Goal: Information Seeking & Learning: Learn about a topic

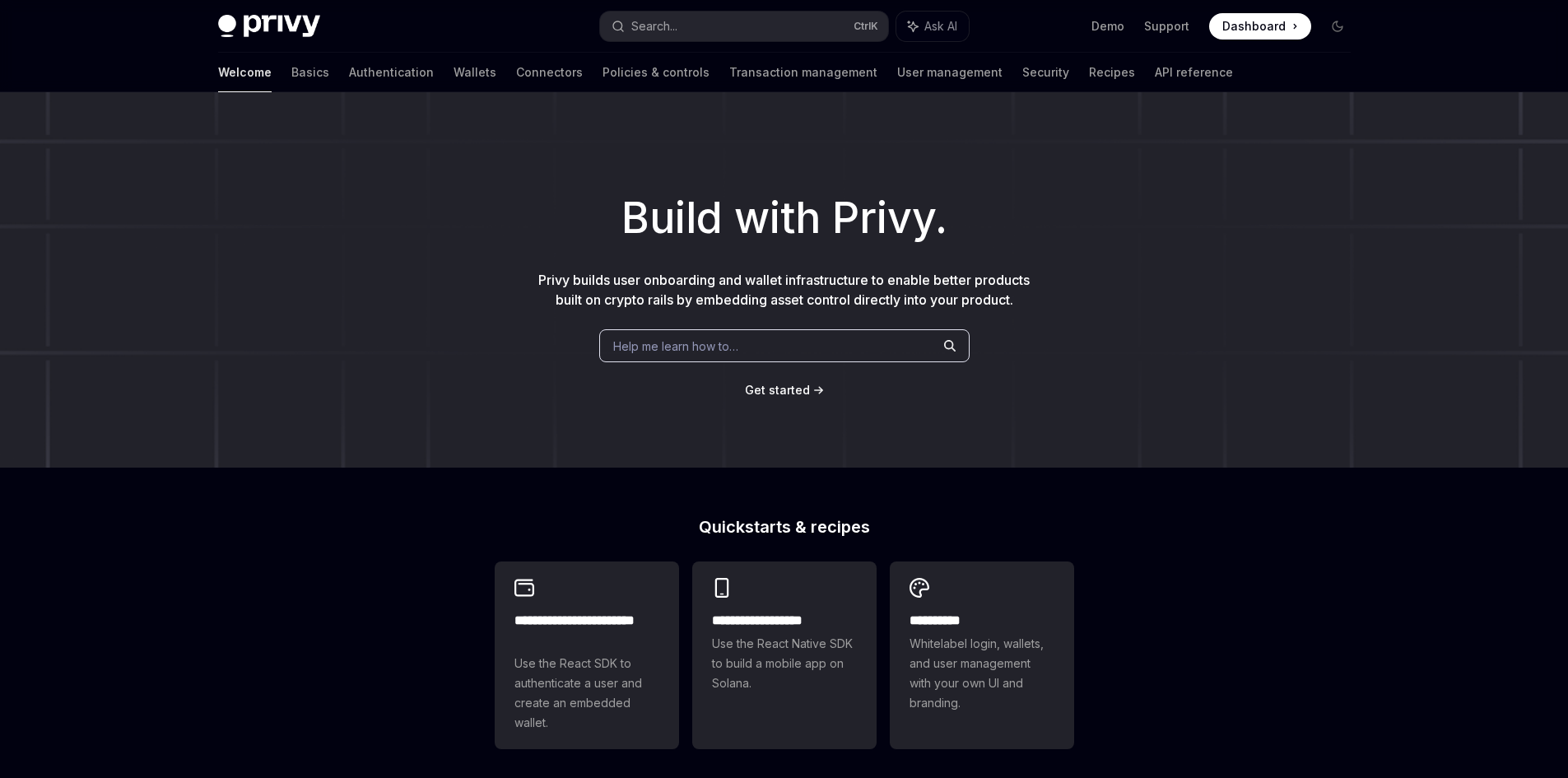
click at [698, 354] on span "Help me learn how to…" at bounding box center [675, 346] width 125 height 18
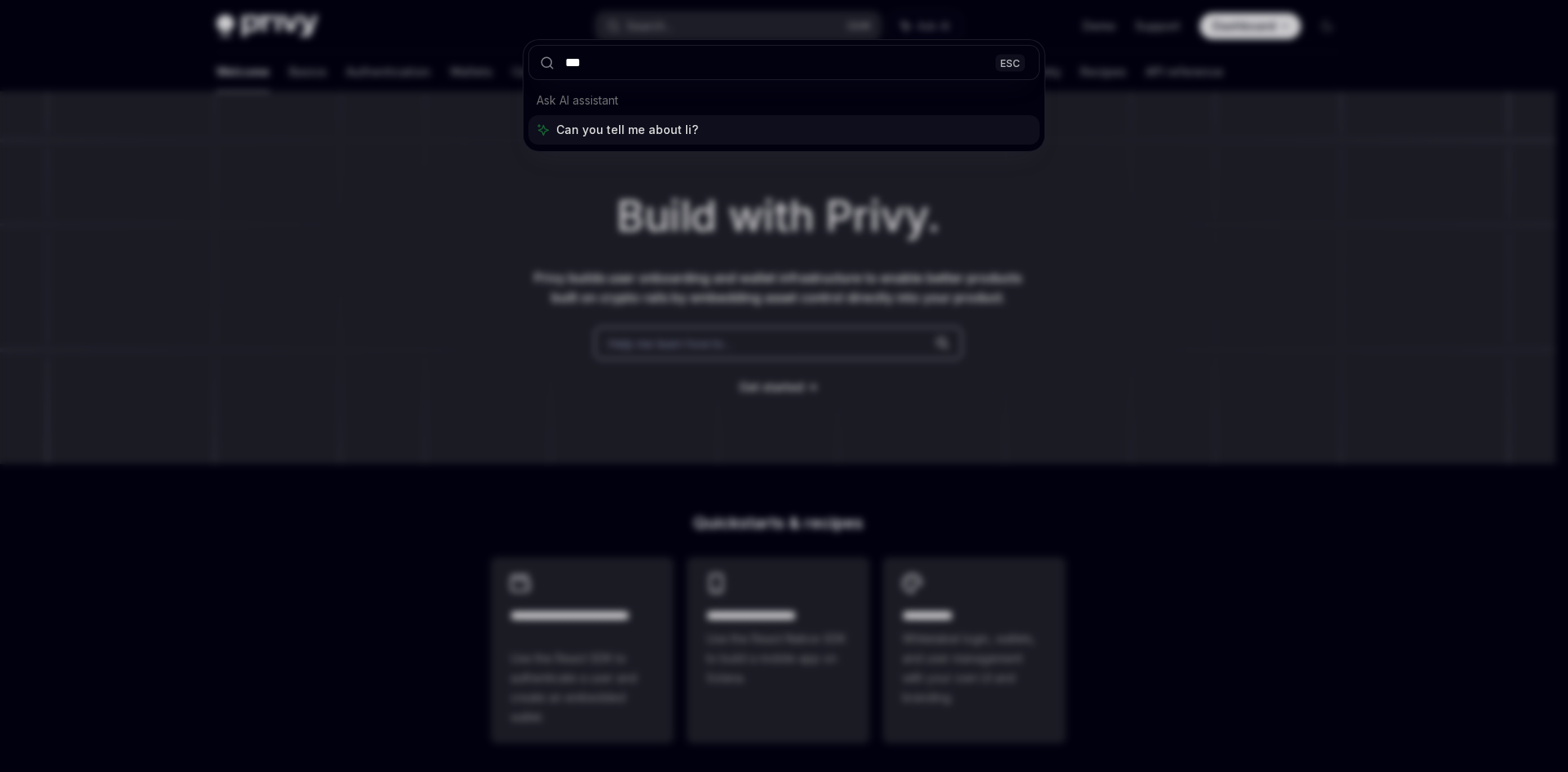
type input "****"
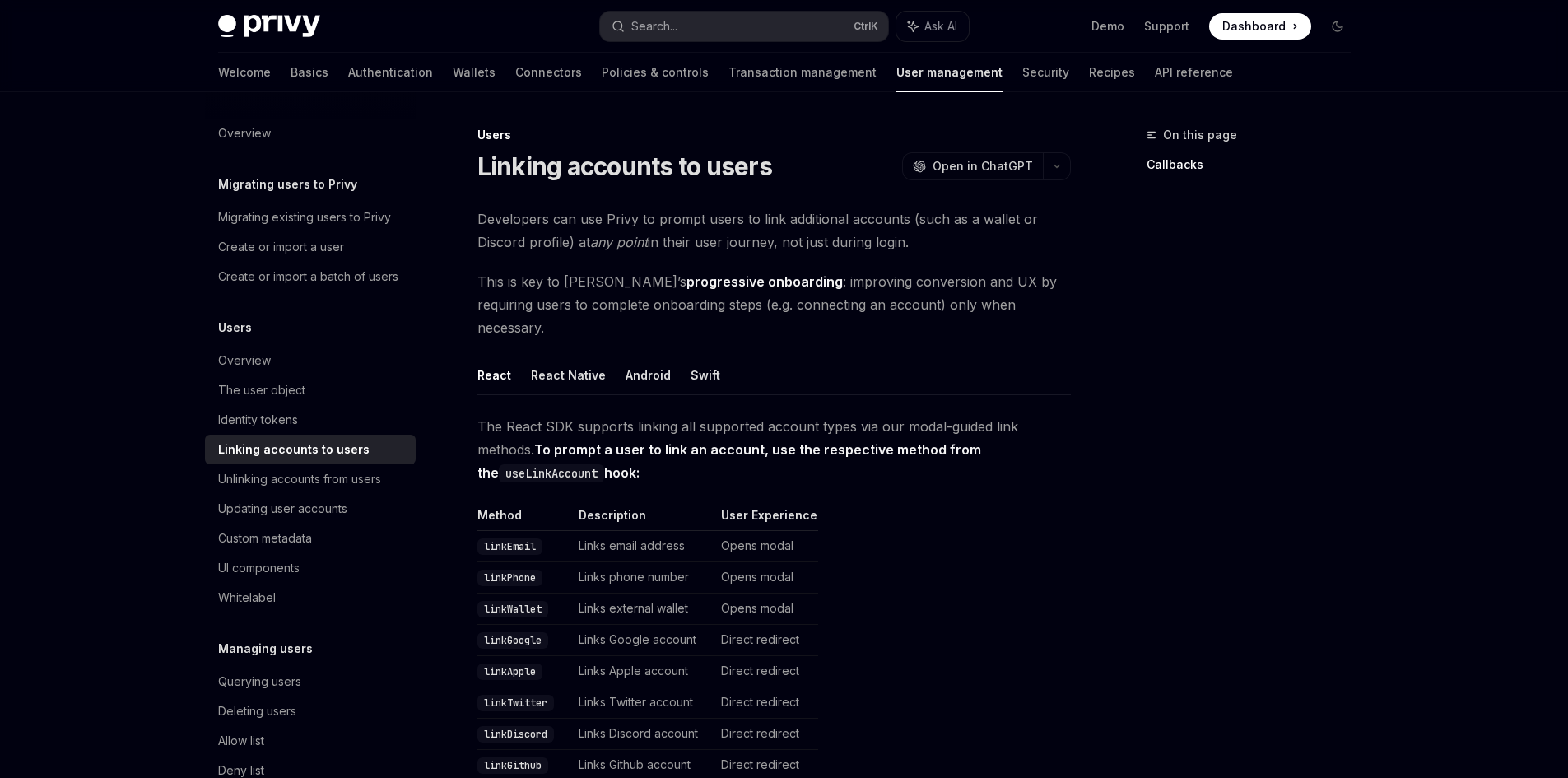
scroll to position [92, 0]
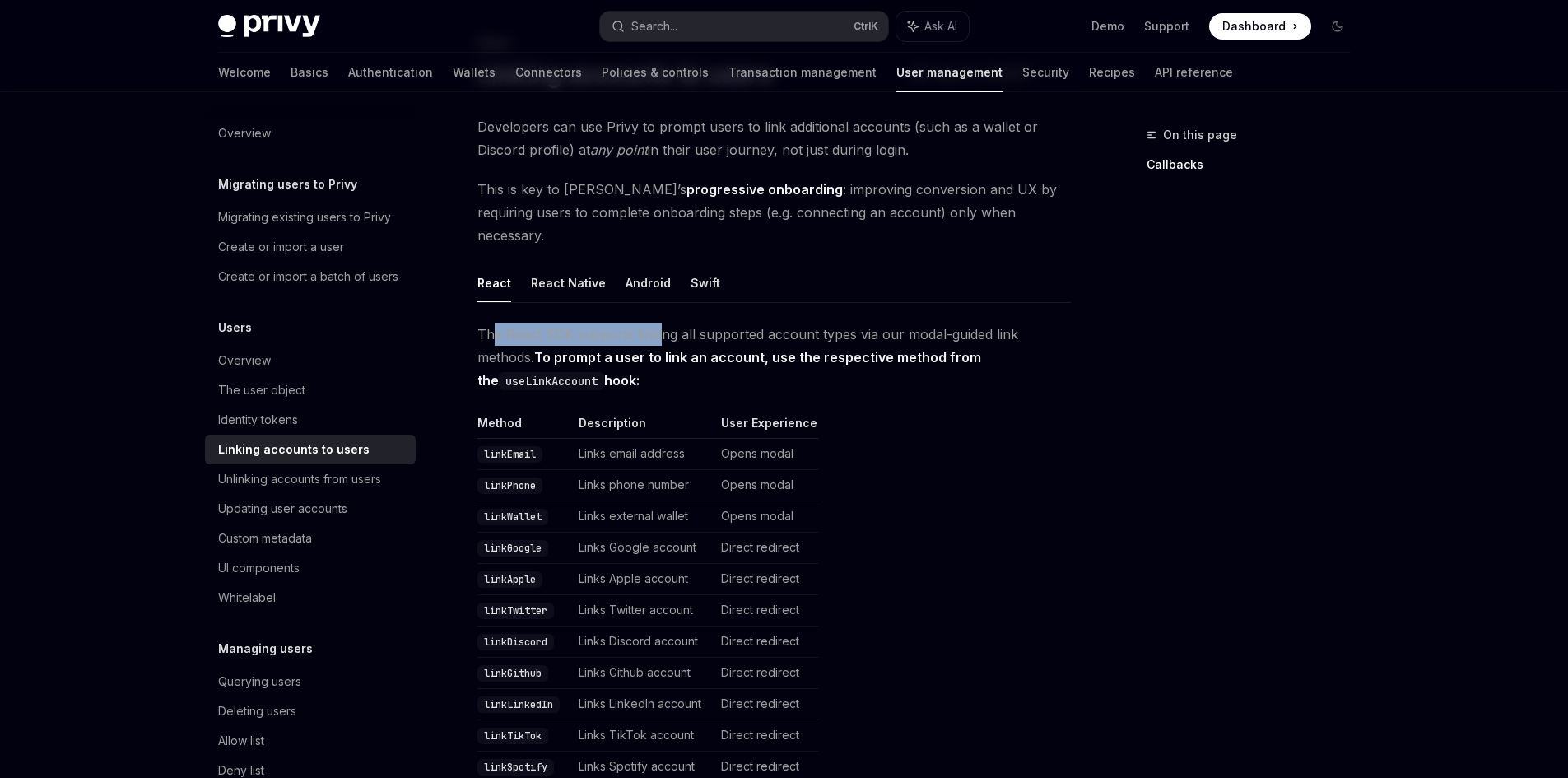
drag, startPoint x: 491, startPoint y: 320, endPoint x: 658, endPoint y: 317, distance: 167.0
click at [658, 323] on span "The React SDK supports linking all supported account types via our modal-guided…" at bounding box center [775, 357] width 594 height 69
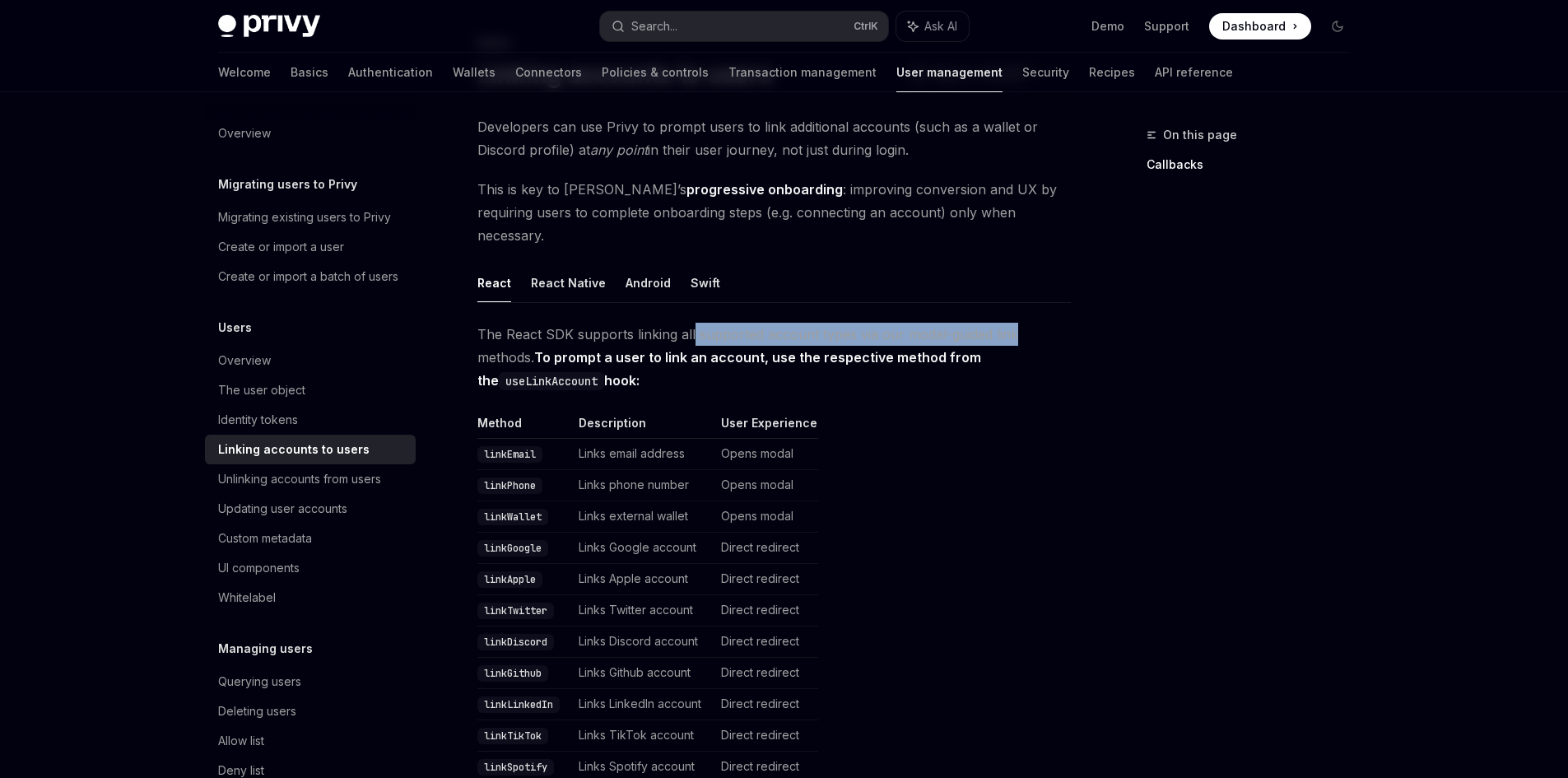
drag, startPoint x: 696, startPoint y: 317, endPoint x: 801, endPoint y: 319, distance: 105.0
click at [1037, 323] on span "The React SDK supports linking all supported account types via our modal-guided…" at bounding box center [775, 357] width 594 height 69
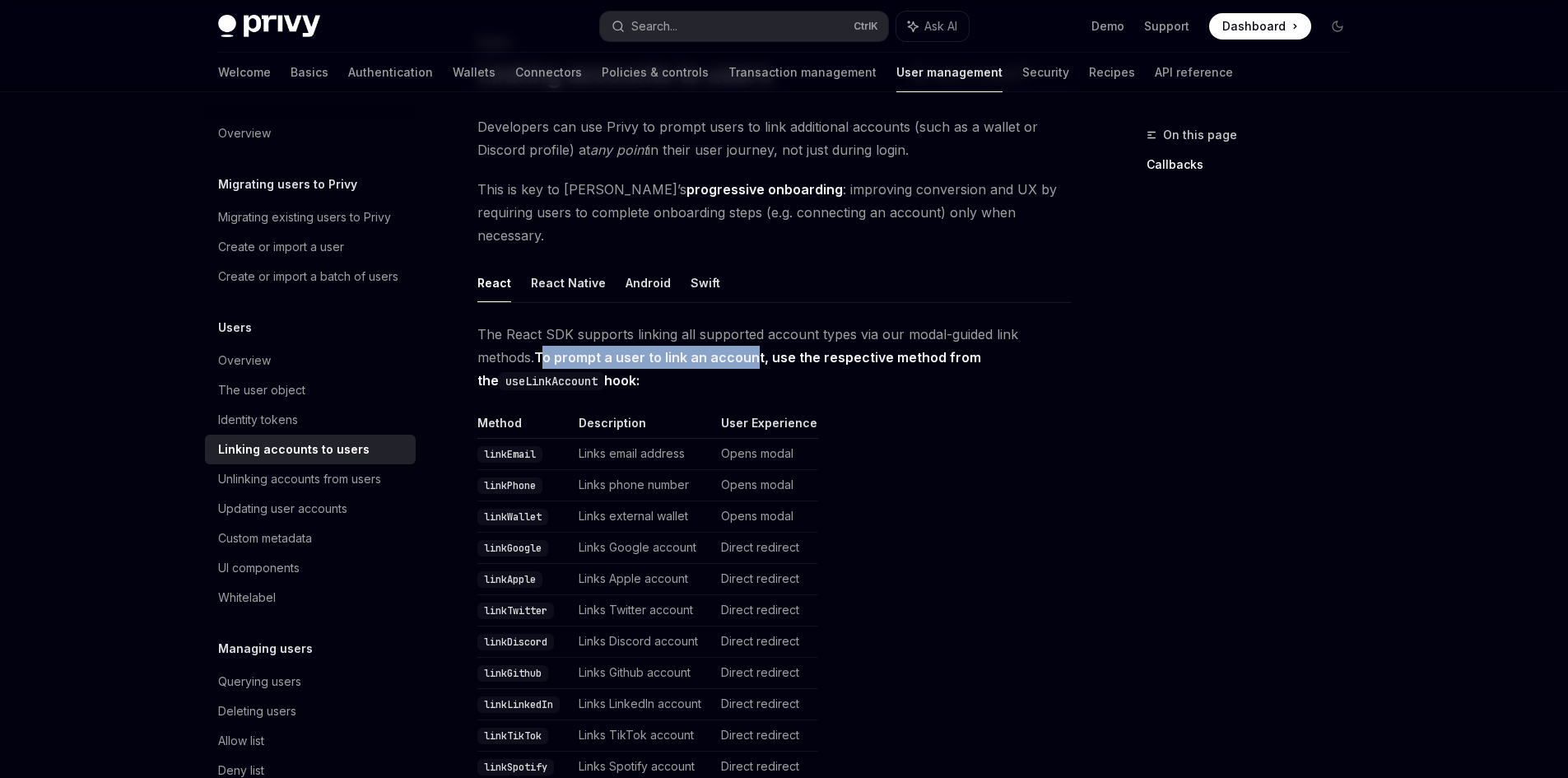
drag, startPoint x: 545, startPoint y: 339, endPoint x: 761, endPoint y: 339, distance: 216.0
click at [761, 349] on strong "To prompt a user to link an account, use the respective method from the useLink…" at bounding box center [729, 369] width 503 height 40
drag, startPoint x: 792, startPoint y: 339, endPoint x: 1015, endPoint y: 342, distance: 223.0
click at [1015, 342] on span "The React SDK supports linking all supported account types via our modal-guided…" at bounding box center [775, 357] width 594 height 69
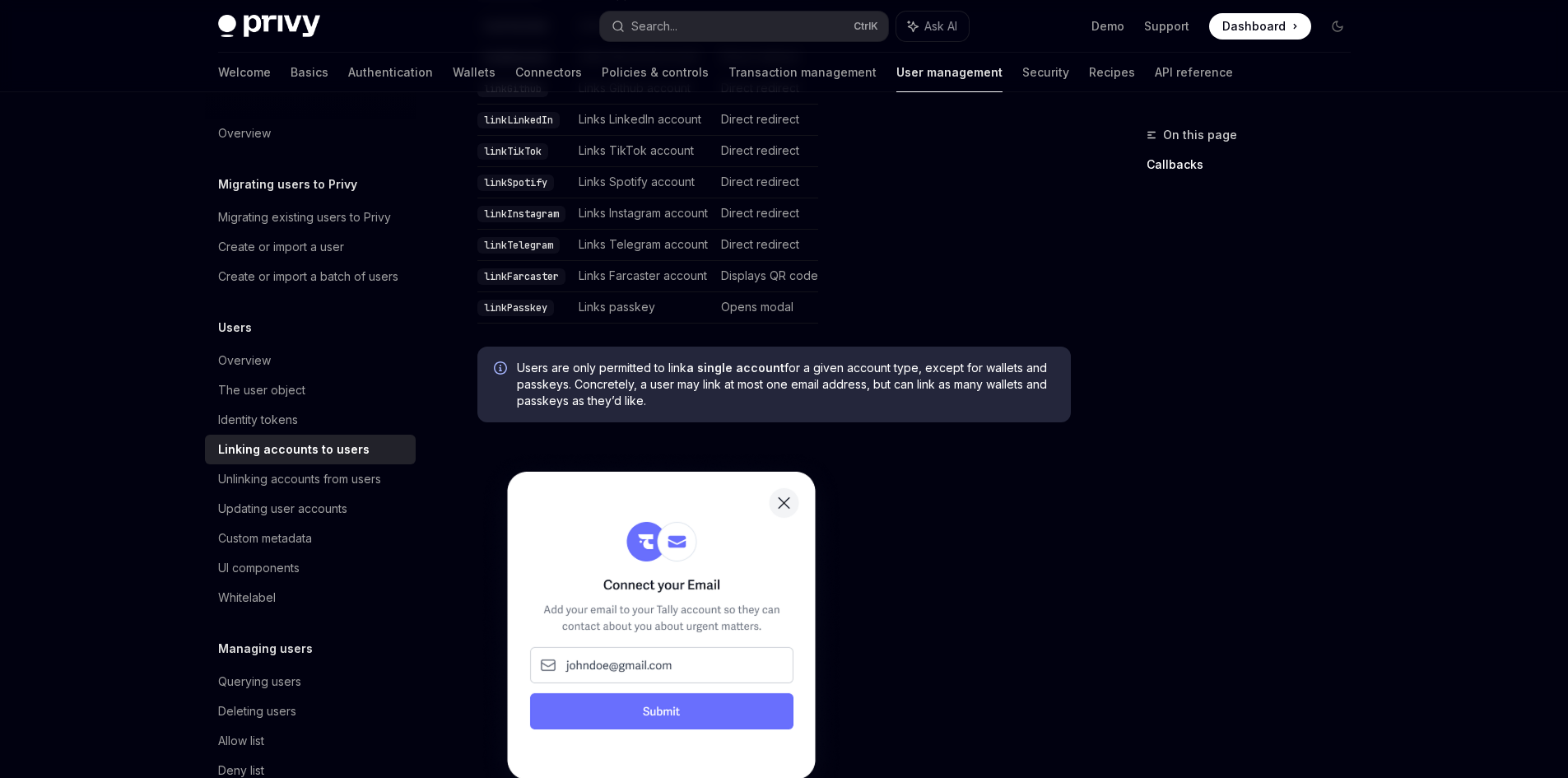
scroll to position [641, 0]
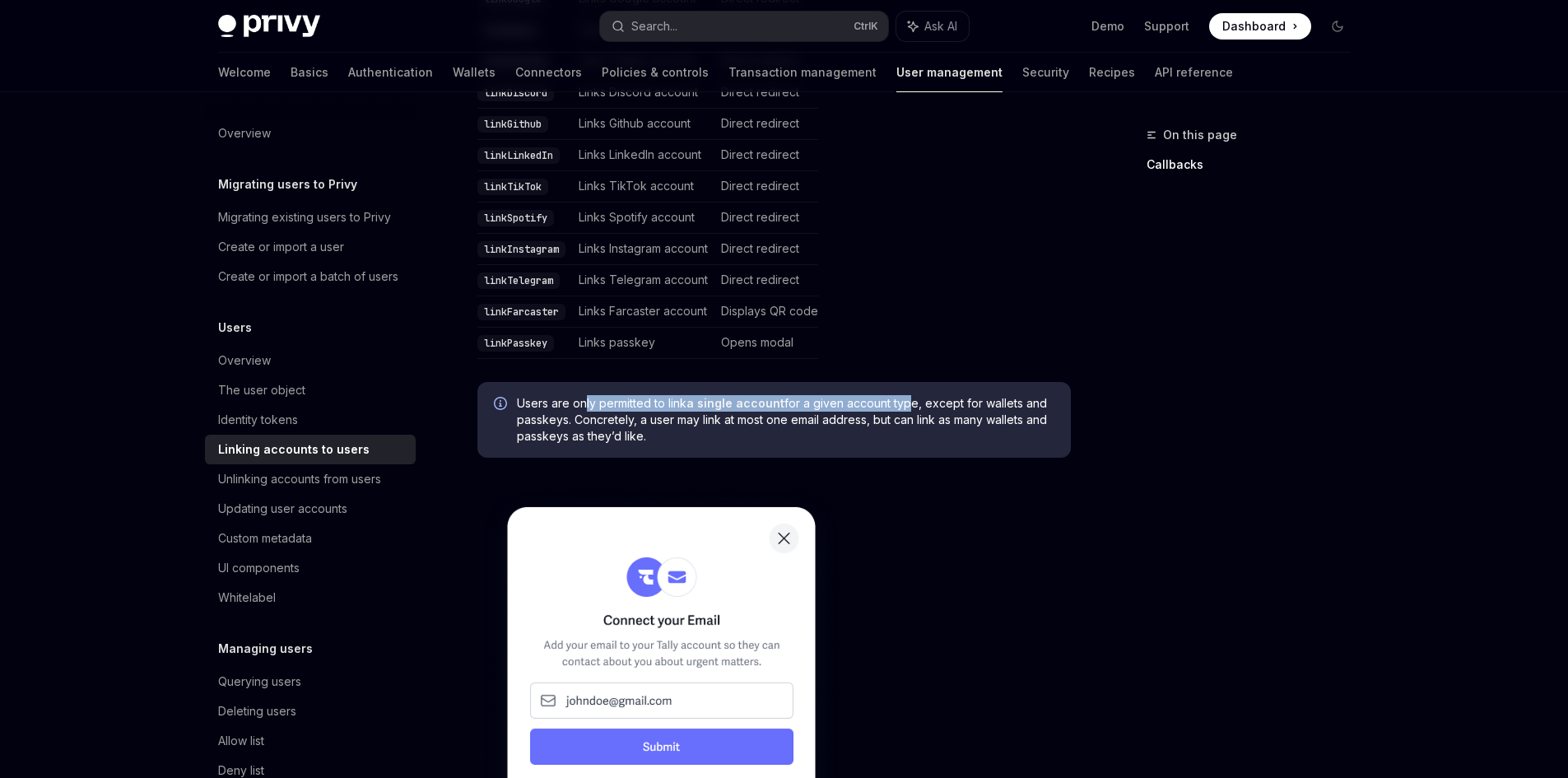
drag, startPoint x: 586, startPoint y: 386, endPoint x: 901, endPoint y: 386, distance: 315.0
click at [901, 395] on span "Users are only permitted to link a single account for a given account type, exc…" at bounding box center [785, 420] width 537 height 50
drag, startPoint x: 930, startPoint y: 383, endPoint x: 1040, endPoint y: 383, distance: 110.0
click at [1040, 395] on span "Users are only permitted to link a single account for a given account type, exc…" at bounding box center [785, 420] width 537 height 50
drag, startPoint x: 578, startPoint y: 388, endPoint x: 700, endPoint y: 408, distance: 123.6
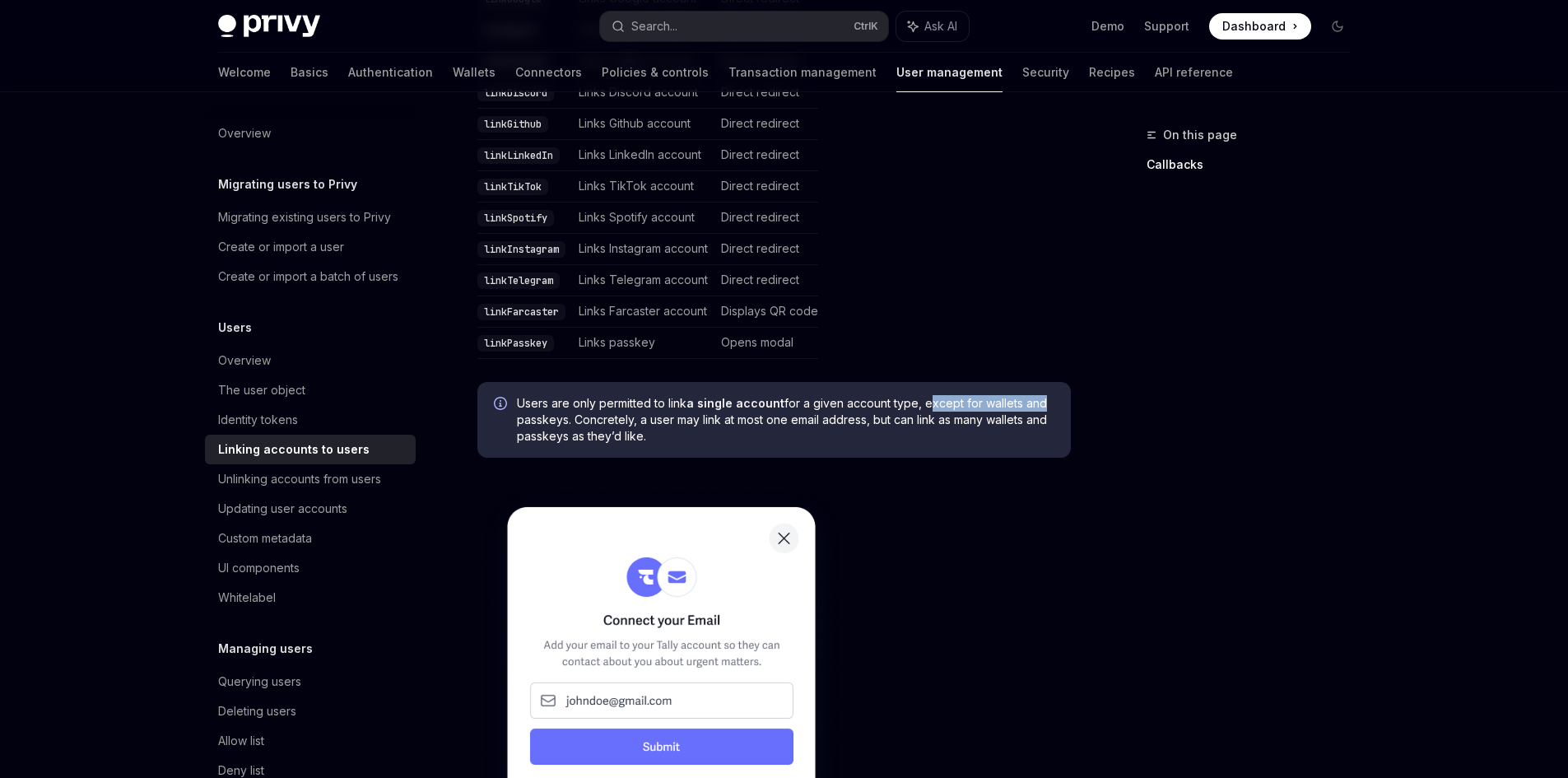
click at [700, 408] on span "Users are only permitted to link a single account for a given account type, exc…" at bounding box center [785, 420] width 537 height 50
drag, startPoint x: 712, startPoint y: 400, endPoint x: 885, endPoint y: 405, distance: 173.1
click at [885, 405] on span "Users are only permitted to link a single account for a given account type, exc…" at bounding box center [785, 420] width 537 height 50
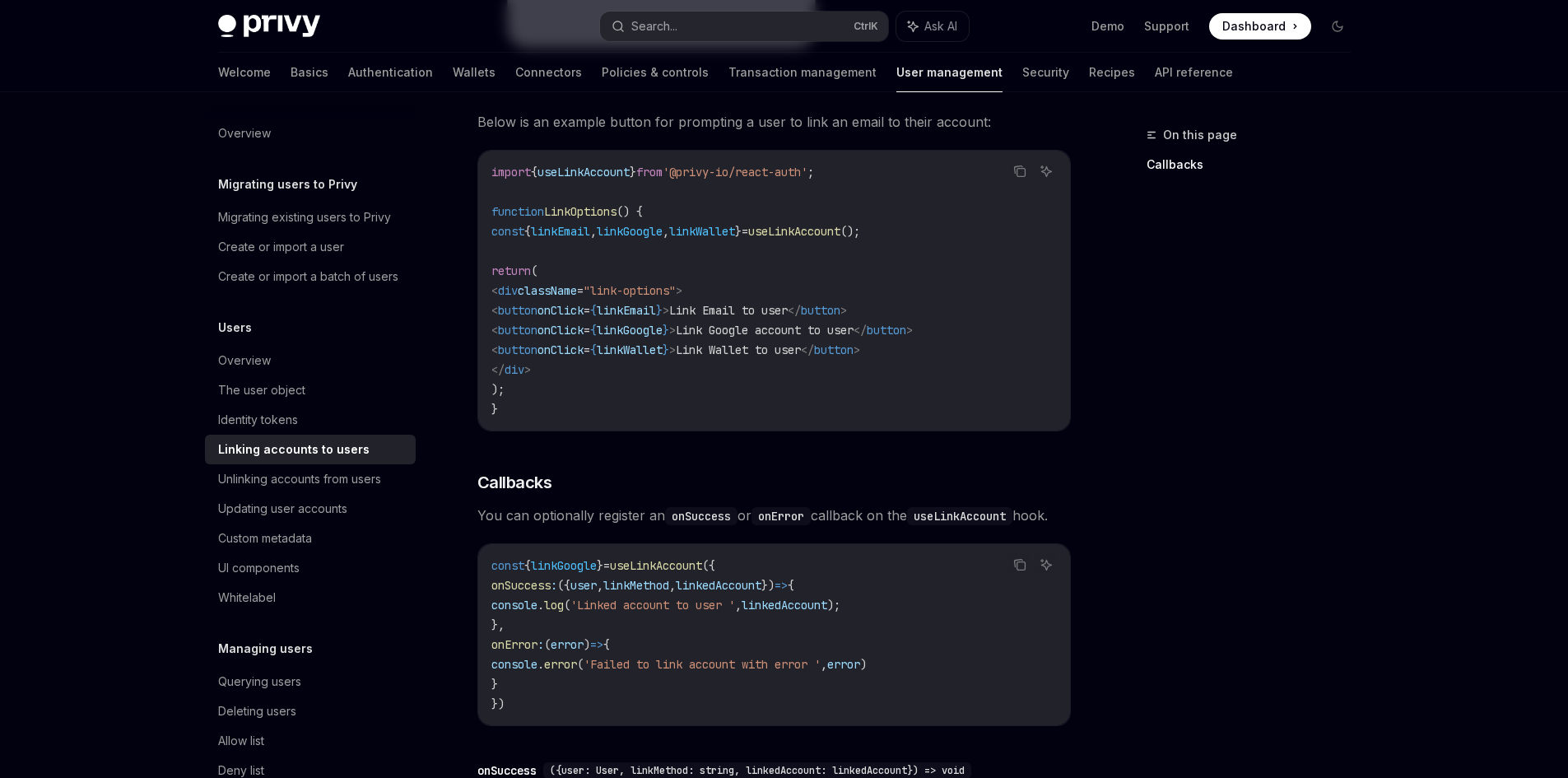
scroll to position [1464, 0]
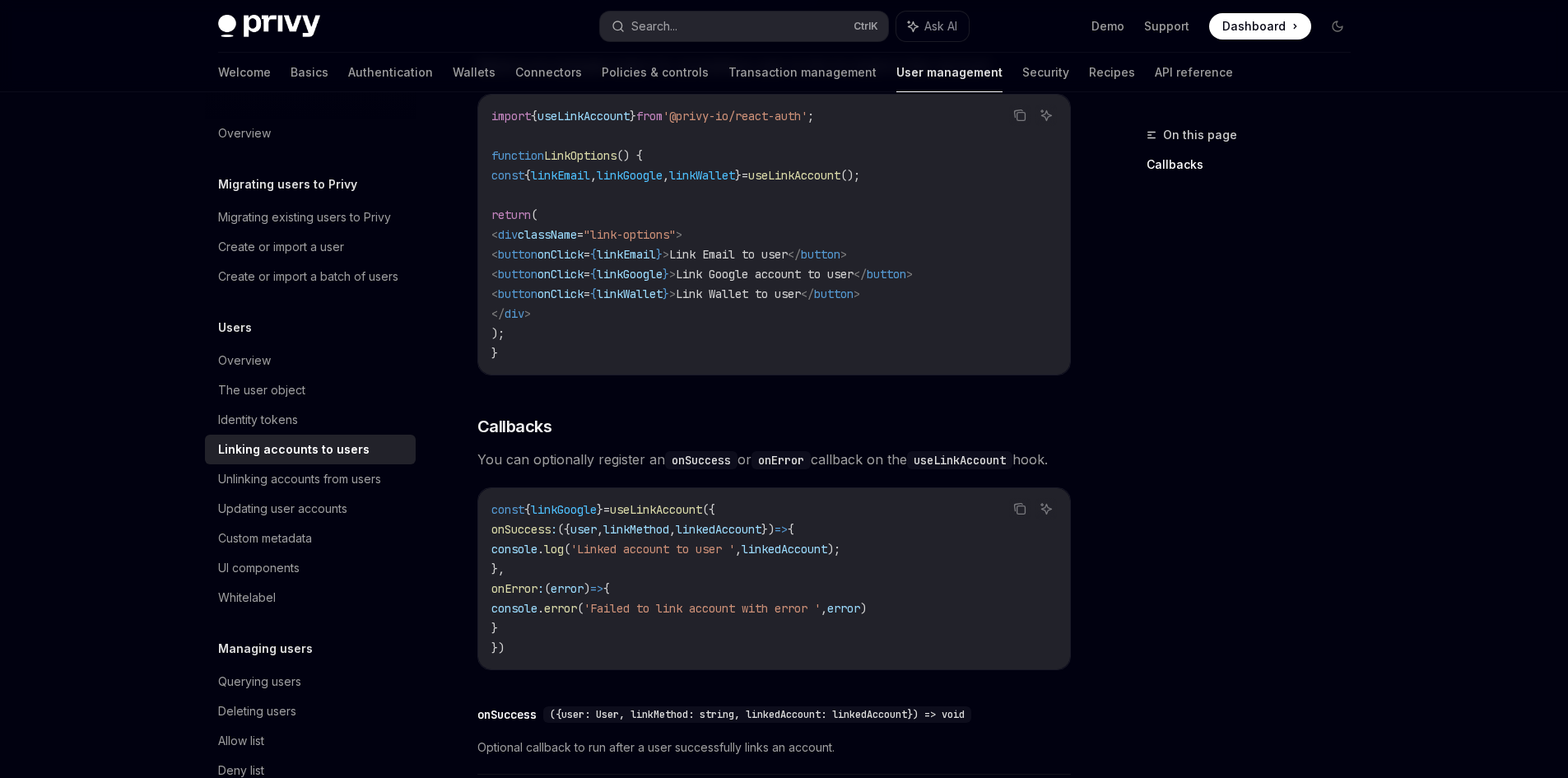
drag, startPoint x: 687, startPoint y: 441, endPoint x: 931, endPoint y: 441, distance: 244.0
click at [931, 447] on span "You can optionally register an onSuccess or onError callback on the useLinkAcco…" at bounding box center [775, 459] width 594 height 23
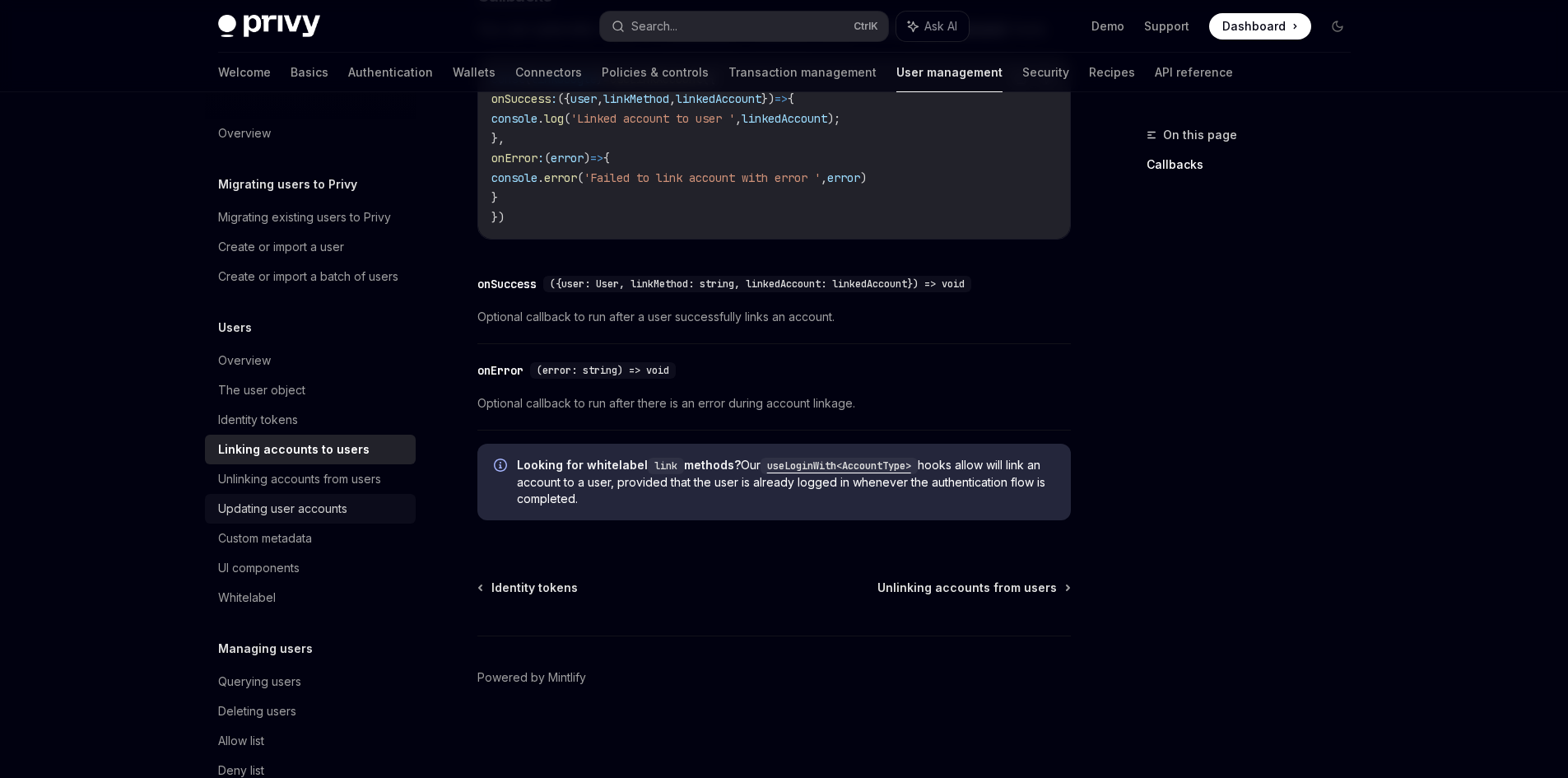
scroll to position [137, 0]
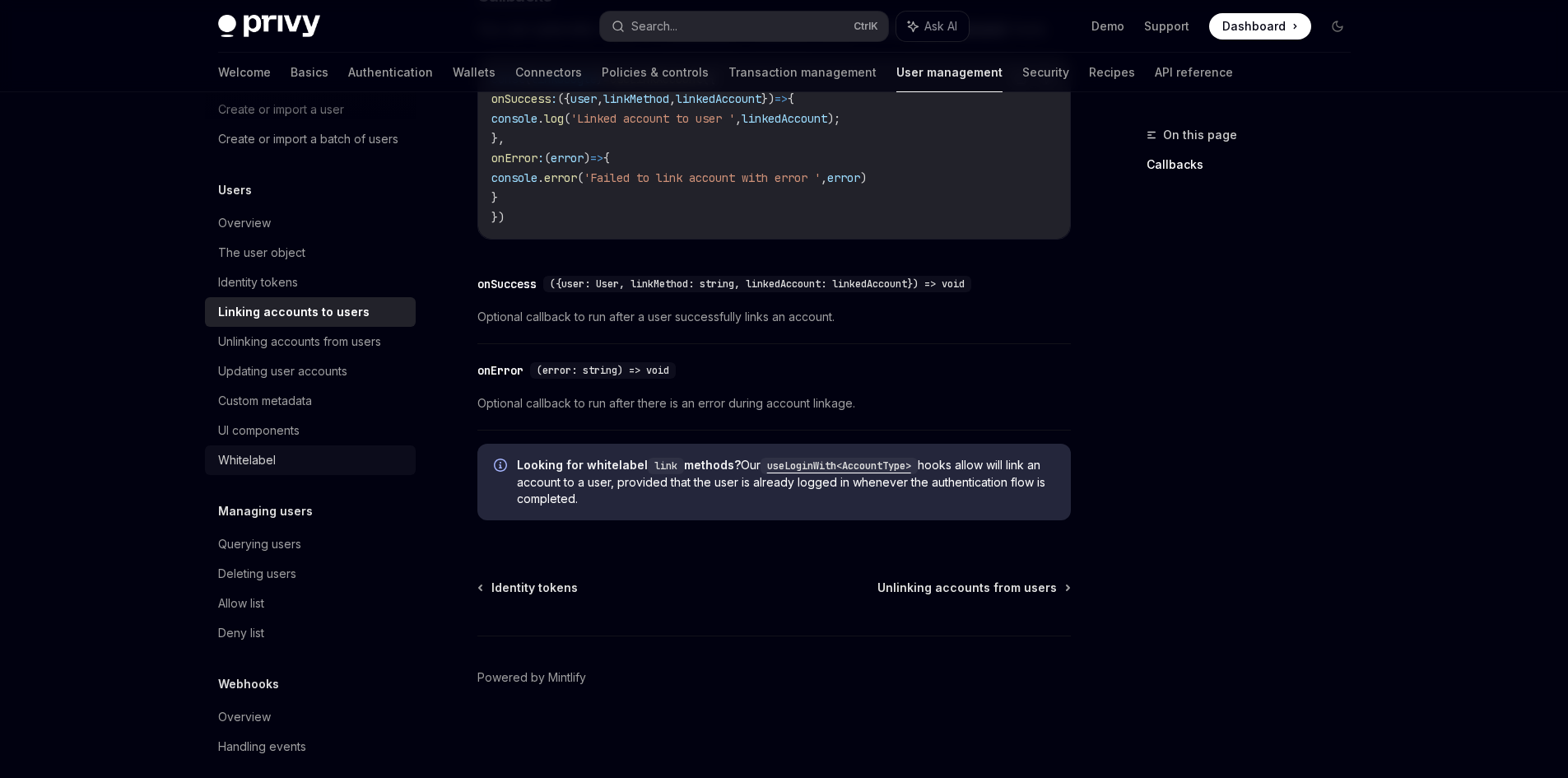
click at [251, 470] on div "Whitelabel" at bounding box center [246, 460] width 58 height 19
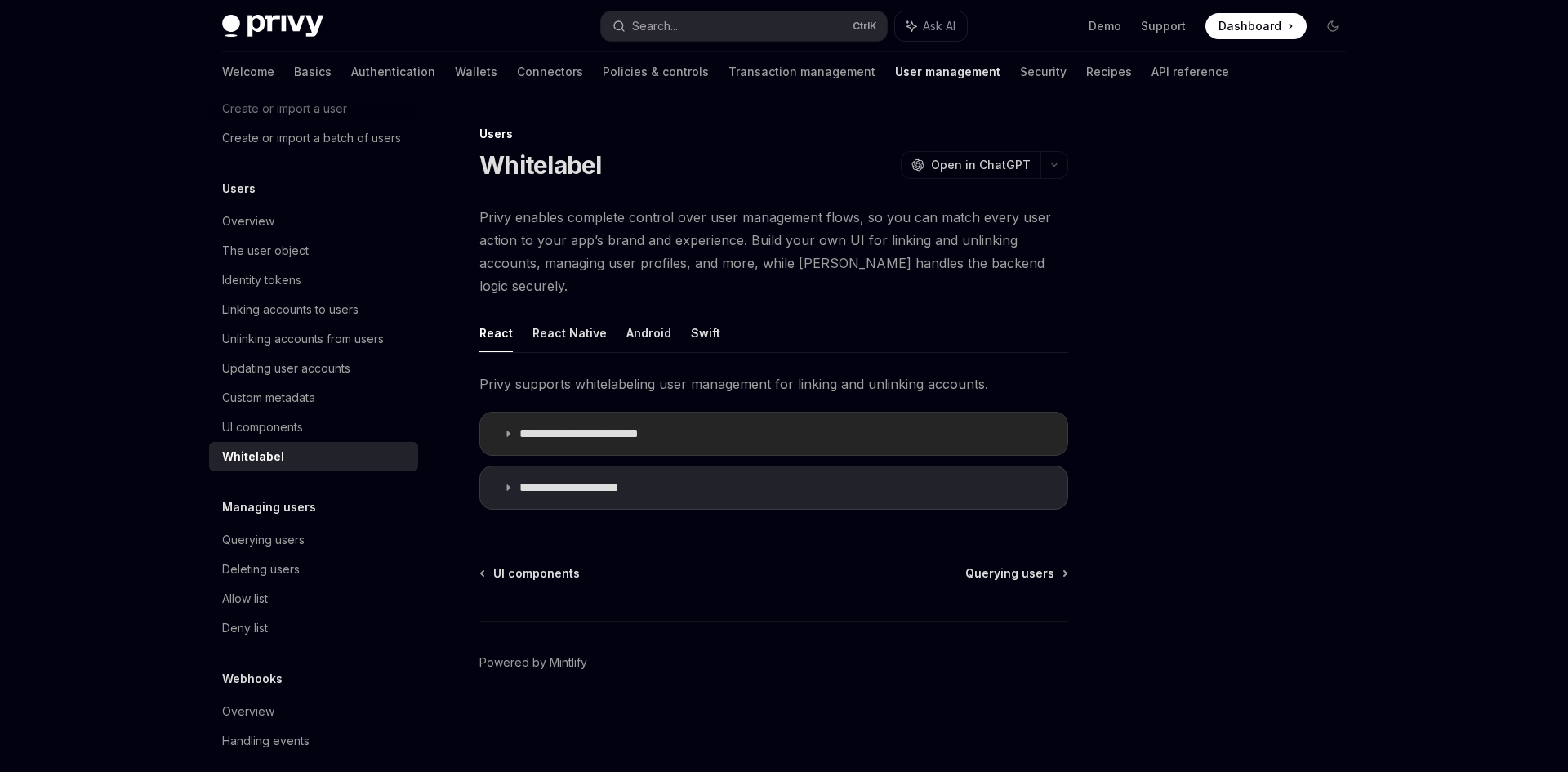
click at [509, 418] on summary "**********" at bounding box center [774, 433] width 587 height 42
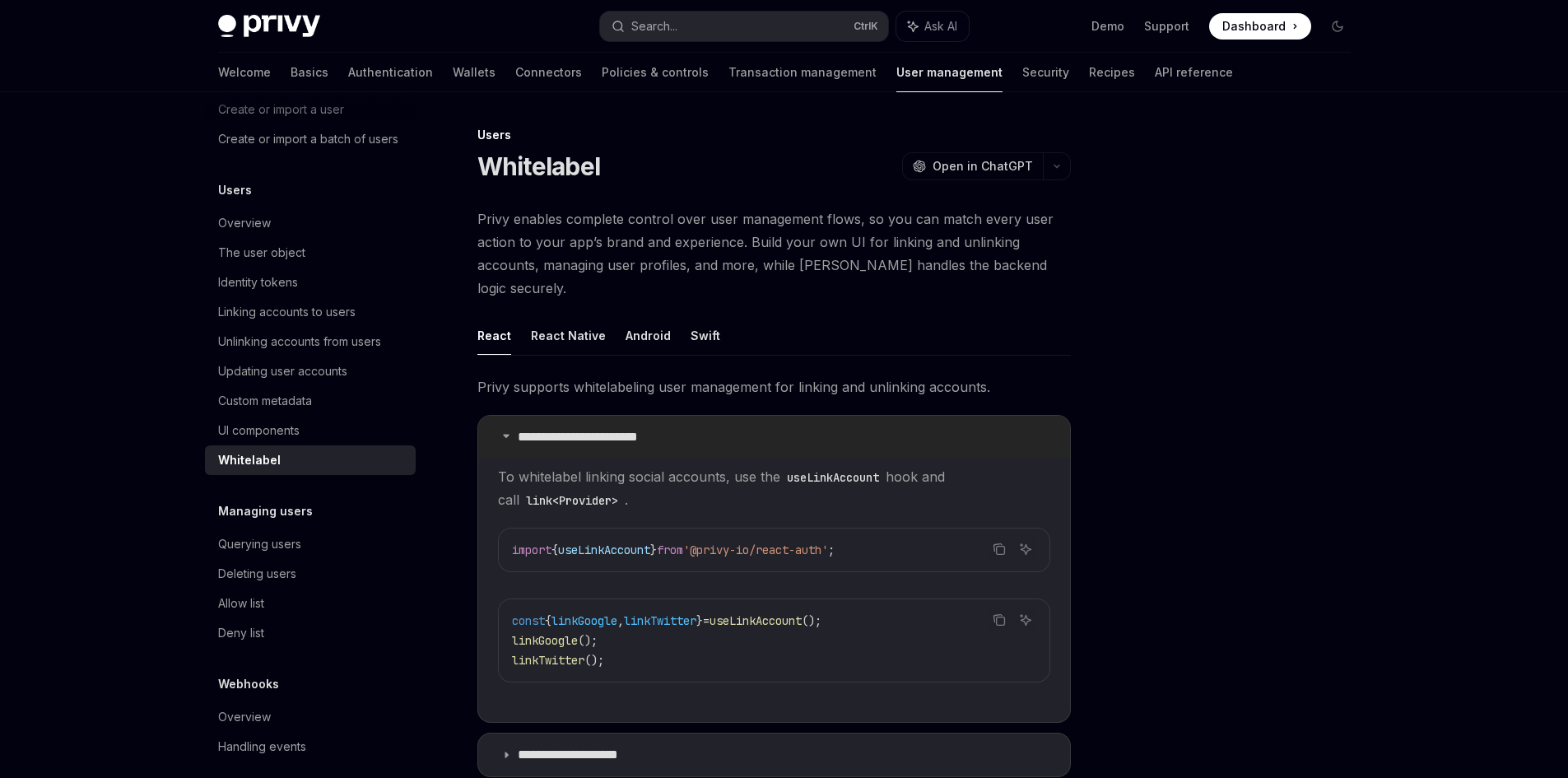
click at [513, 421] on summary "**********" at bounding box center [775, 437] width 592 height 43
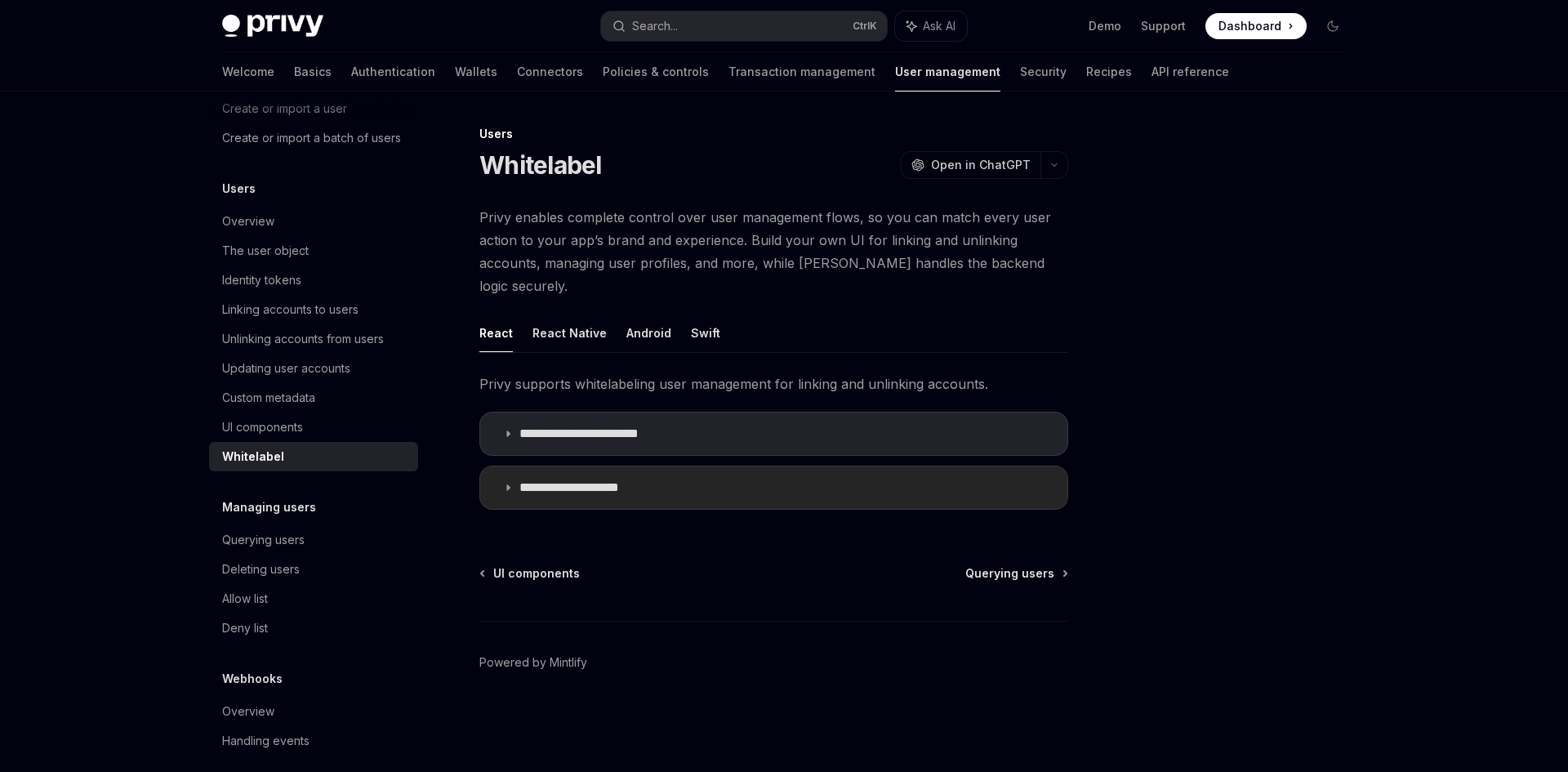
click at [516, 466] on summary "**********" at bounding box center [774, 487] width 587 height 42
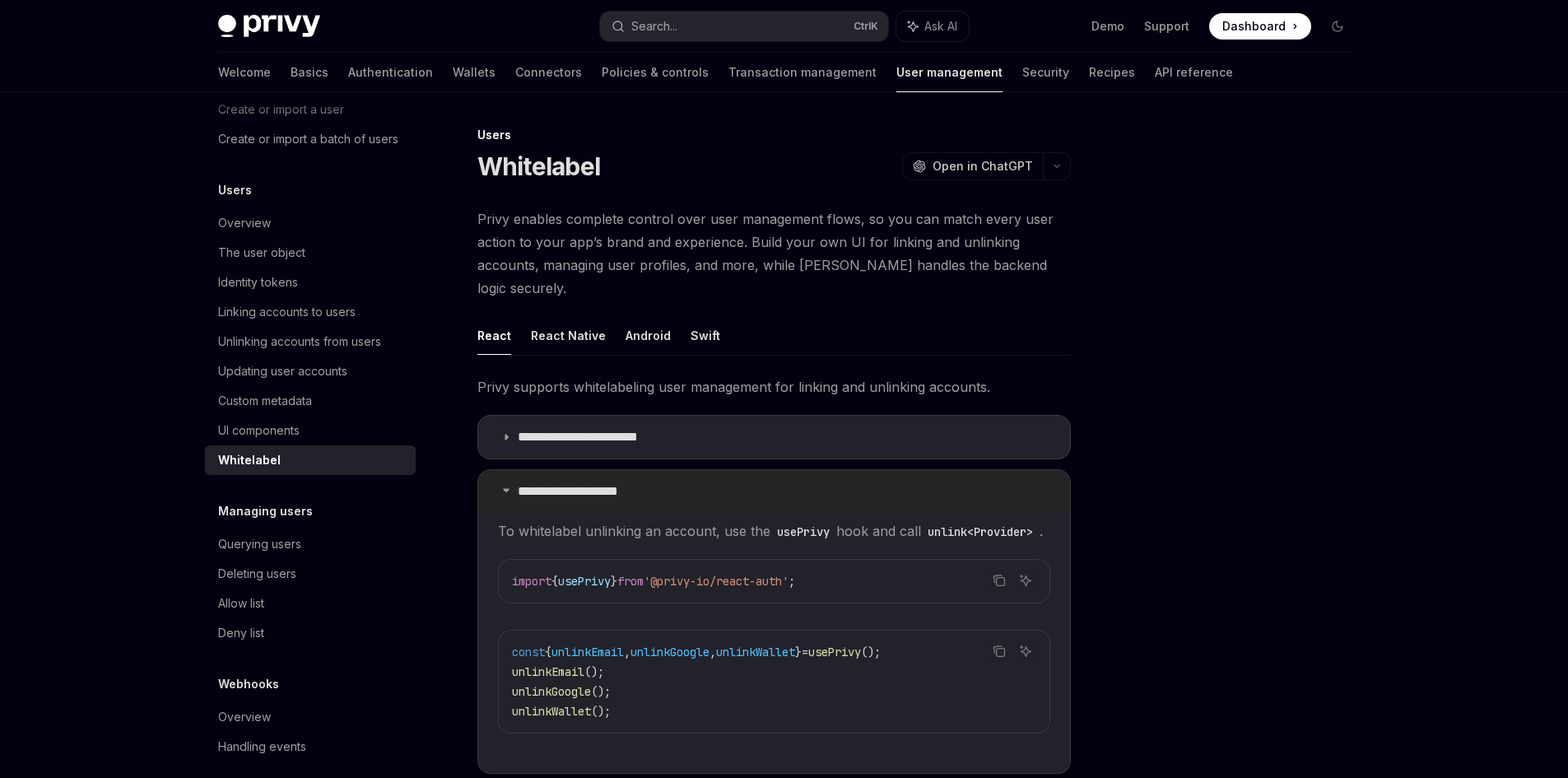
click at [518, 483] on p "**********" at bounding box center [584, 491] width 133 height 17
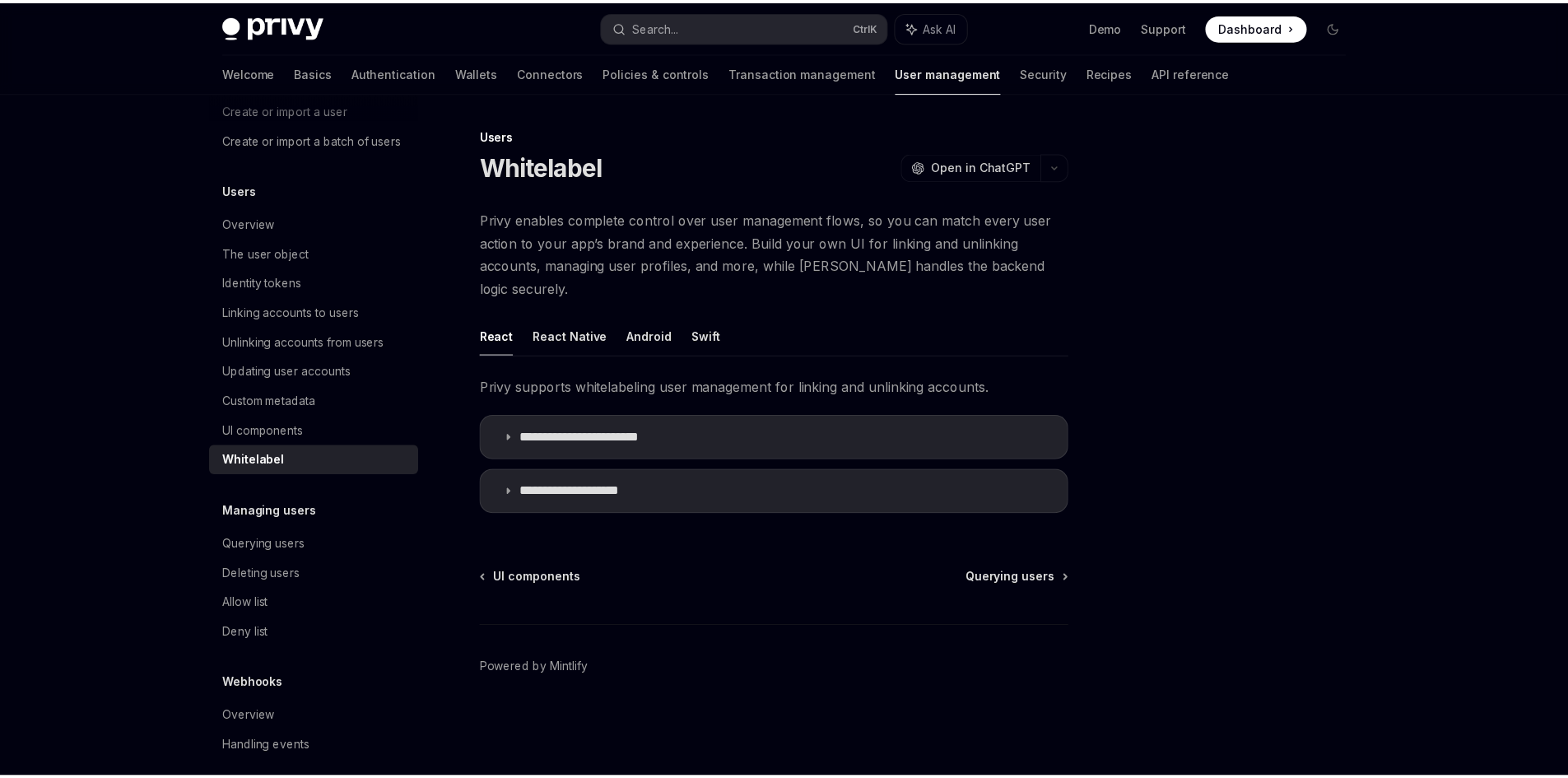
scroll to position [174, 0]
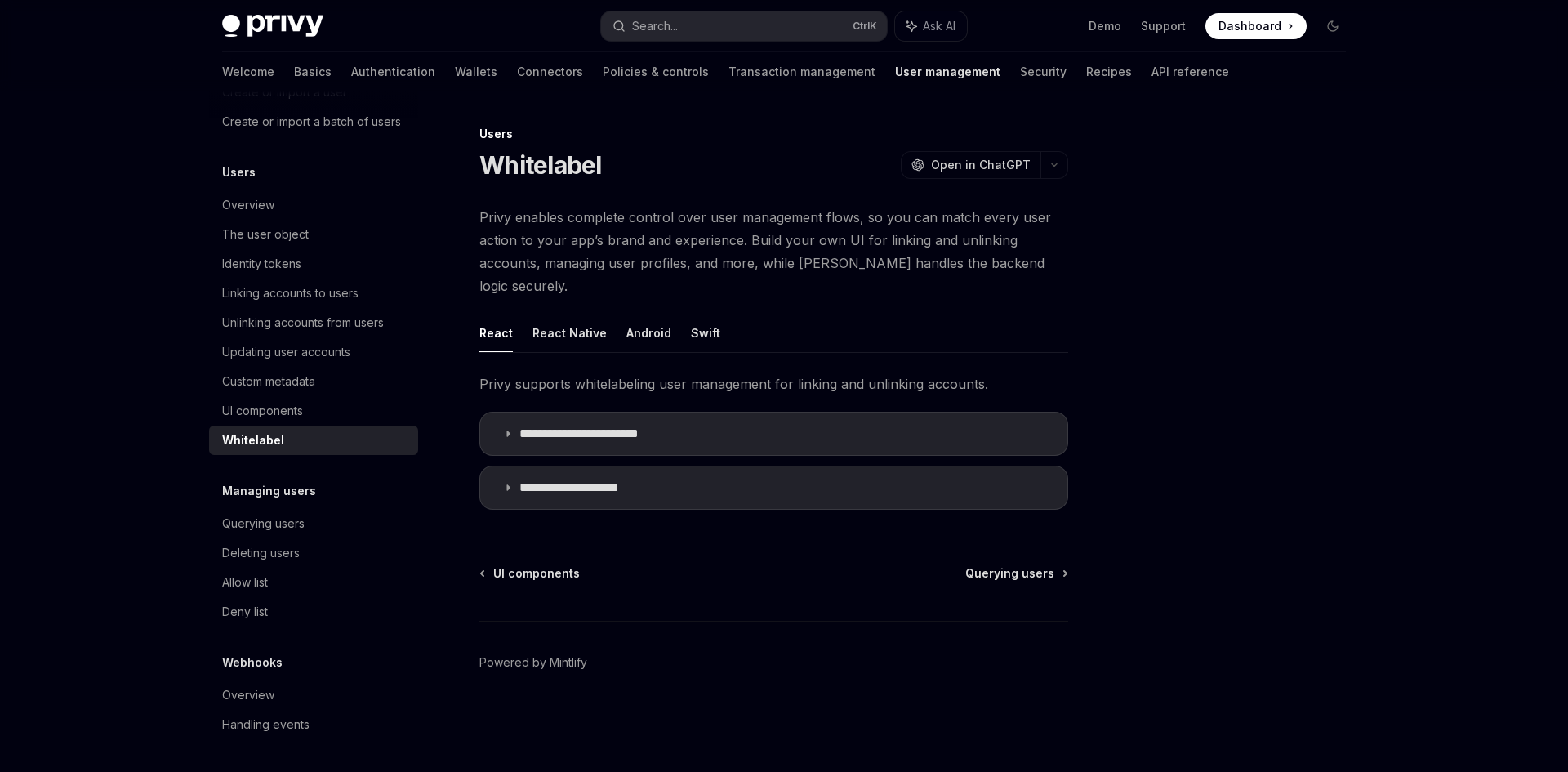
click at [281, 493] on h5 "Managing users" at bounding box center [269, 491] width 94 height 19
click at [273, 496] on h5 "Managing users" at bounding box center [269, 491] width 94 height 19
click at [250, 522] on div "Querying users" at bounding box center [264, 523] width 83 height 19
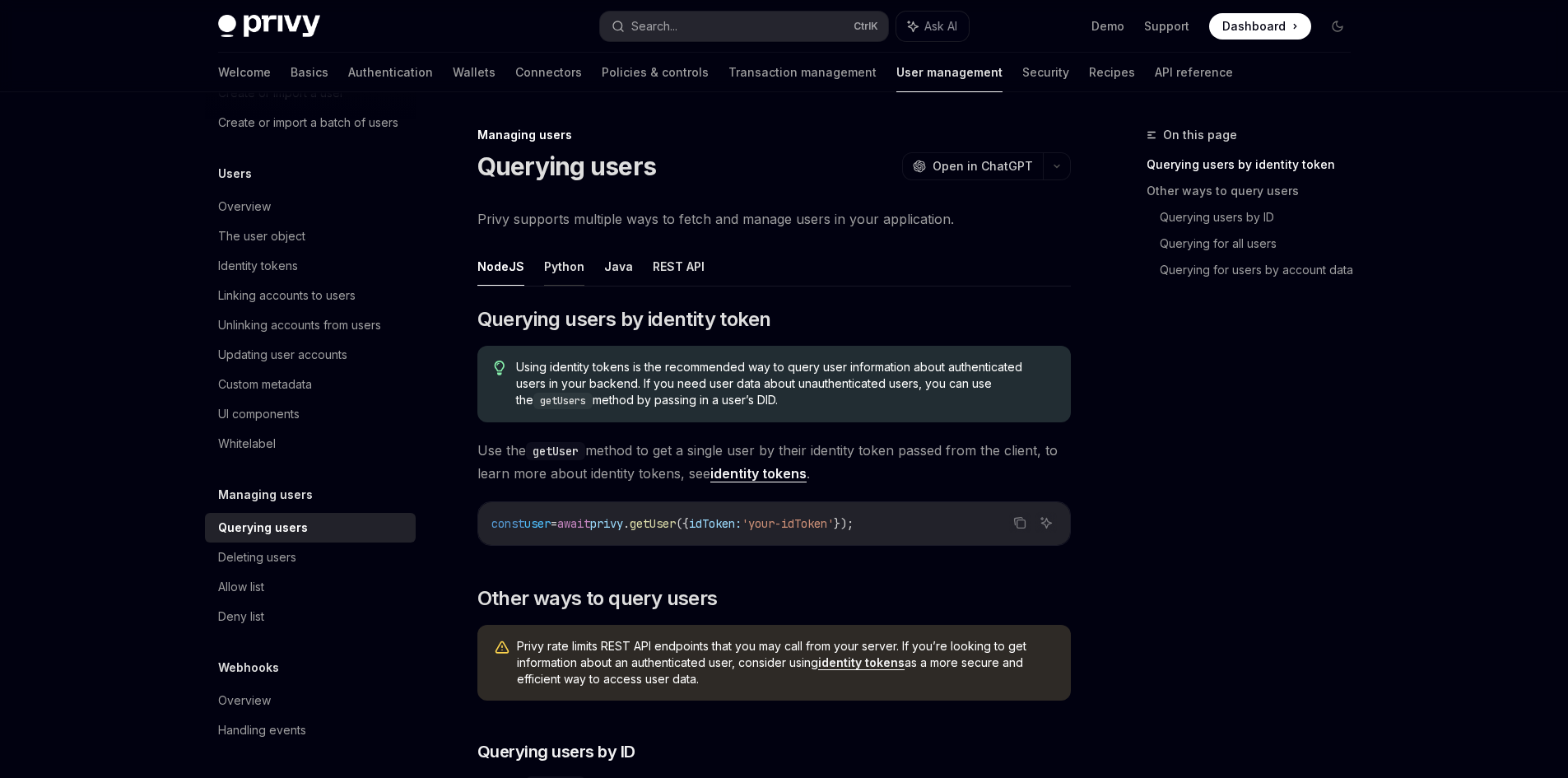
click at [566, 271] on button "Python" at bounding box center [565, 267] width 41 height 39
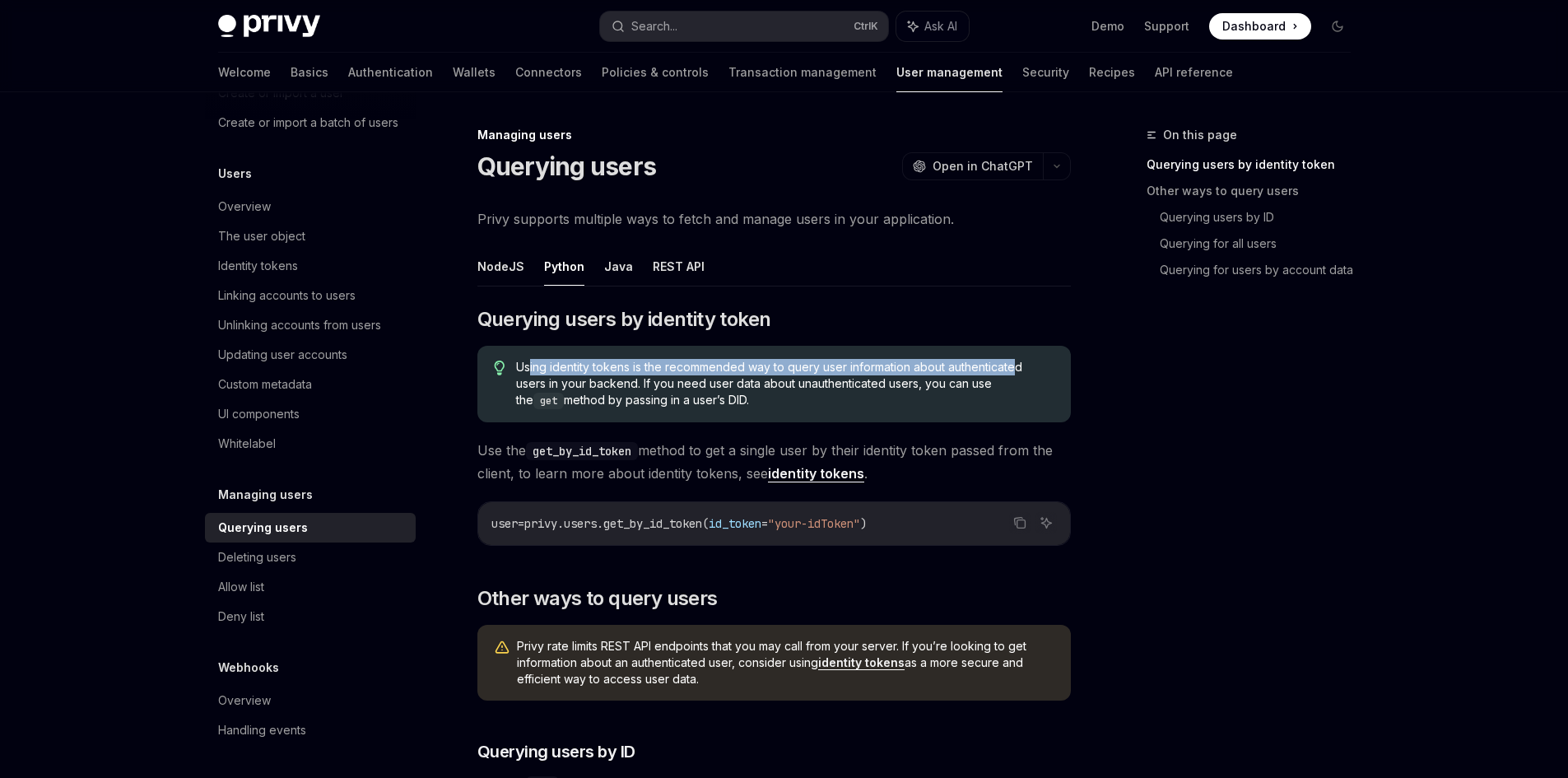
drag, startPoint x: 531, startPoint y: 369, endPoint x: 1017, endPoint y: 362, distance: 486.1
click at [1017, 362] on span "Using identity tokens is the recommended way to query user information about au…" at bounding box center [784, 384] width 537 height 51
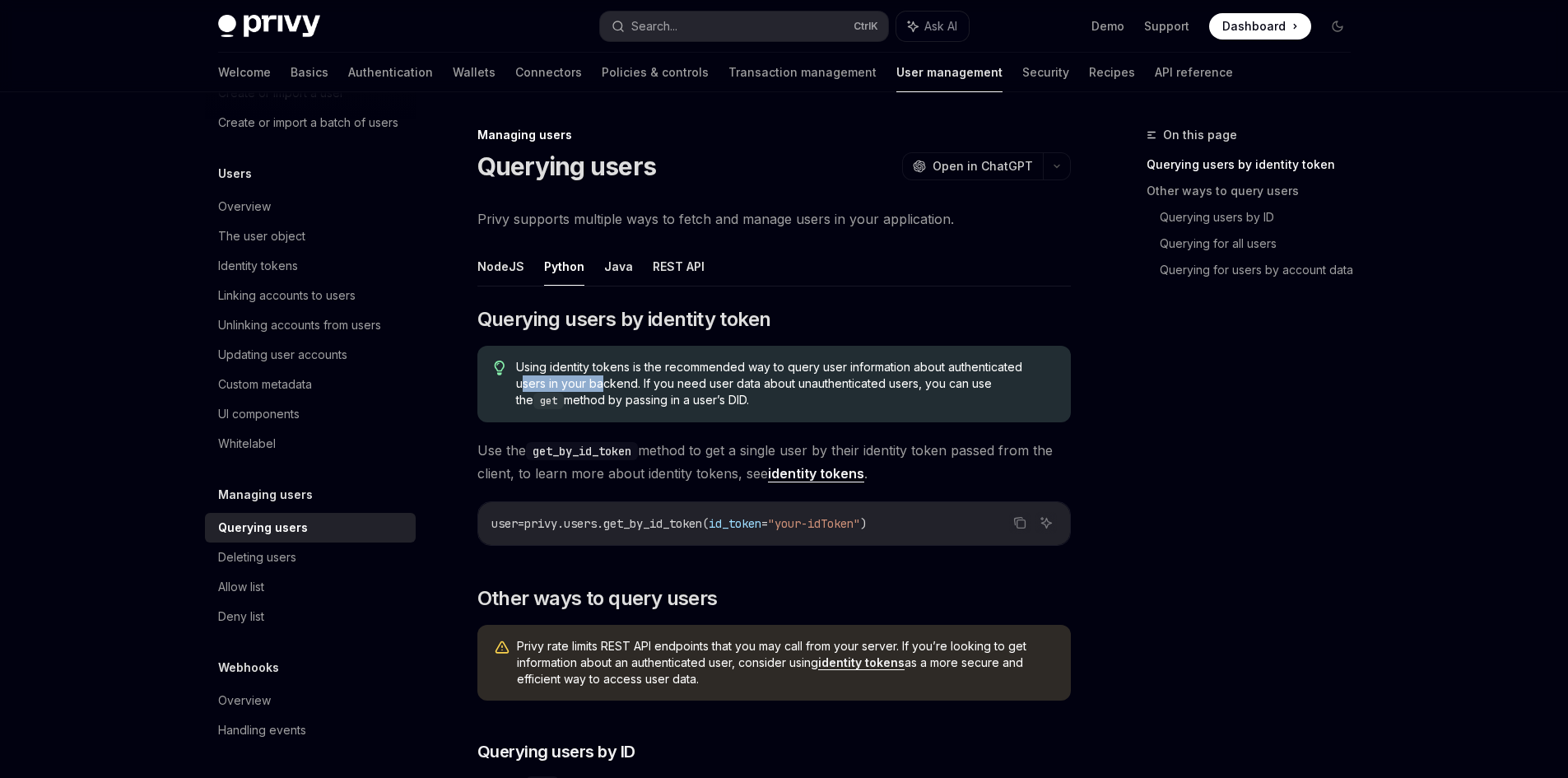
drag, startPoint x: 526, startPoint y: 386, endPoint x: 617, endPoint y: 386, distance: 91.0
click at [615, 386] on span "Using identity tokens is the recommended way to query user information about au…" at bounding box center [784, 384] width 537 height 51
drag, startPoint x: 667, startPoint y: 386, endPoint x: 721, endPoint y: 405, distance: 57.2
click at [721, 405] on span "Using identity tokens is the recommended way to query user information about au…" at bounding box center [784, 384] width 537 height 51
click at [577, 453] on code "get_by_id_token" at bounding box center [581, 451] width 112 height 18
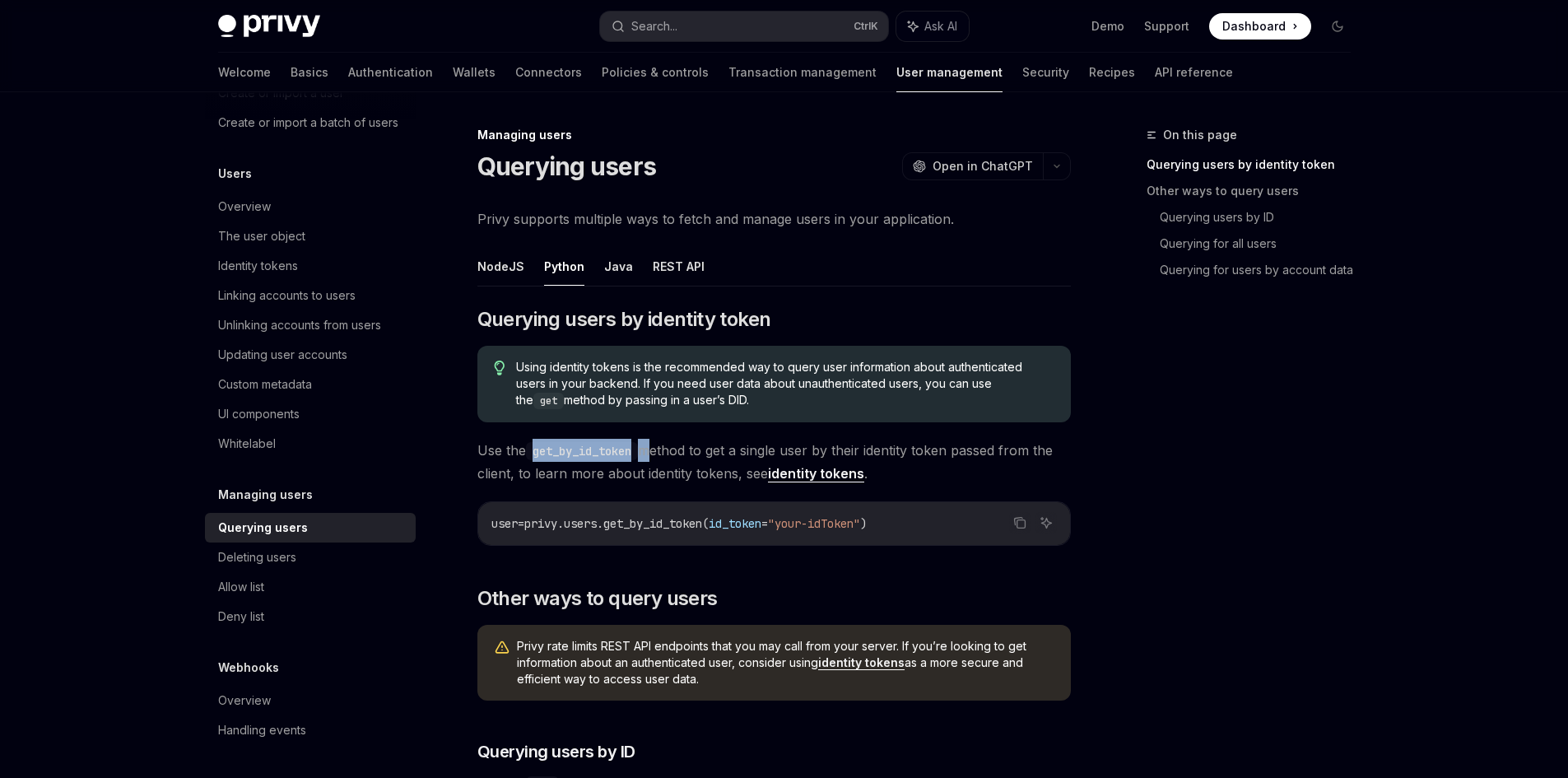
click at [577, 453] on code "get_by_id_token" at bounding box center [581, 451] width 112 height 18
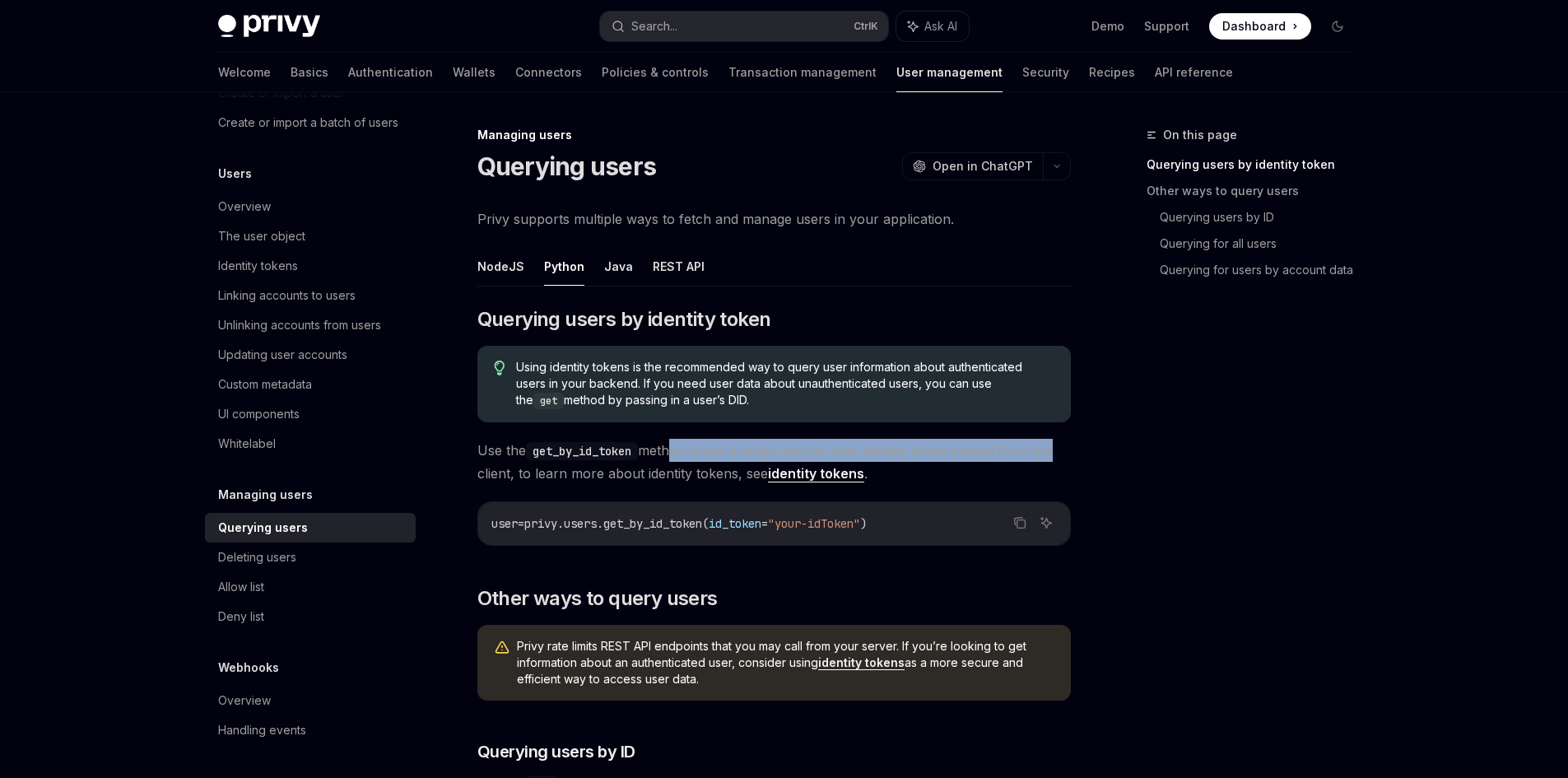
drag, startPoint x: 675, startPoint y: 453, endPoint x: 1057, endPoint y: 453, distance: 382.0
click at [1057, 453] on span "Use the get_by_id_token method to get a single user by their identity token pas…" at bounding box center [775, 462] width 594 height 46
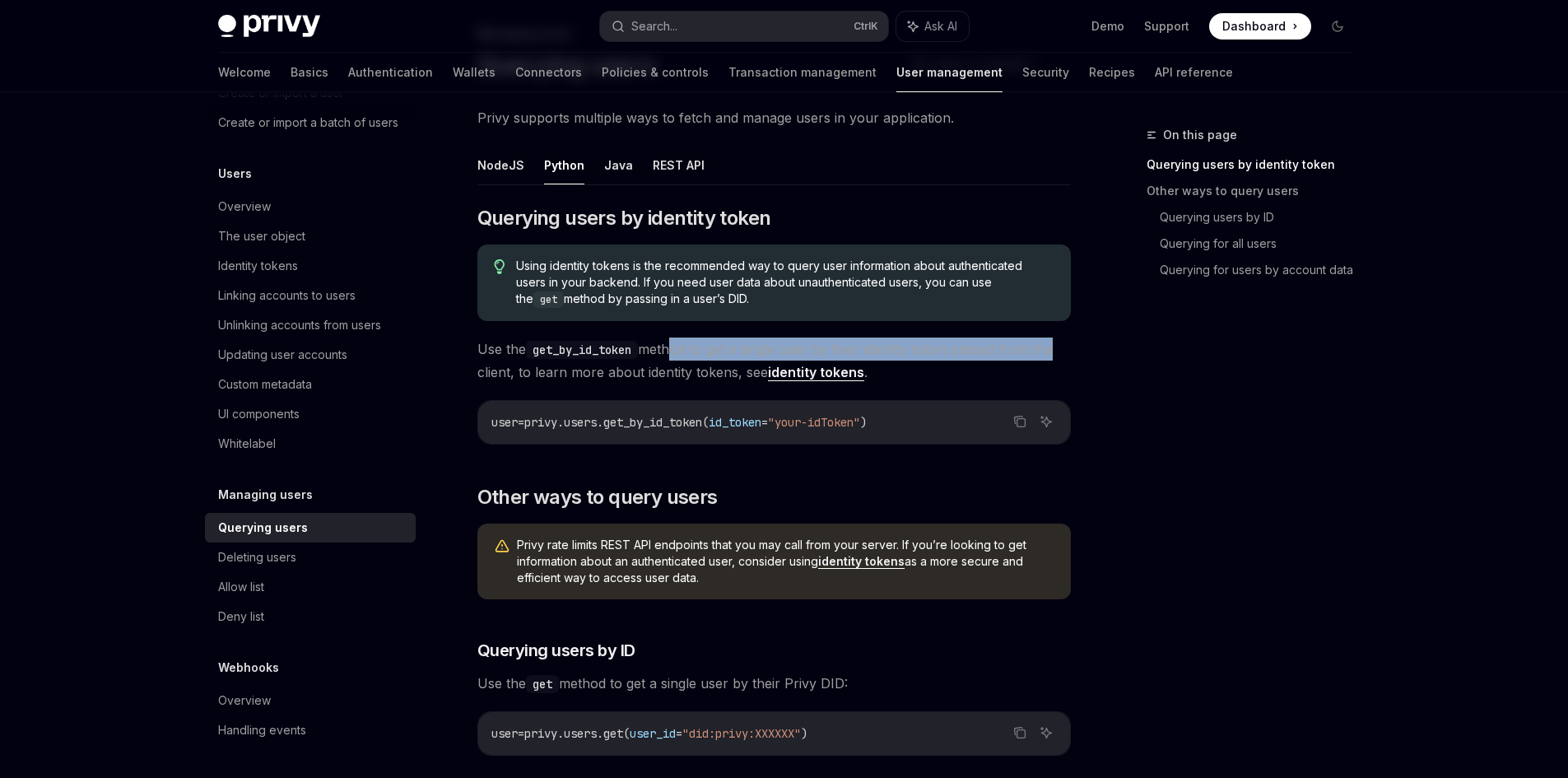
scroll to position [137, 0]
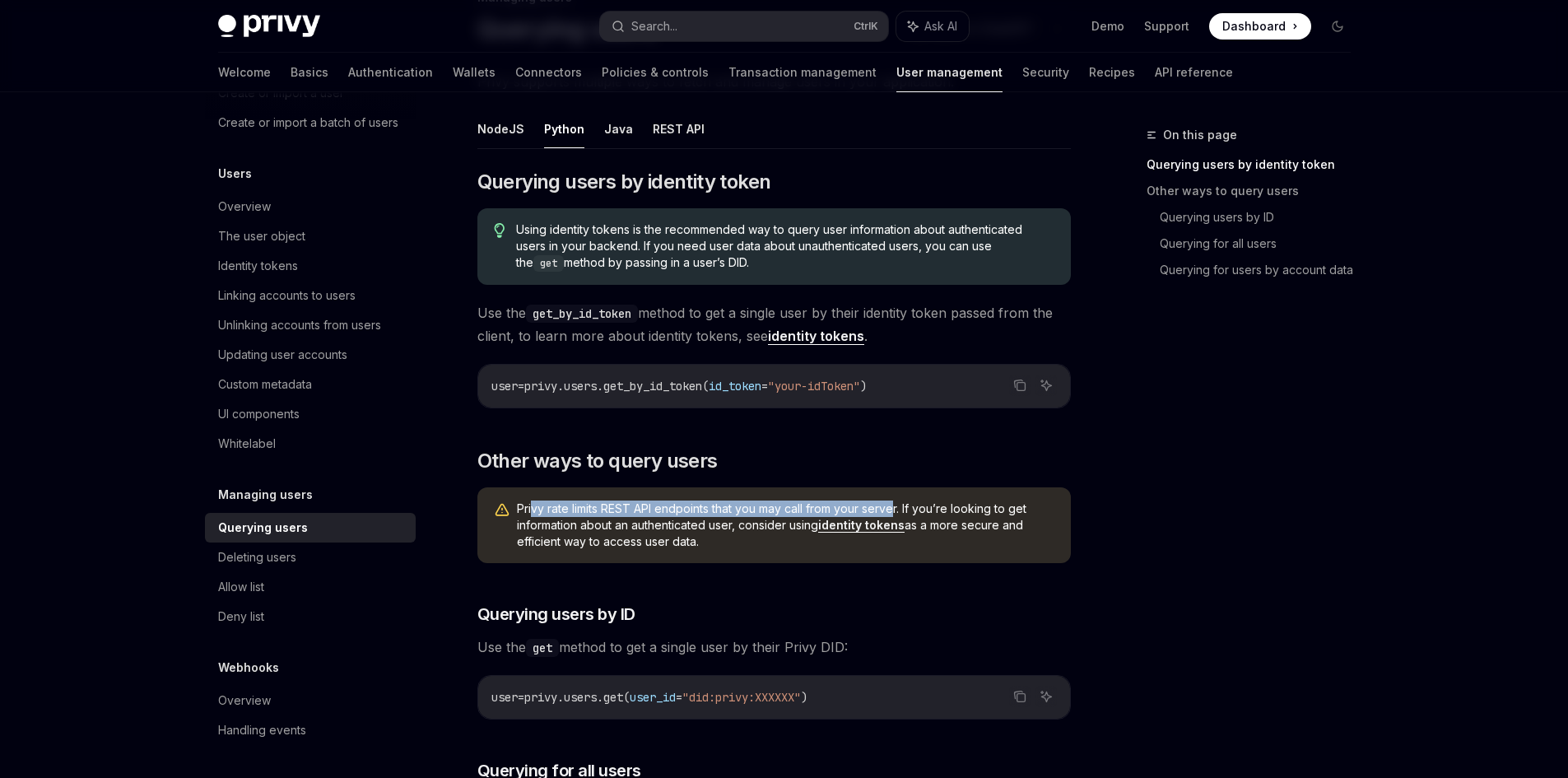
drag, startPoint x: 532, startPoint y: 514, endPoint x: 897, endPoint y: 511, distance: 365.0
click at [897, 511] on span "Privy rate limits REST API endpoints that you may call from your server. If you…" at bounding box center [785, 525] width 537 height 50
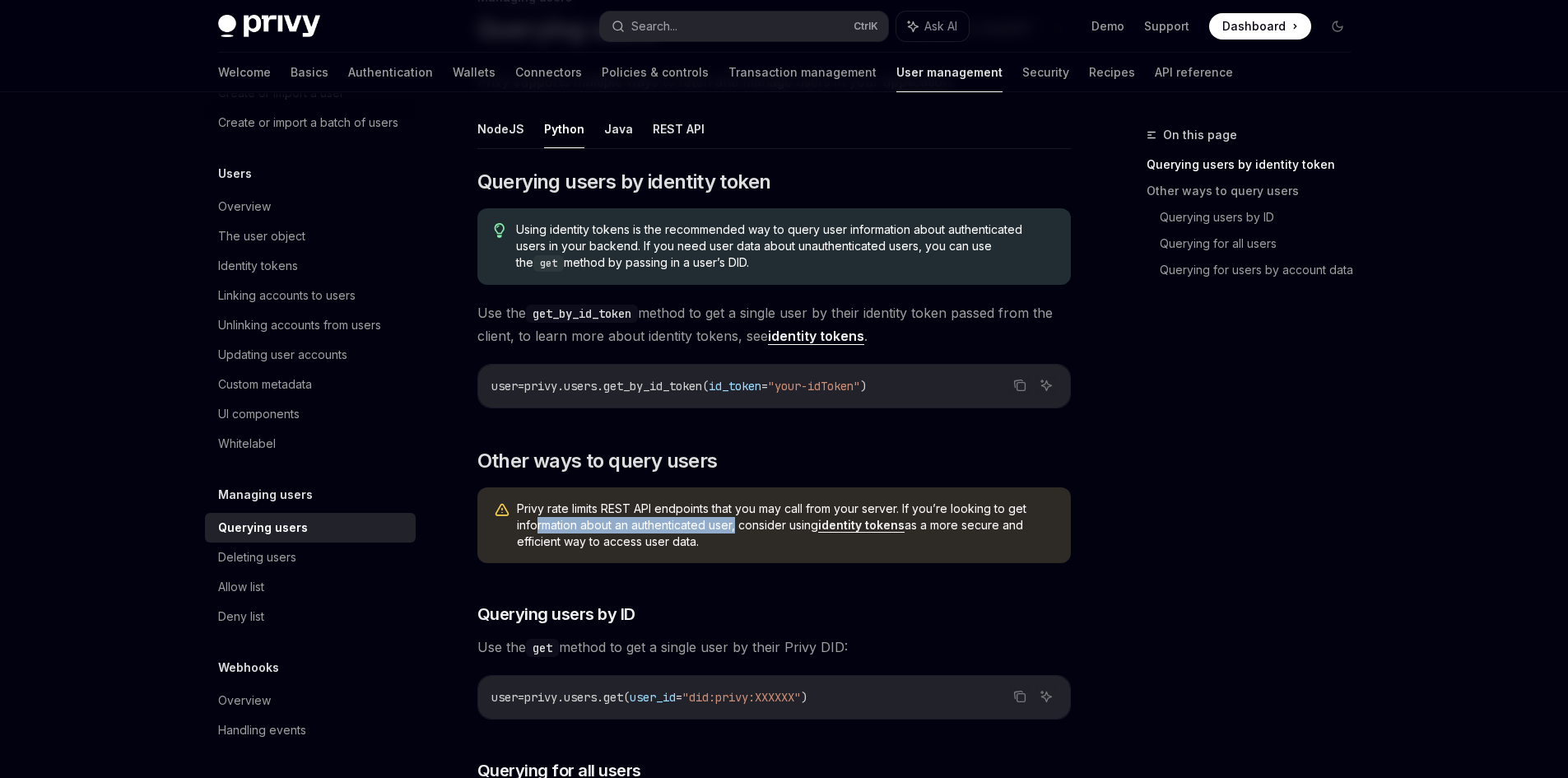
drag, startPoint x: 537, startPoint y: 528, endPoint x: 737, endPoint y: 528, distance: 200.0
click at [737, 528] on span "Privy rate limits REST API endpoints that you may call from your server. If you…" at bounding box center [785, 525] width 537 height 50
drag, startPoint x: 749, startPoint y: 528, endPoint x: 815, endPoint y: 528, distance: 66.0
click at [815, 528] on span "Privy rate limits REST API endpoints that you may call from your server. If you…" at bounding box center [785, 525] width 537 height 50
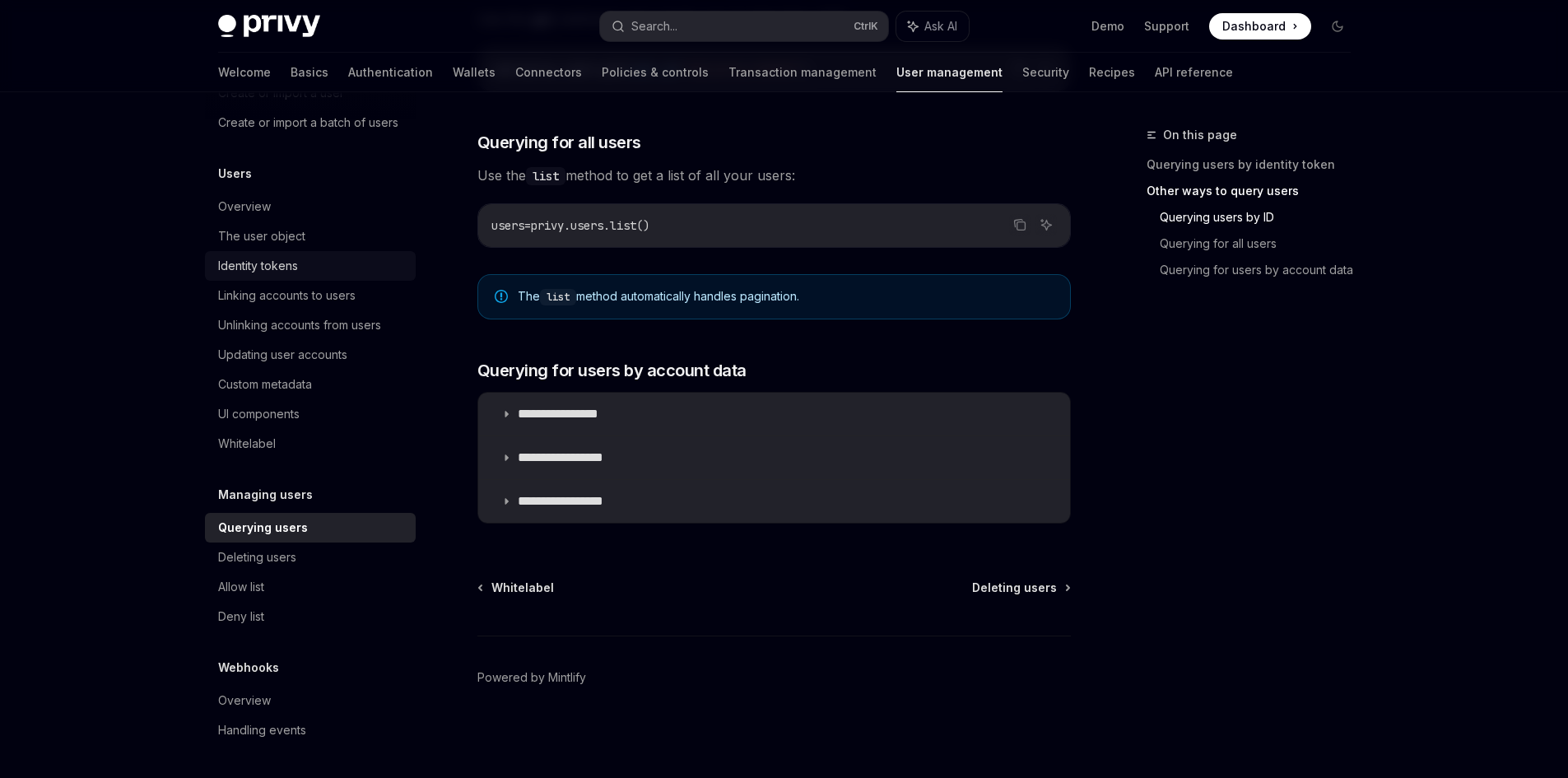
scroll to position [174, 0]
click at [253, 419] on div "UI components" at bounding box center [259, 414] width 82 height 19
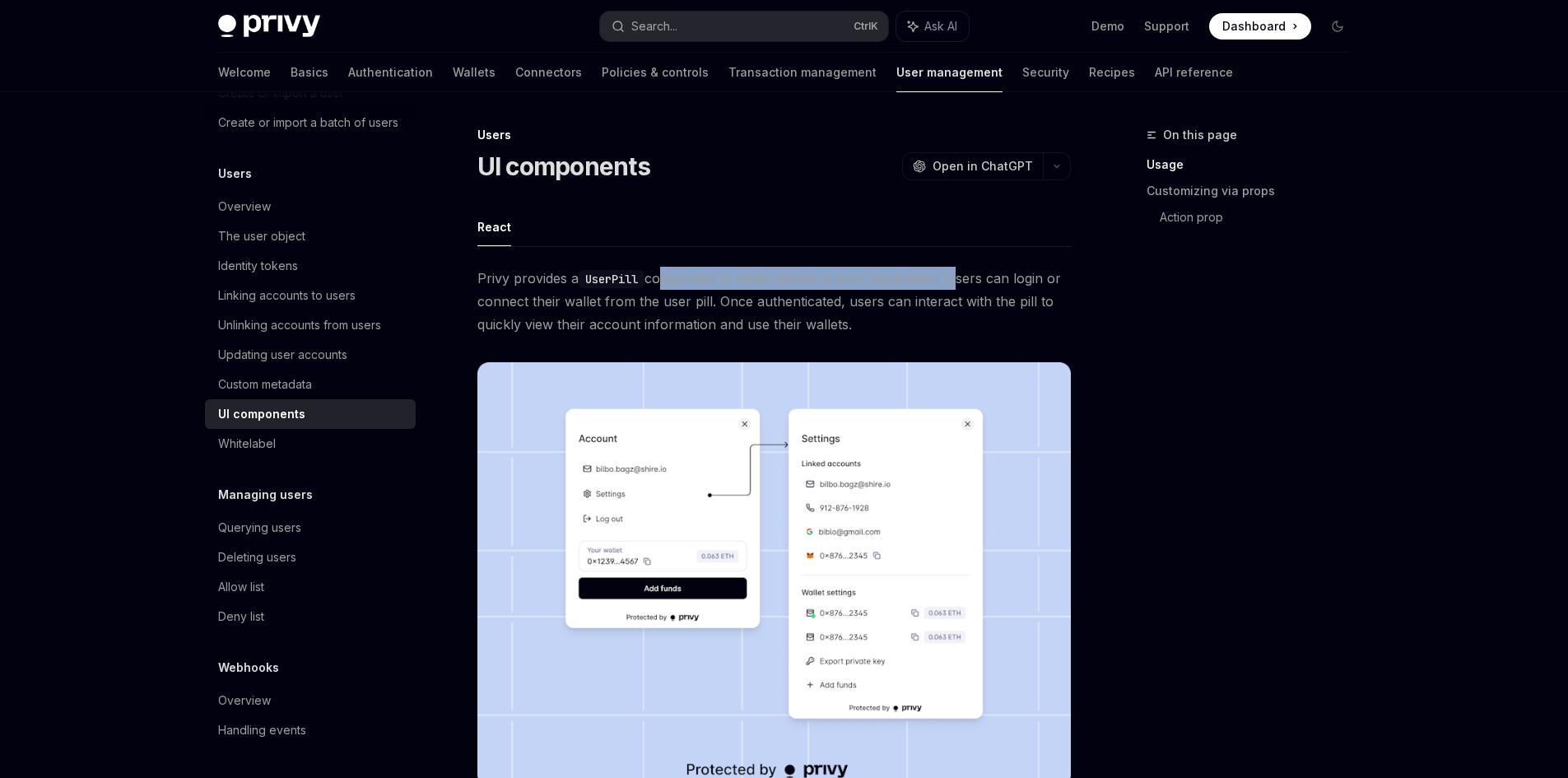
drag, startPoint x: 657, startPoint y: 282, endPoint x: 953, endPoint y: 282, distance: 296.0
click at [953, 282] on span "Privy provides a UserPill component to easily embed in your application. Users …" at bounding box center [775, 301] width 594 height 69
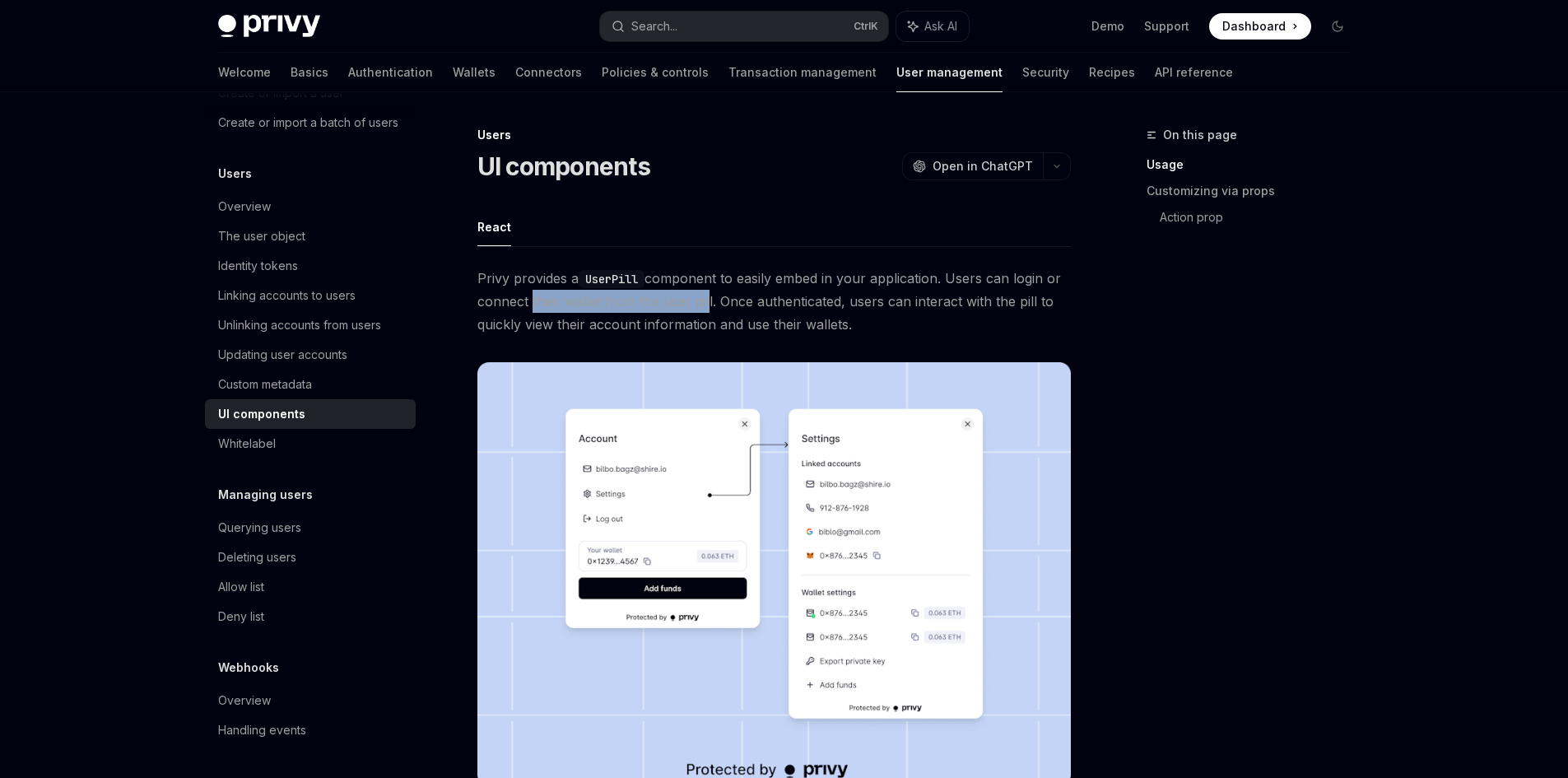
drag, startPoint x: 527, startPoint y: 306, endPoint x: 704, endPoint y: 309, distance: 177.0
click at [702, 309] on span "Privy provides a UserPill component to easily embed in your application. Users …" at bounding box center [775, 301] width 594 height 69
drag, startPoint x: 729, startPoint y: 307, endPoint x: 1057, endPoint y: 331, distance: 328.9
click at [1057, 331] on span "Privy provides a UserPill component to easily embed in your application. Users …" at bounding box center [775, 301] width 594 height 69
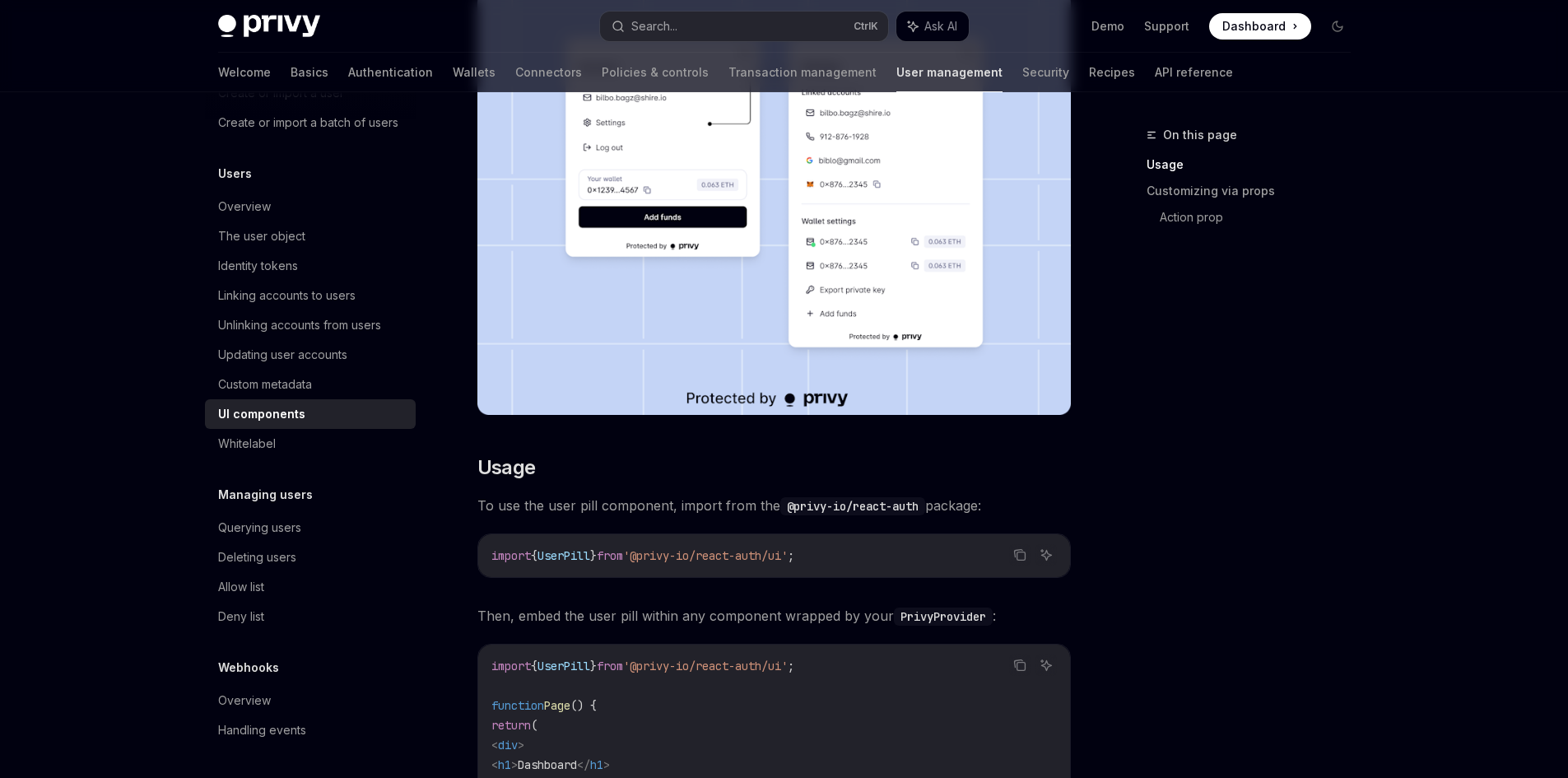
scroll to position [411, 0]
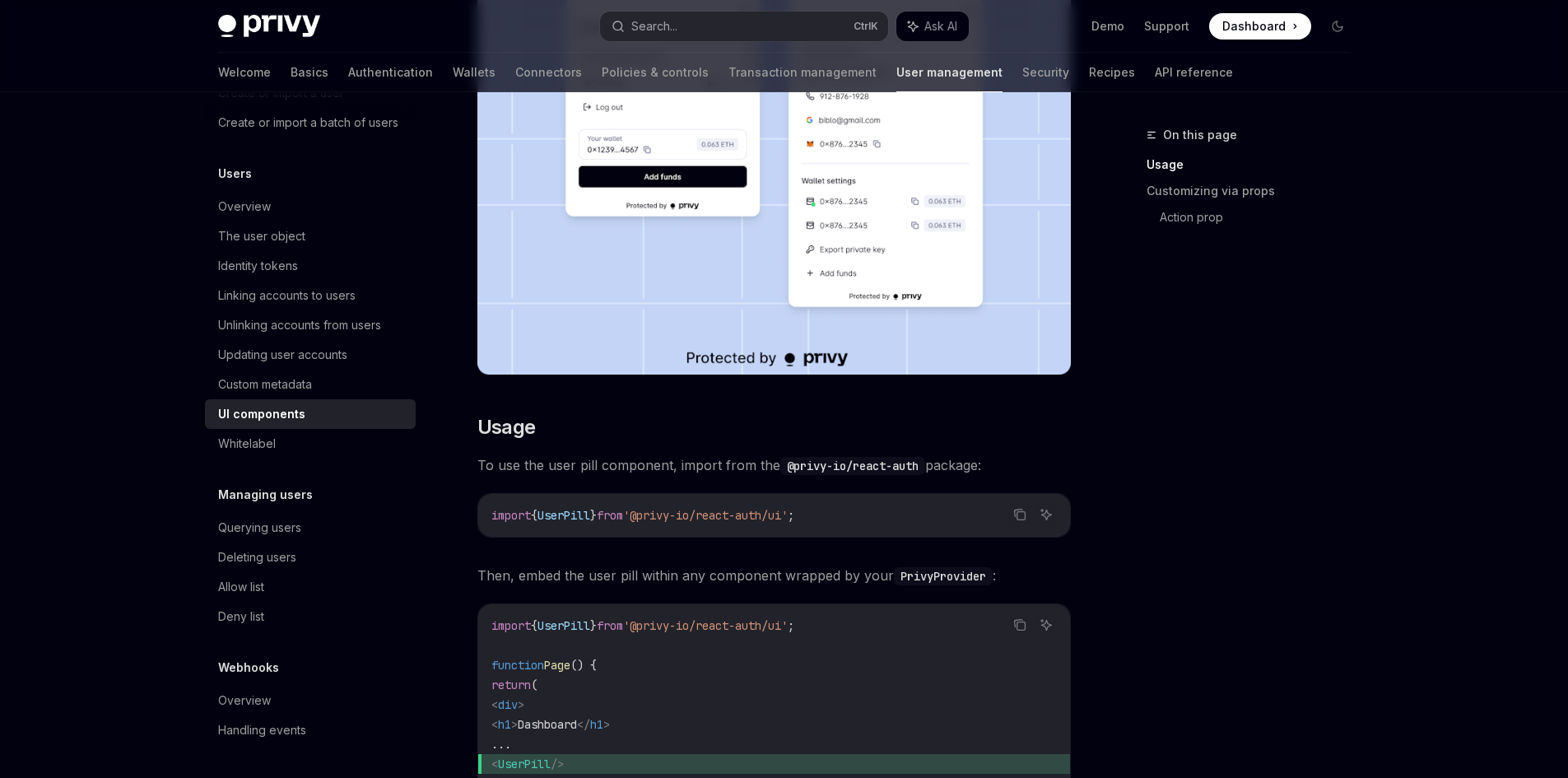
drag, startPoint x: 549, startPoint y: 471, endPoint x: 995, endPoint y: 464, distance: 446.1
click at [995, 464] on span "To use the user pill component, import from the @privy-io/react-auth package:" at bounding box center [775, 465] width 594 height 23
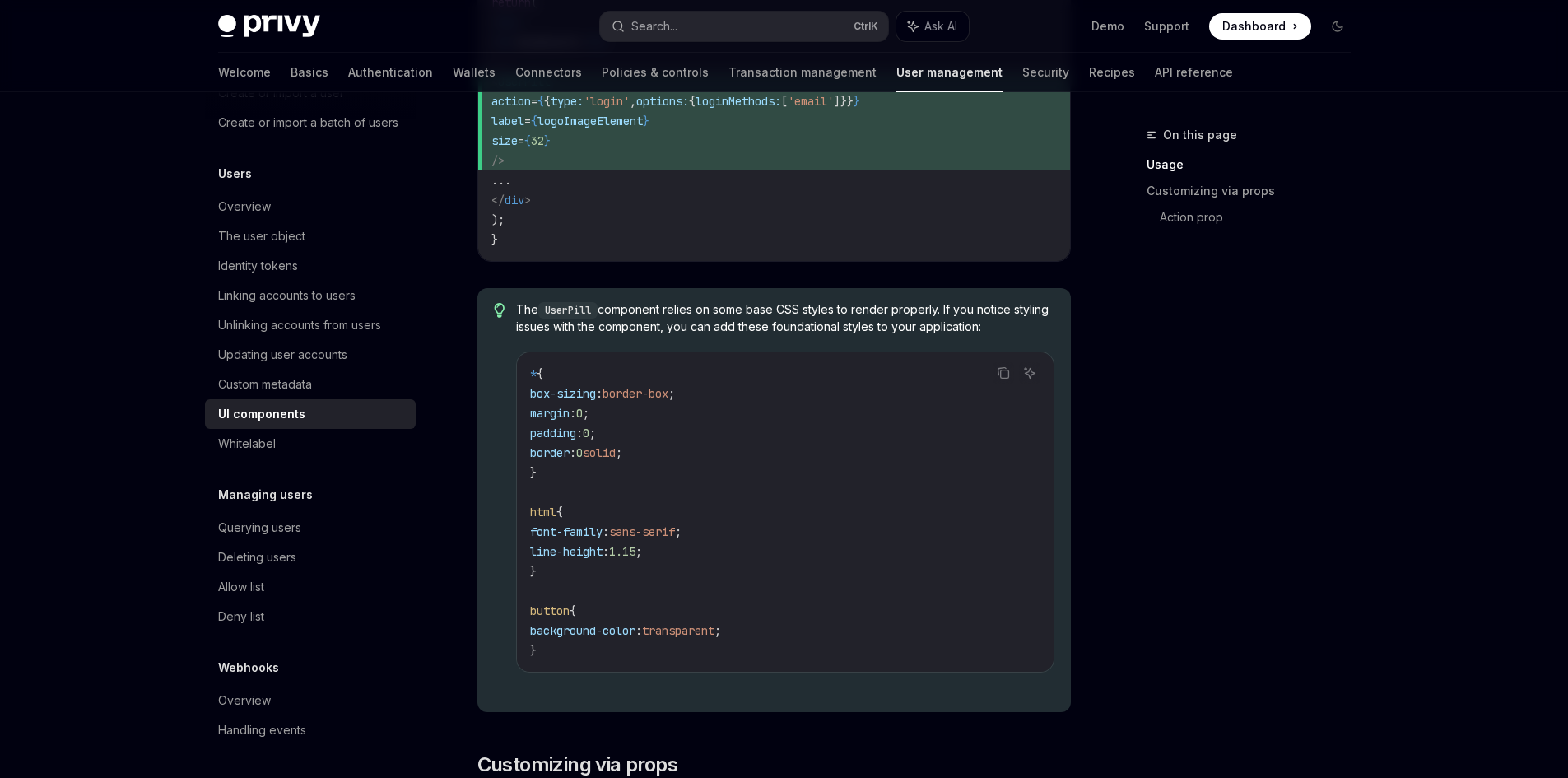
scroll to position [1645, 0]
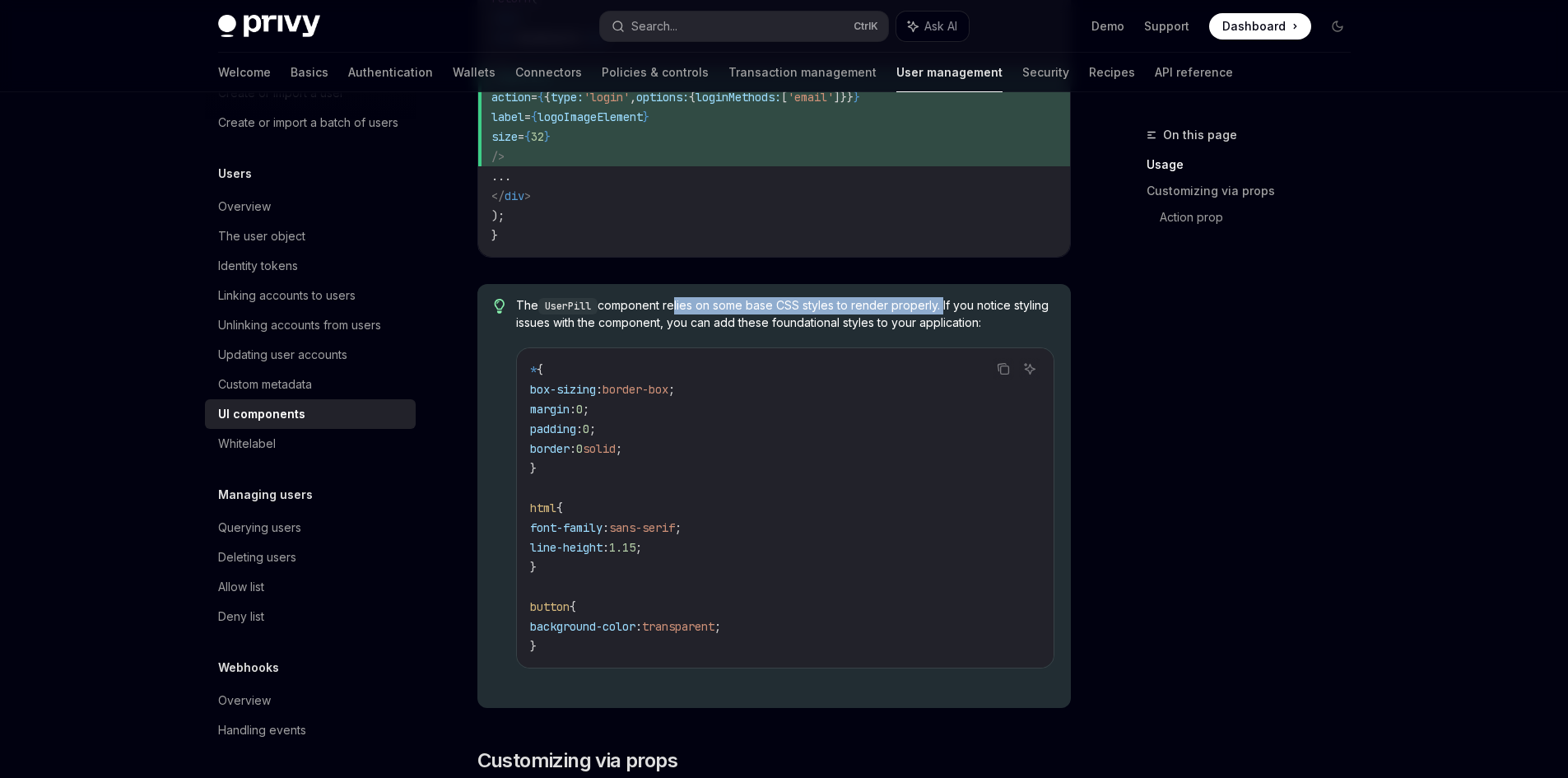
drag, startPoint x: 673, startPoint y: 305, endPoint x: 947, endPoint y: 306, distance: 274.0
click at [947, 306] on span "The UserPill component relies on some base CSS styles to render properly. If yo…" at bounding box center [784, 314] width 537 height 34
drag, startPoint x: 533, startPoint y: 328, endPoint x: 703, endPoint y: 328, distance: 170.0
click at [702, 328] on span "The UserPill component relies on some base CSS styles to render properly. If yo…" at bounding box center [784, 314] width 537 height 34
drag, startPoint x: 719, startPoint y: 328, endPoint x: 888, endPoint y: 326, distance: 169.0
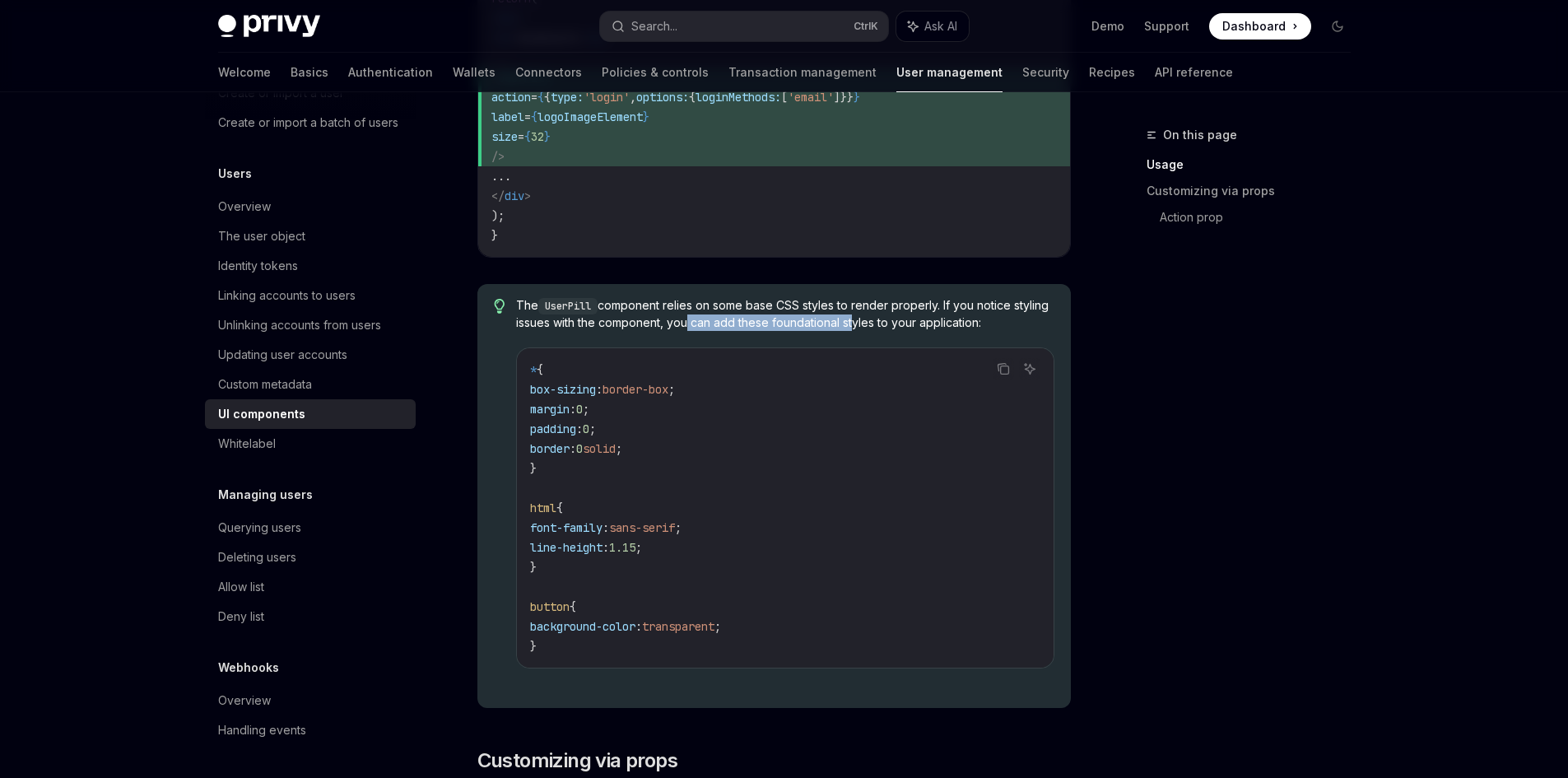
click at [888, 326] on span "The UserPill component relies on some base CSS styles to render properly. If yo…" at bounding box center [784, 314] width 537 height 34
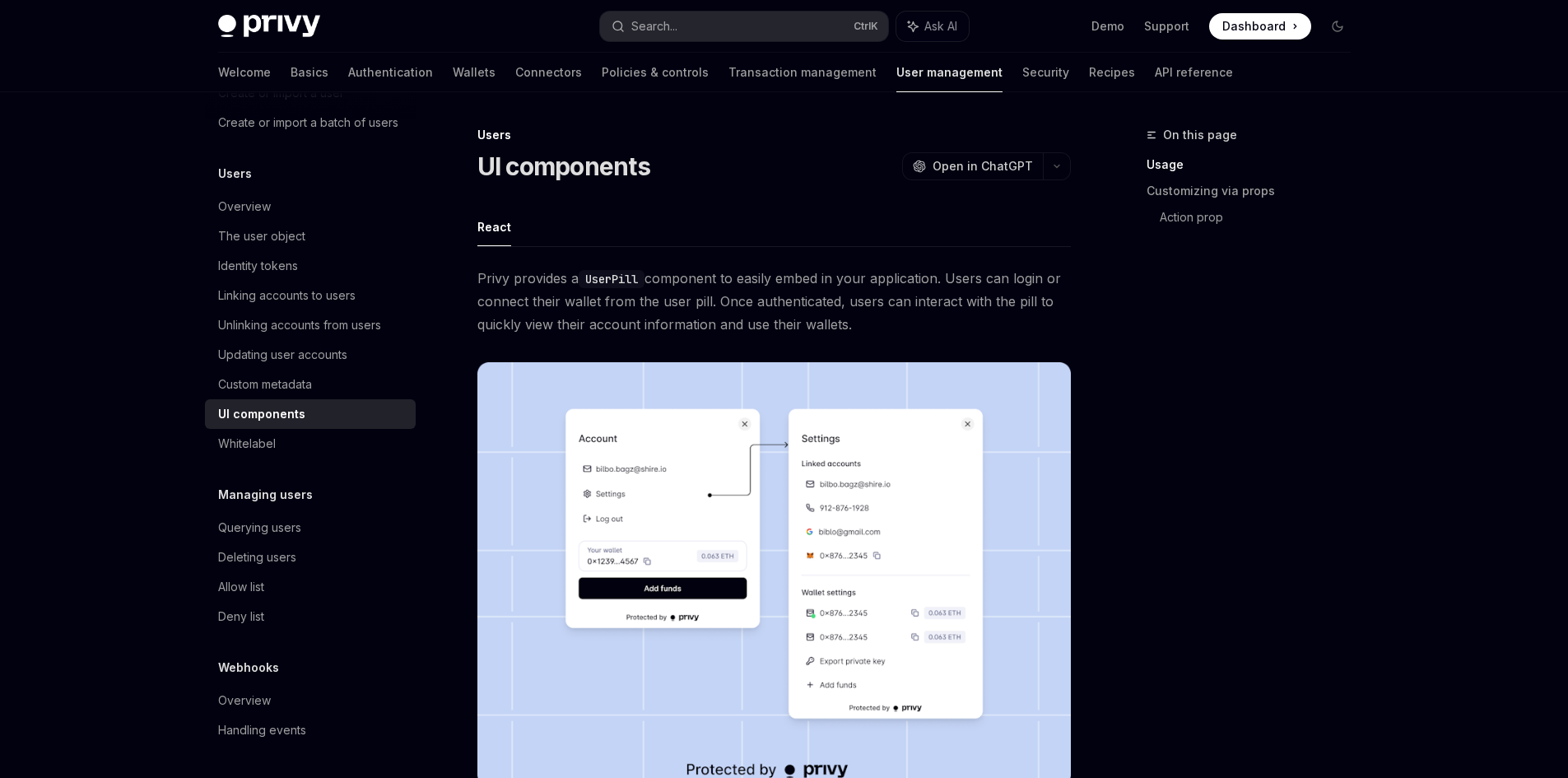
scroll to position [137, 0]
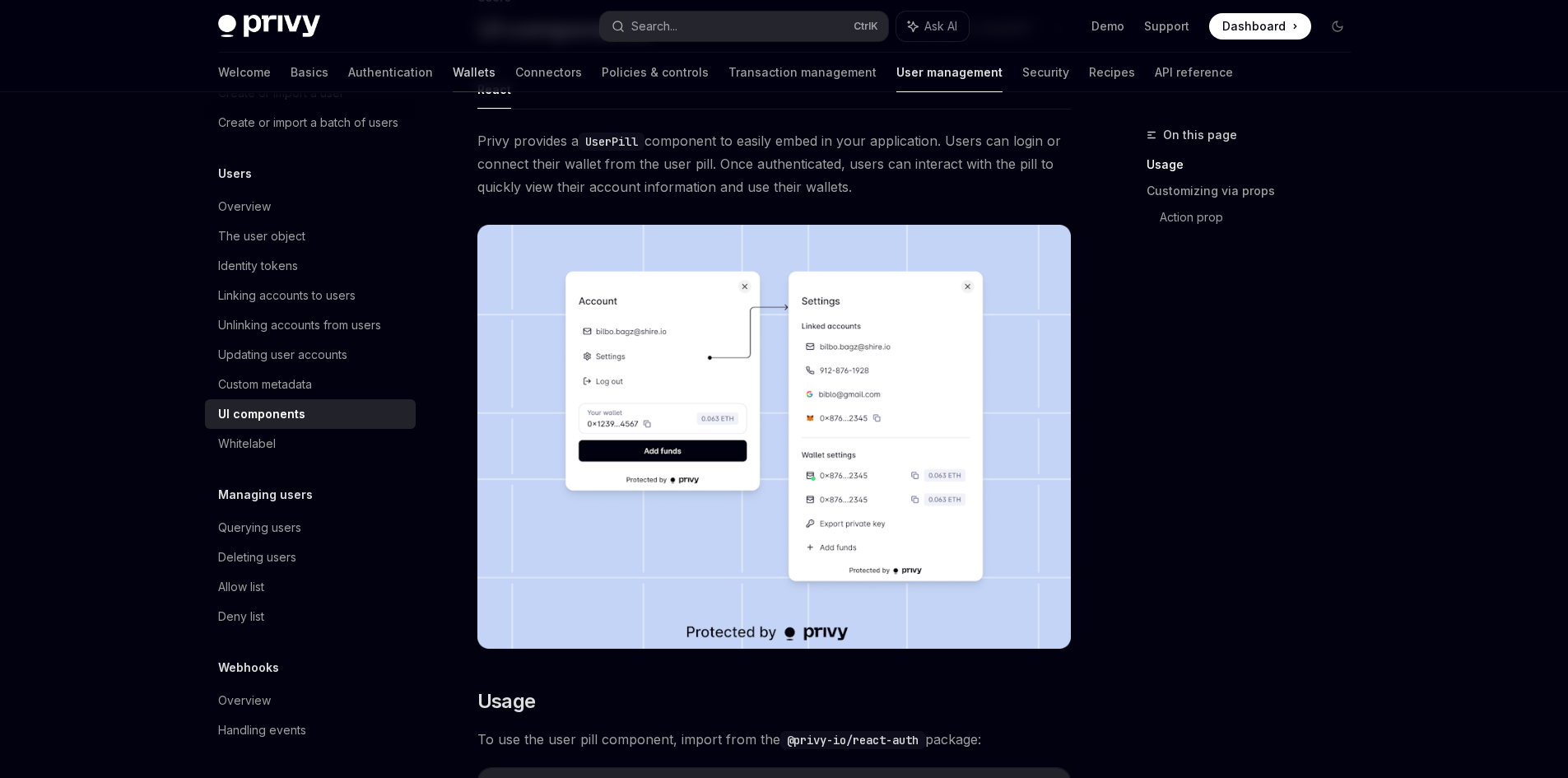
click at [453, 77] on link "Wallets" at bounding box center [474, 72] width 43 height 40
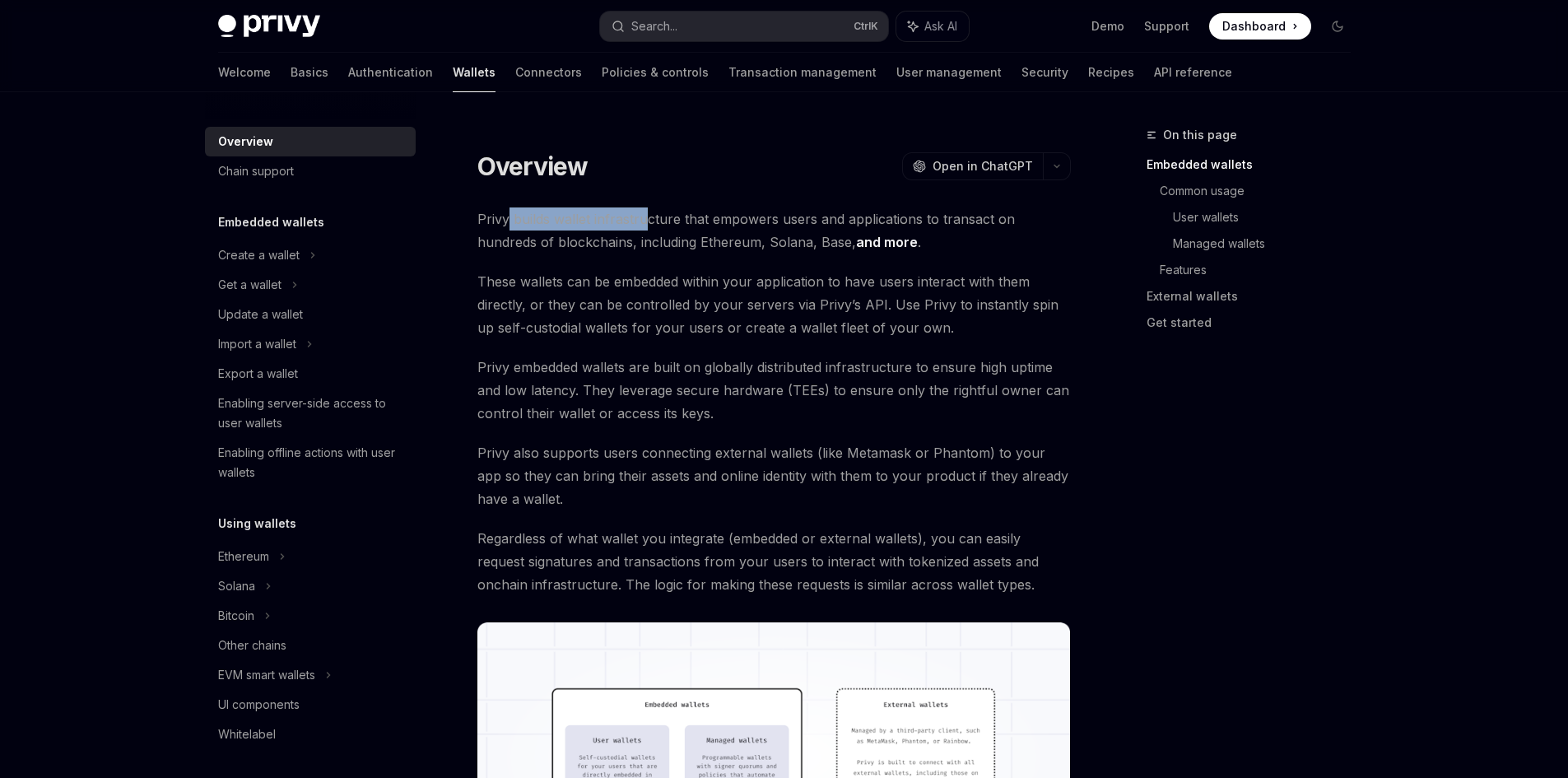
drag, startPoint x: 510, startPoint y: 225, endPoint x: 646, endPoint y: 224, distance: 136.0
click at [646, 224] on span "Privy builds wallet infrastructure that empowers users and applications to tran…" at bounding box center [775, 230] width 594 height 46
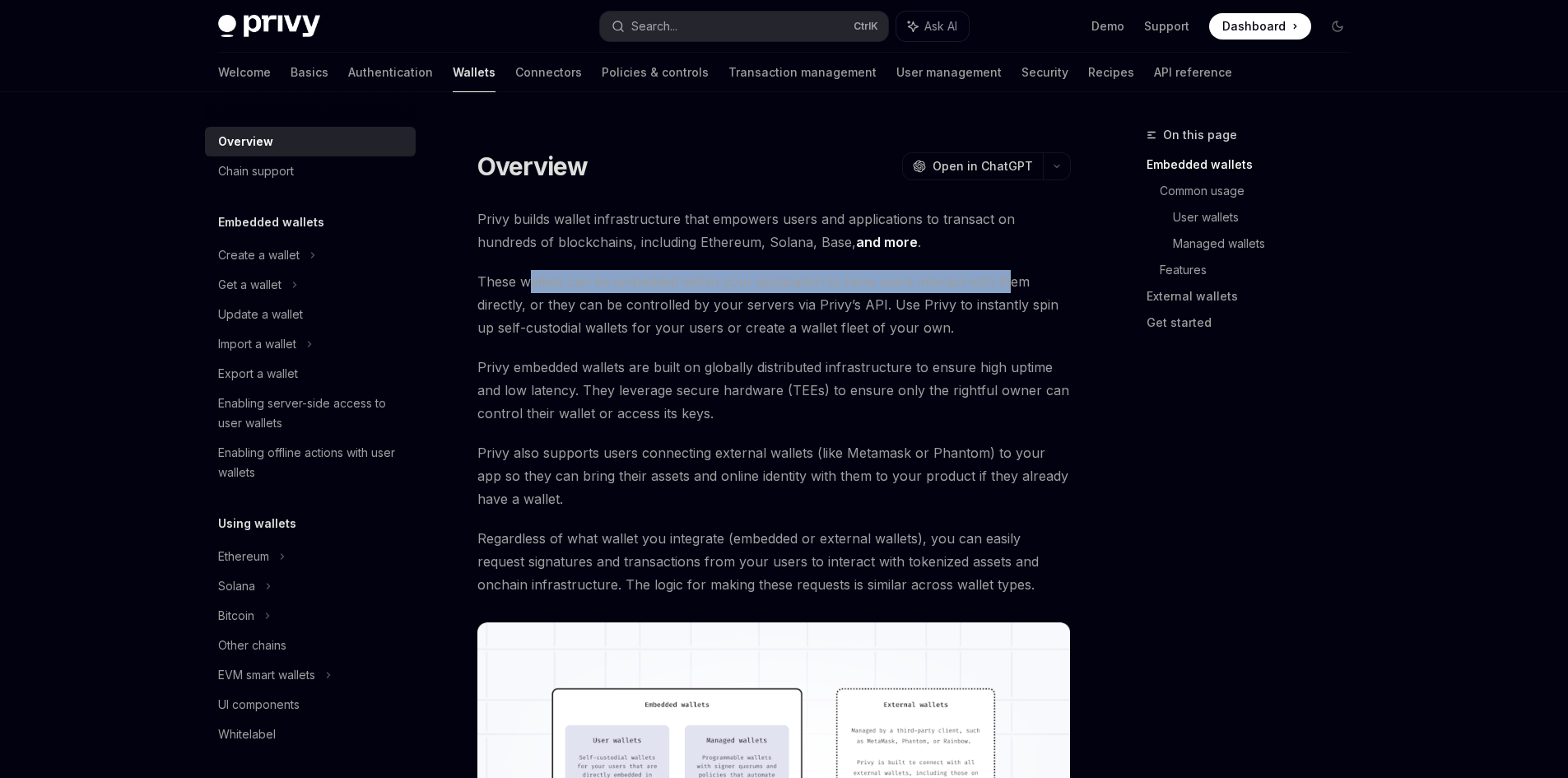
drag, startPoint x: 527, startPoint y: 285, endPoint x: 1008, endPoint y: 285, distance: 481.0
click at [1008, 285] on span "These wallets can be embedded within your application to have users interact wi…" at bounding box center [775, 305] width 594 height 69
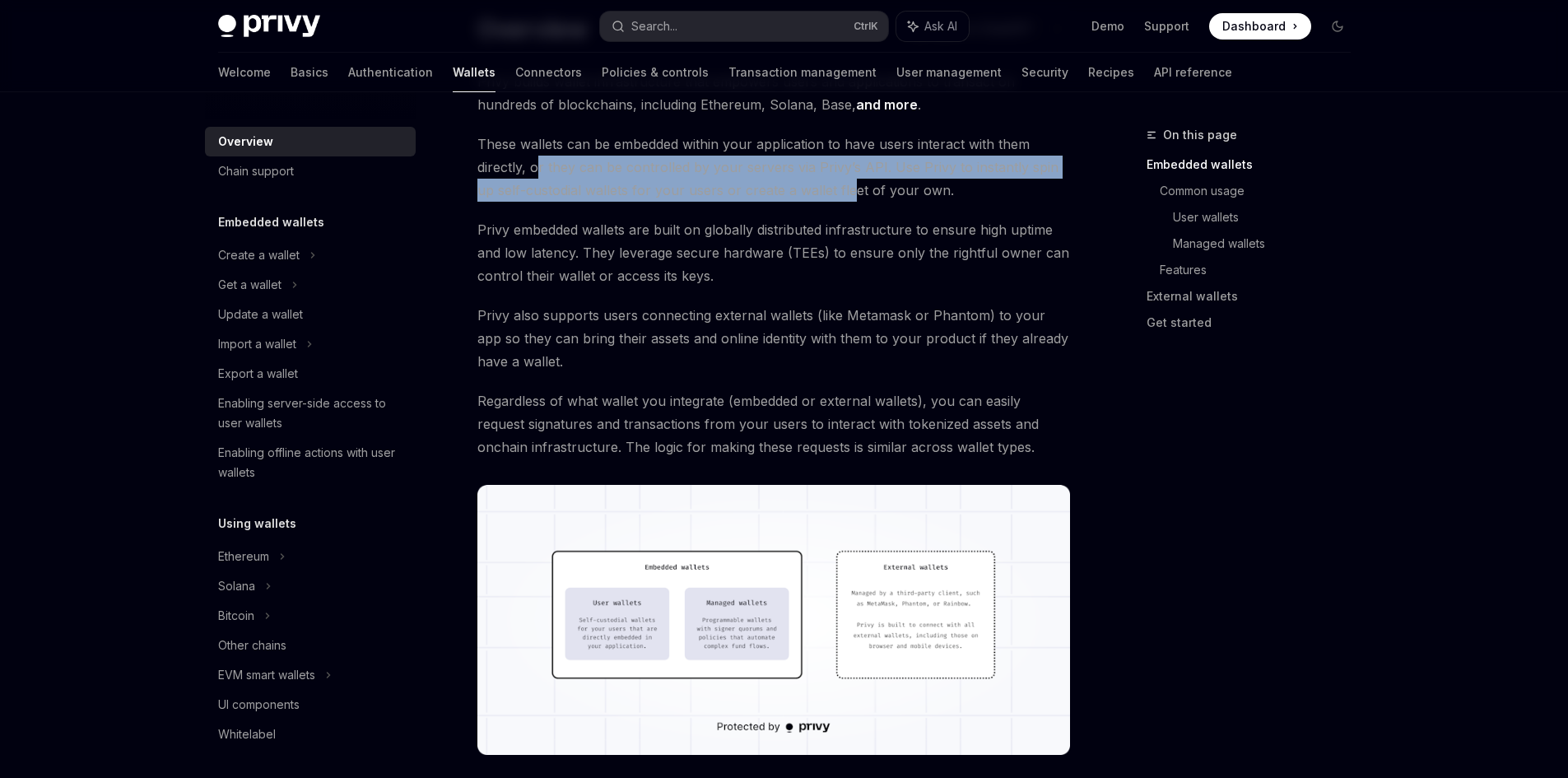
drag, startPoint x: 535, startPoint y: 175, endPoint x: 826, endPoint y: 180, distance: 291.0
click at [826, 180] on span "These wallets can be embedded within your application to have users interact wi…" at bounding box center [775, 167] width 594 height 69
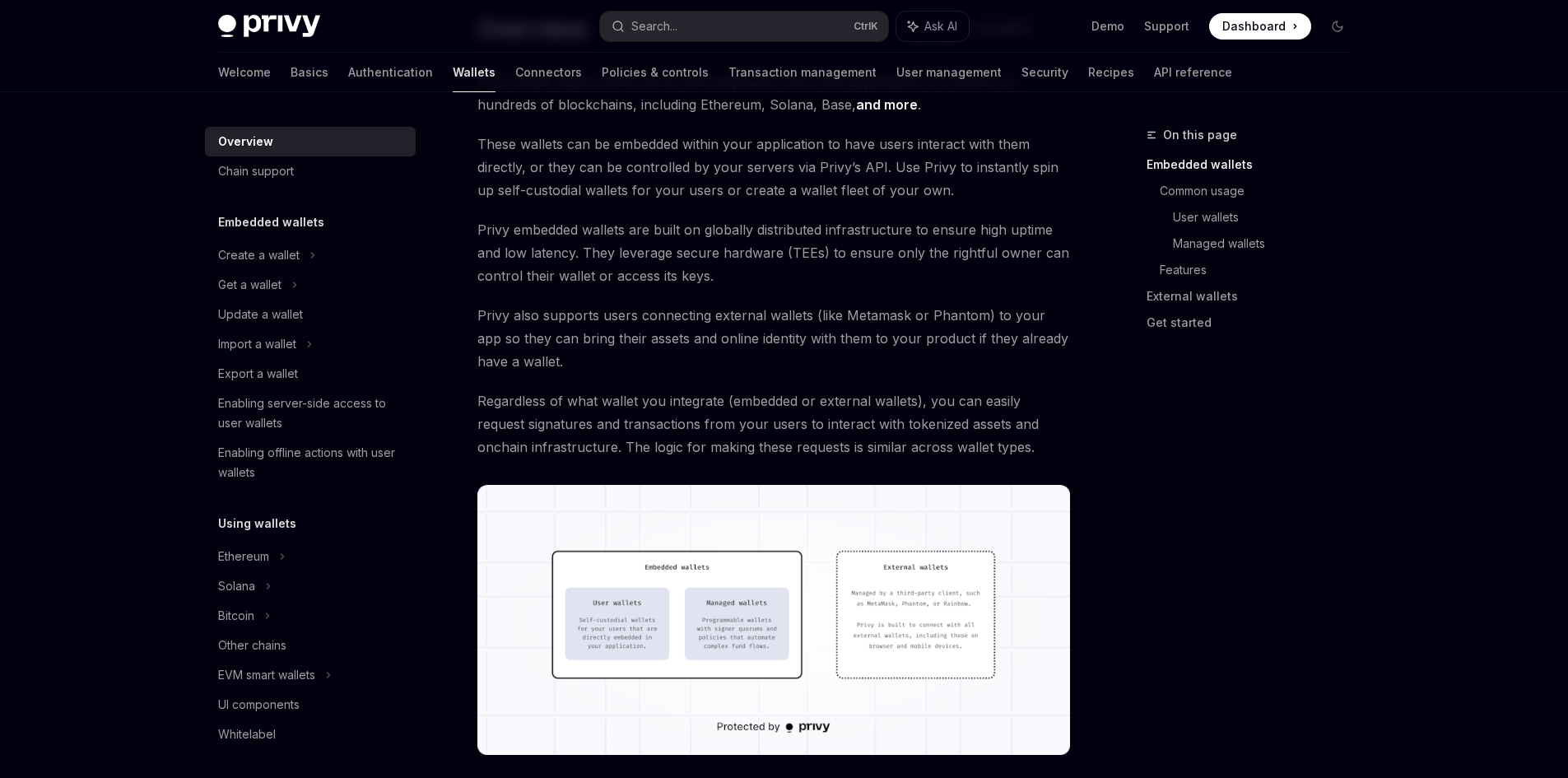
drag, startPoint x: 593, startPoint y: 196, endPoint x: 819, endPoint y: 196, distance: 226.0
click at [819, 196] on span "These wallets can be embedded within your application to have users interact wi…" at bounding box center [775, 167] width 594 height 69
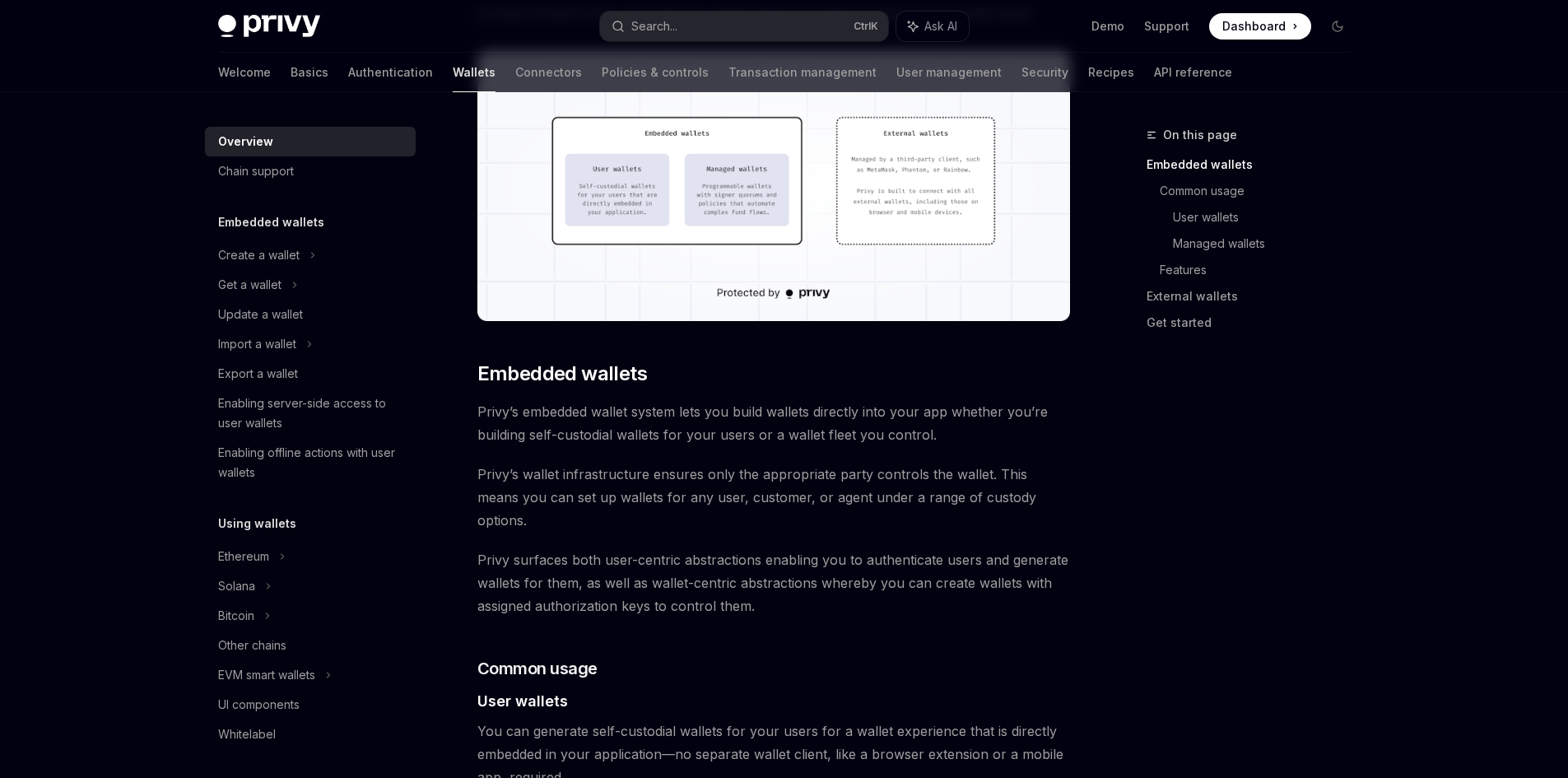
scroll to position [686, 0]
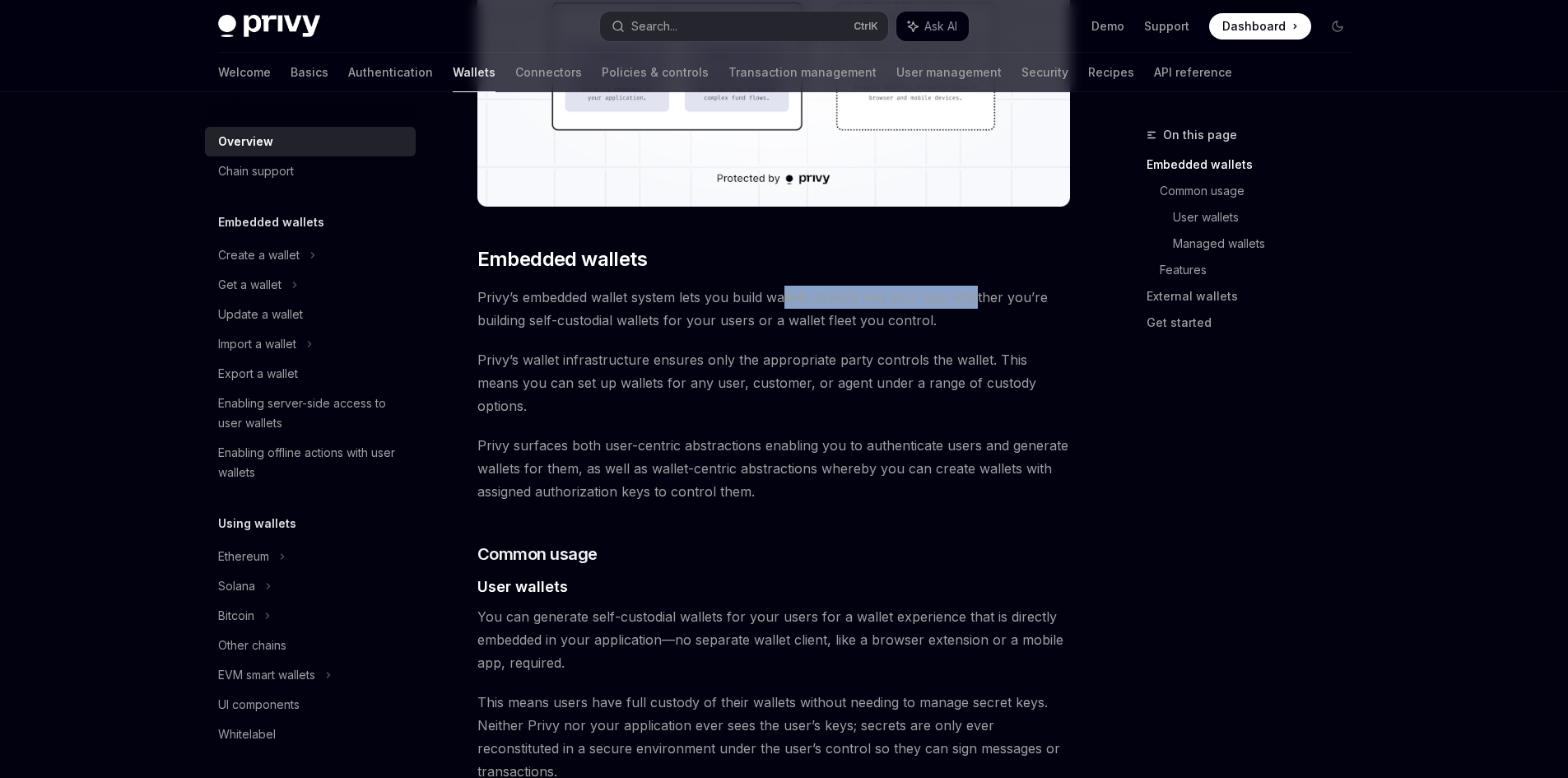
drag, startPoint x: 782, startPoint y: 303, endPoint x: 974, endPoint y: 302, distance: 192.0
click at [974, 302] on span "Privy’s embedded wallet system lets you build wallets directly into your app wh…" at bounding box center [775, 308] width 594 height 46
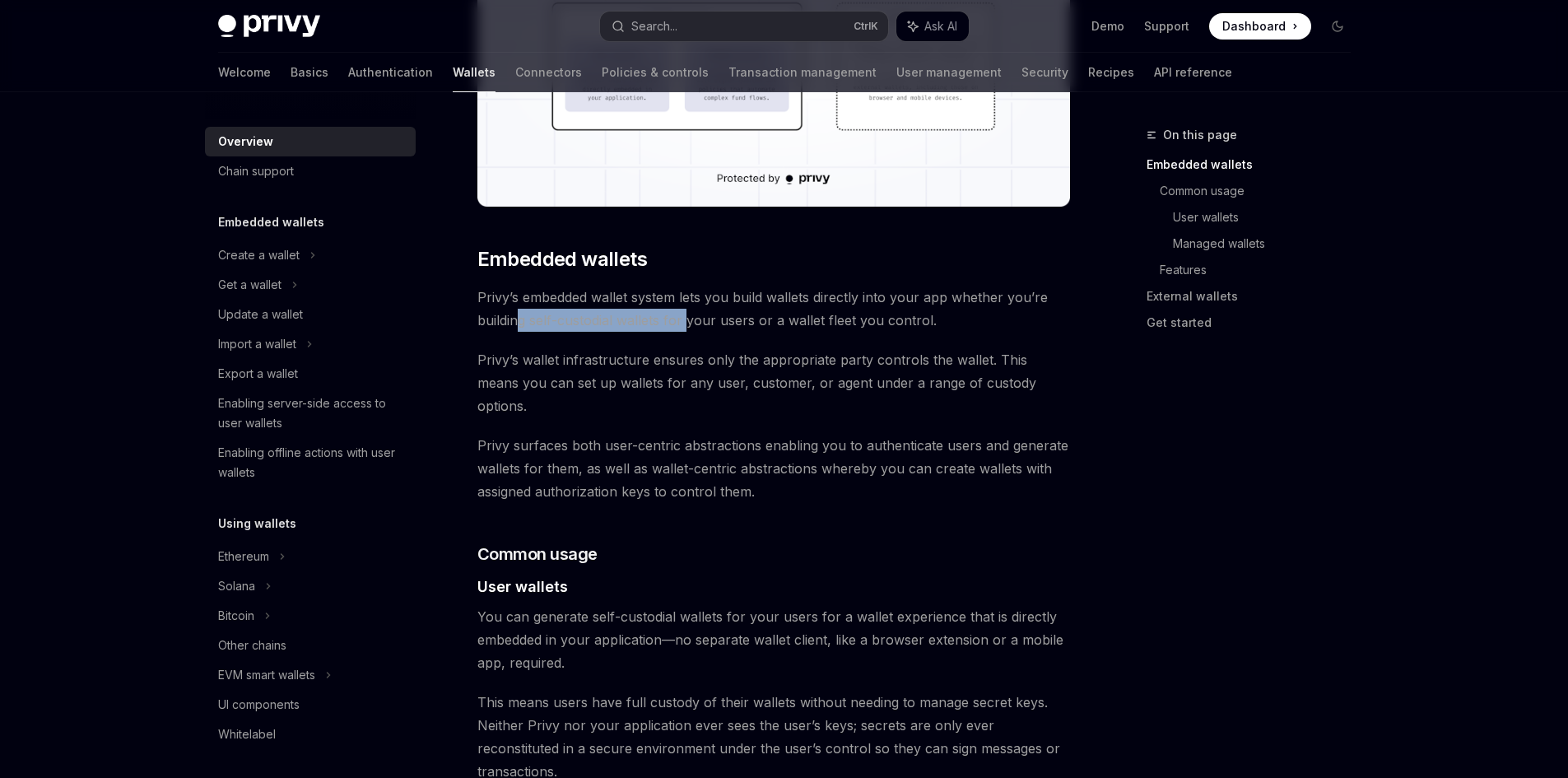
drag, startPoint x: 520, startPoint y: 323, endPoint x: 690, endPoint y: 323, distance: 170.0
click at [690, 323] on span "Privy’s embedded wallet system lets you build wallets directly into your app wh…" at bounding box center [775, 308] width 594 height 46
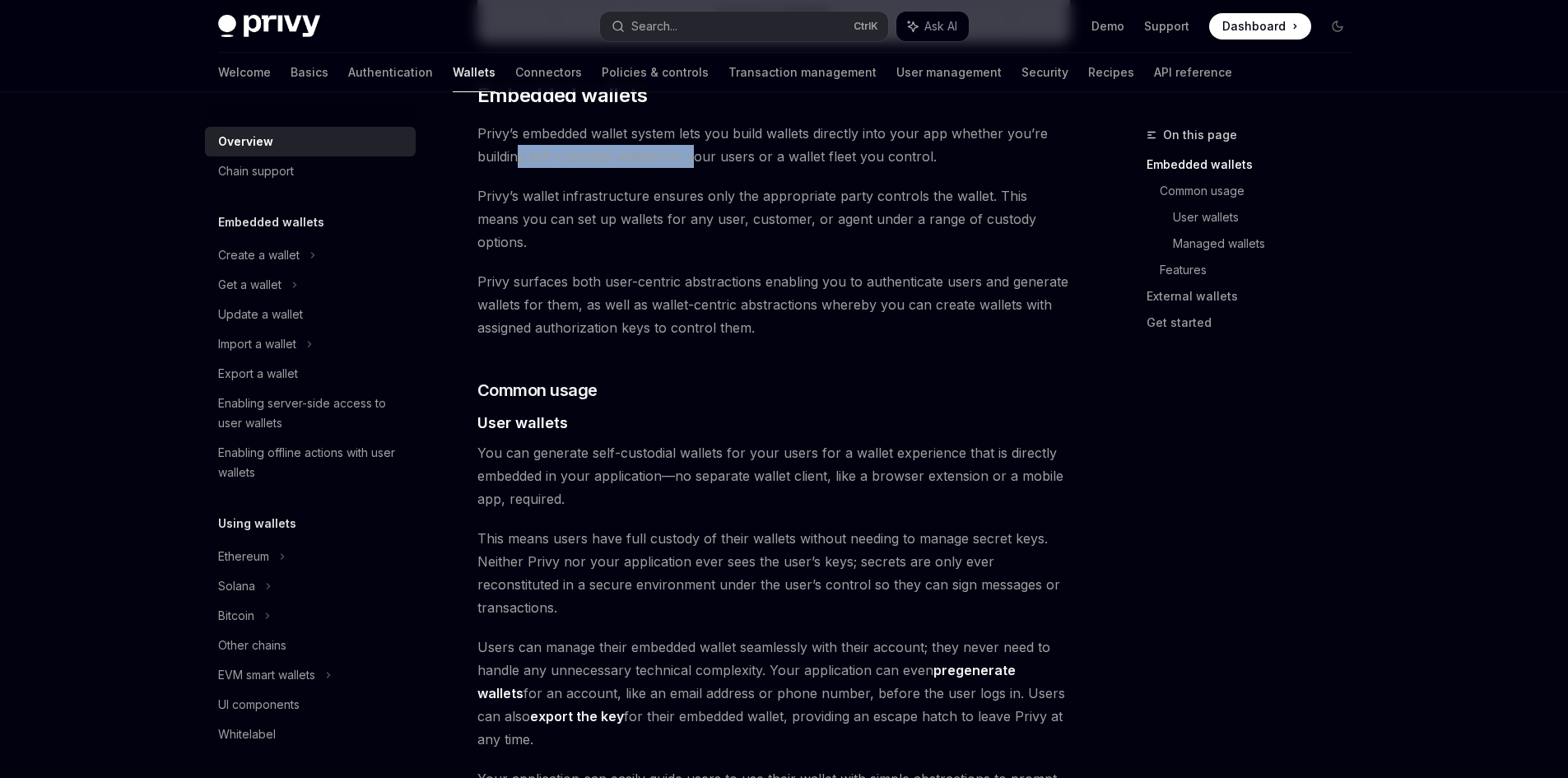
scroll to position [961, 0]
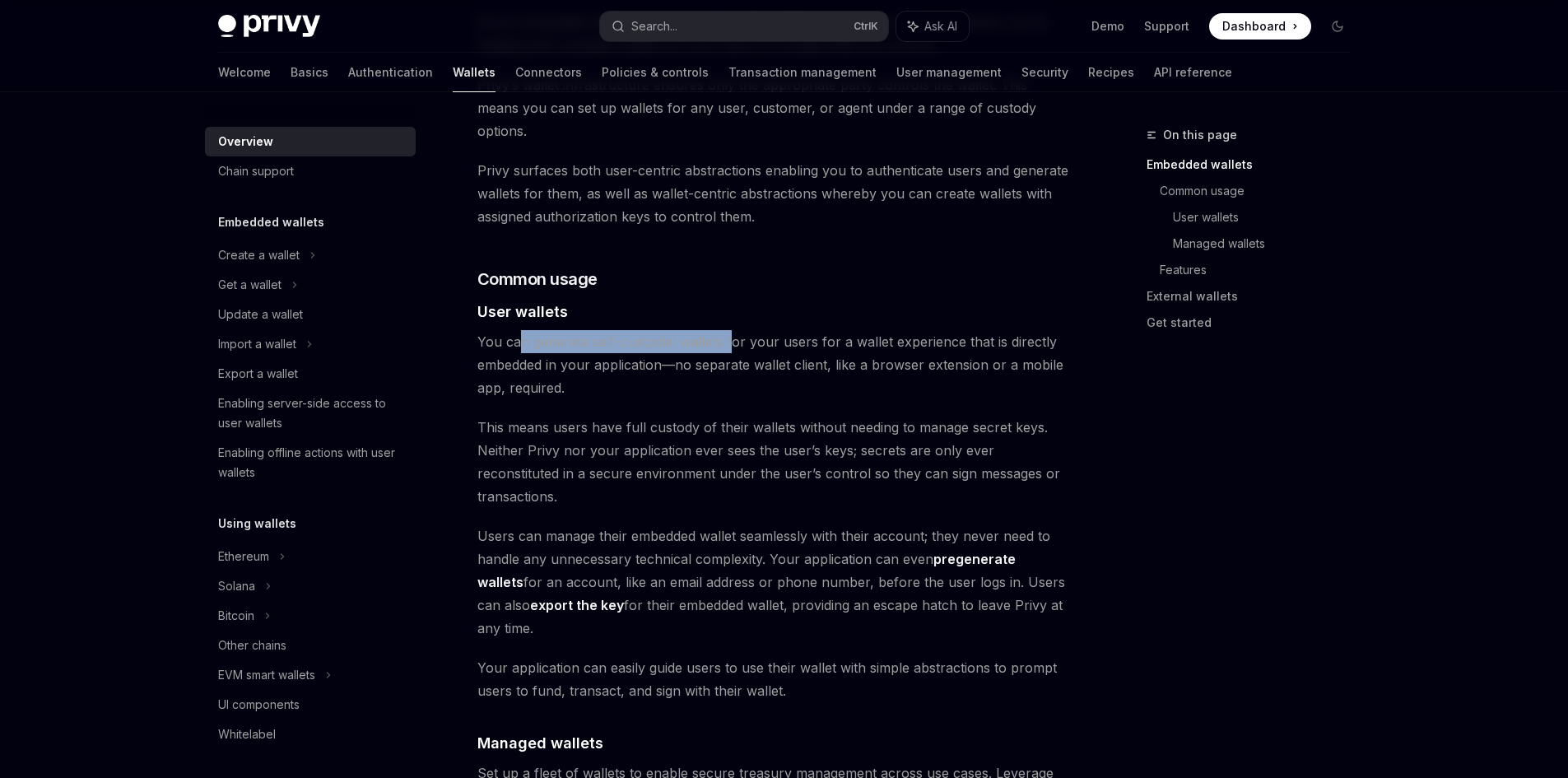
drag, startPoint x: 523, startPoint y: 321, endPoint x: 733, endPoint y: 323, distance: 210.0
click at [733, 330] on span "You can generate self-custodial wallets for your users for a wallet experience …" at bounding box center [775, 364] width 594 height 69
drag, startPoint x: 526, startPoint y: 354, endPoint x: 621, endPoint y: 348, distance: 95.2
click at [596, 354] on span "You can generate self-custodial wallets for your users for a wallet experience …" at bounding box center [775, 364] width 594 height 69
drag, startPoint x: 651, startPoint y: 345, endPoint x: 817, endPoint y: 345, distance: 166.0
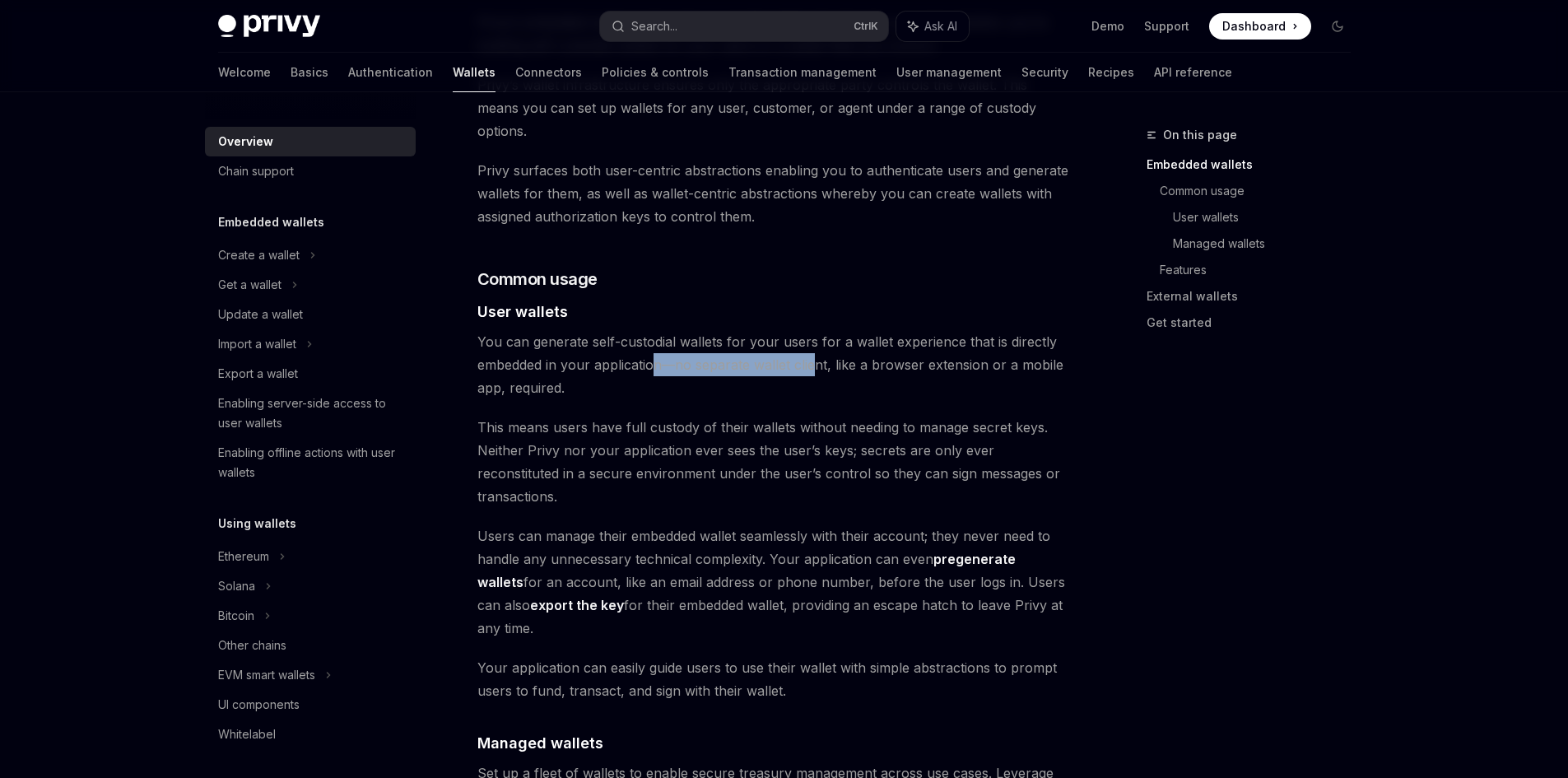
click at [817, 345] on span "You can generate self-custodial wallets for your users for a wallet experience …" at bounding box center [775, 364] width 594 height 69
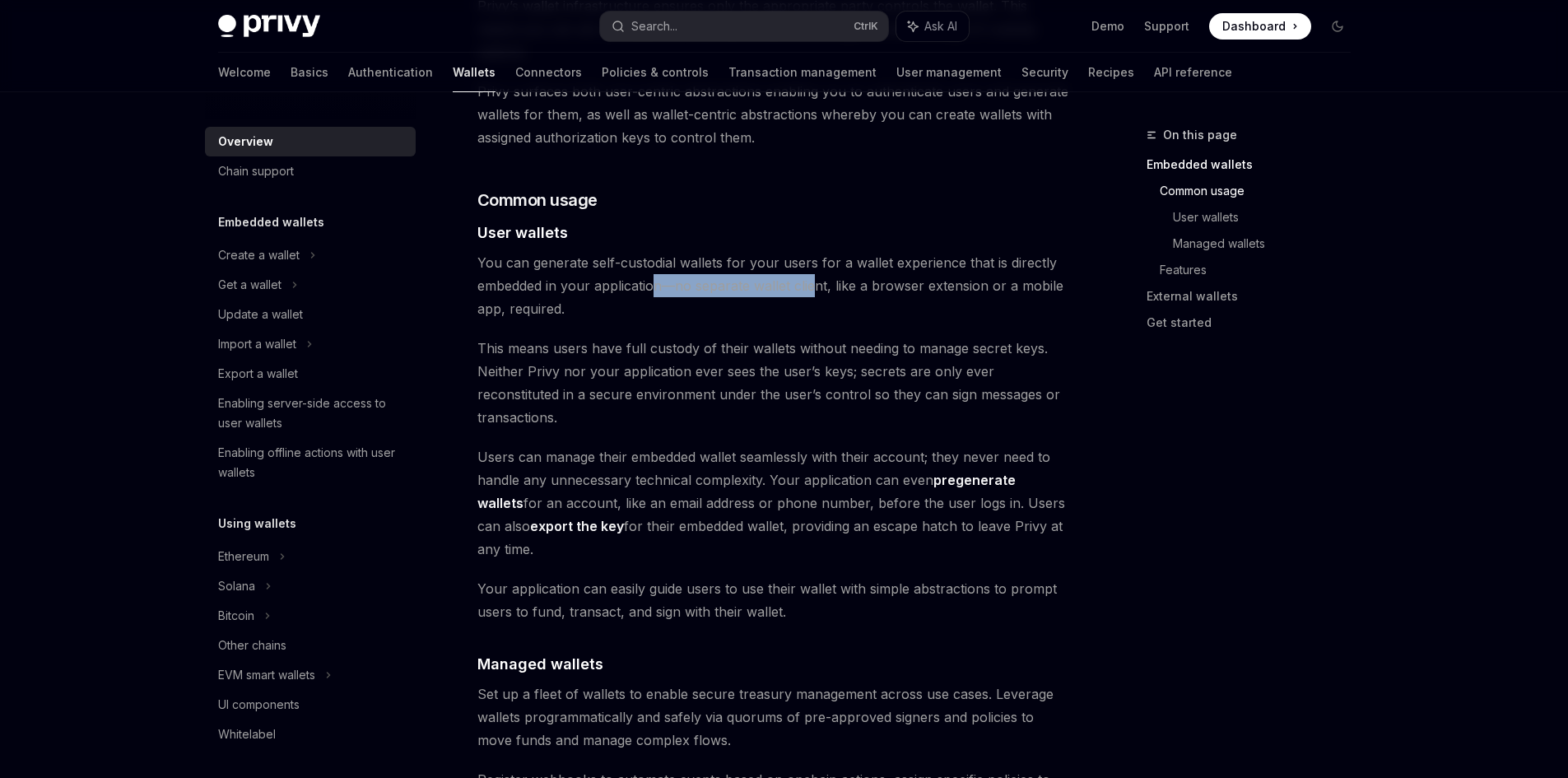
scroll to position [1097, 0]
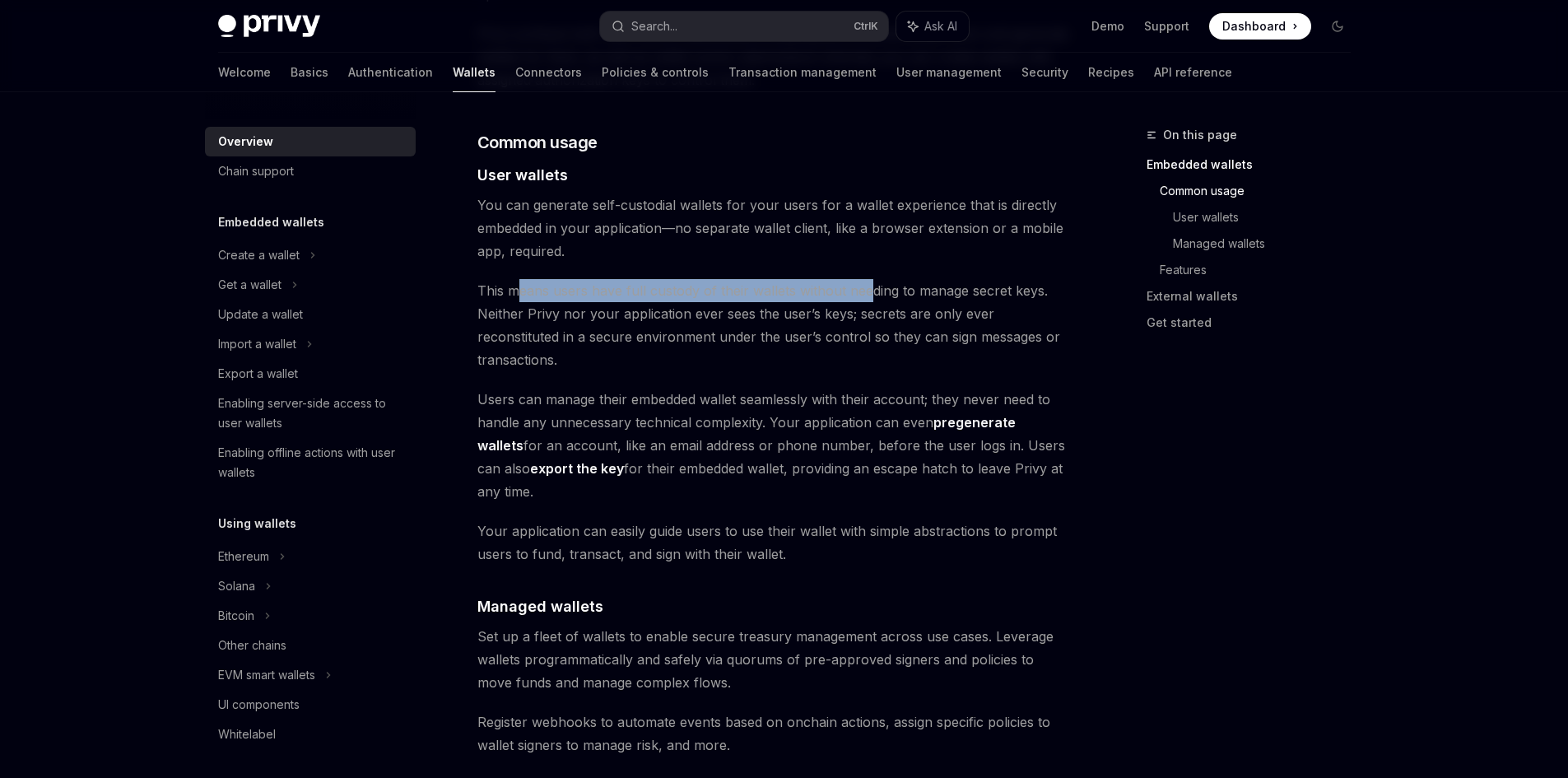
drag, startPoint x: 523, startPoint y: 266, endPoint x: 870, endPoint y: 268, distance: 347.0
click at [870, 279] on span "This means users have full custody of their wallets without needing to manage s…" at bounding box center [775, 325] width 594 height 92
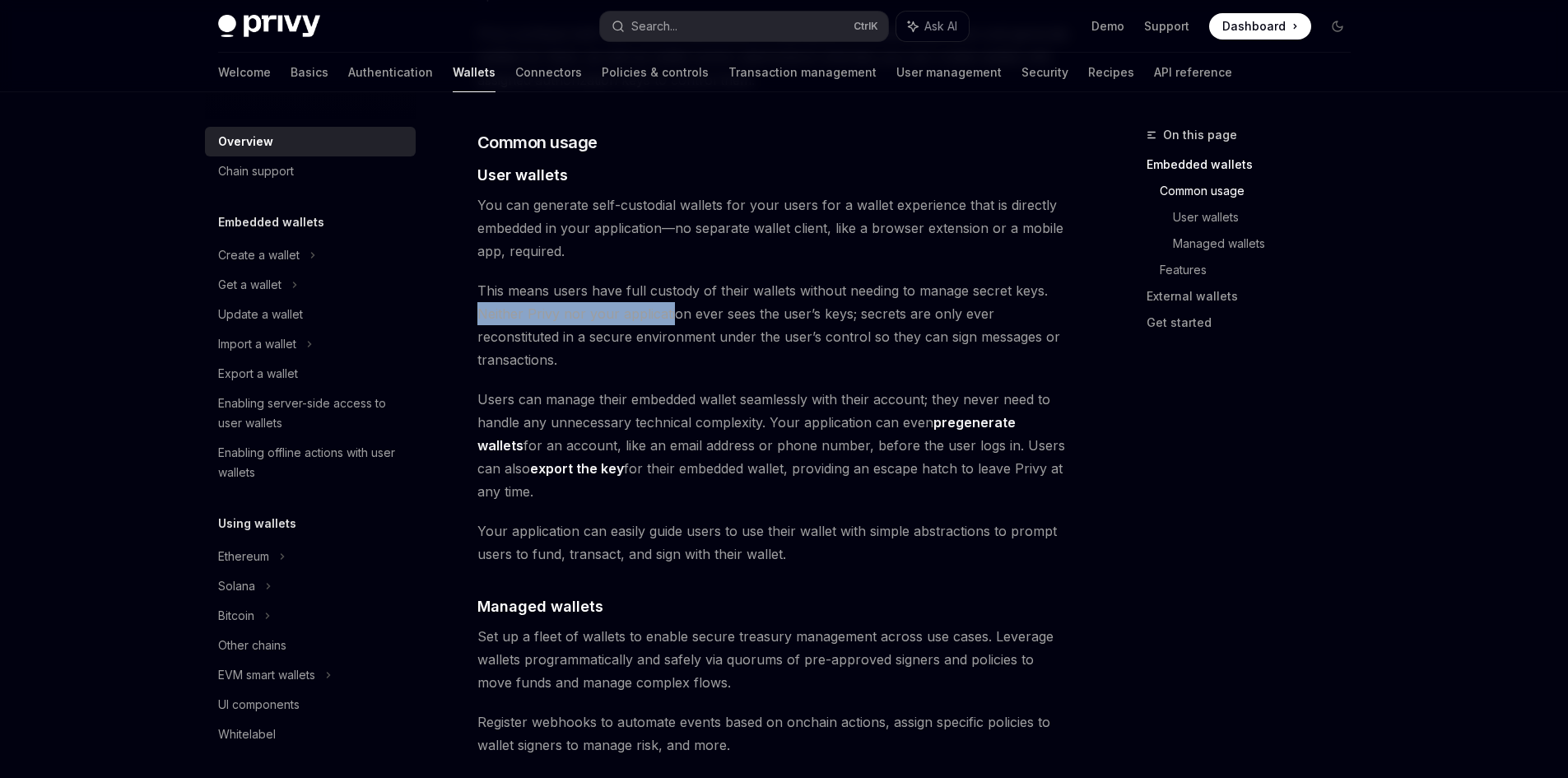
drag, startPoint x: 479, startPoint y: 293, endPoint x: 669, endPoint y: 293, distance: 190.0
click at [669, 293] on span "This means users have full custody of their wallets without needing to manage s…" at bounding box center [775, 325] width 594 height 92
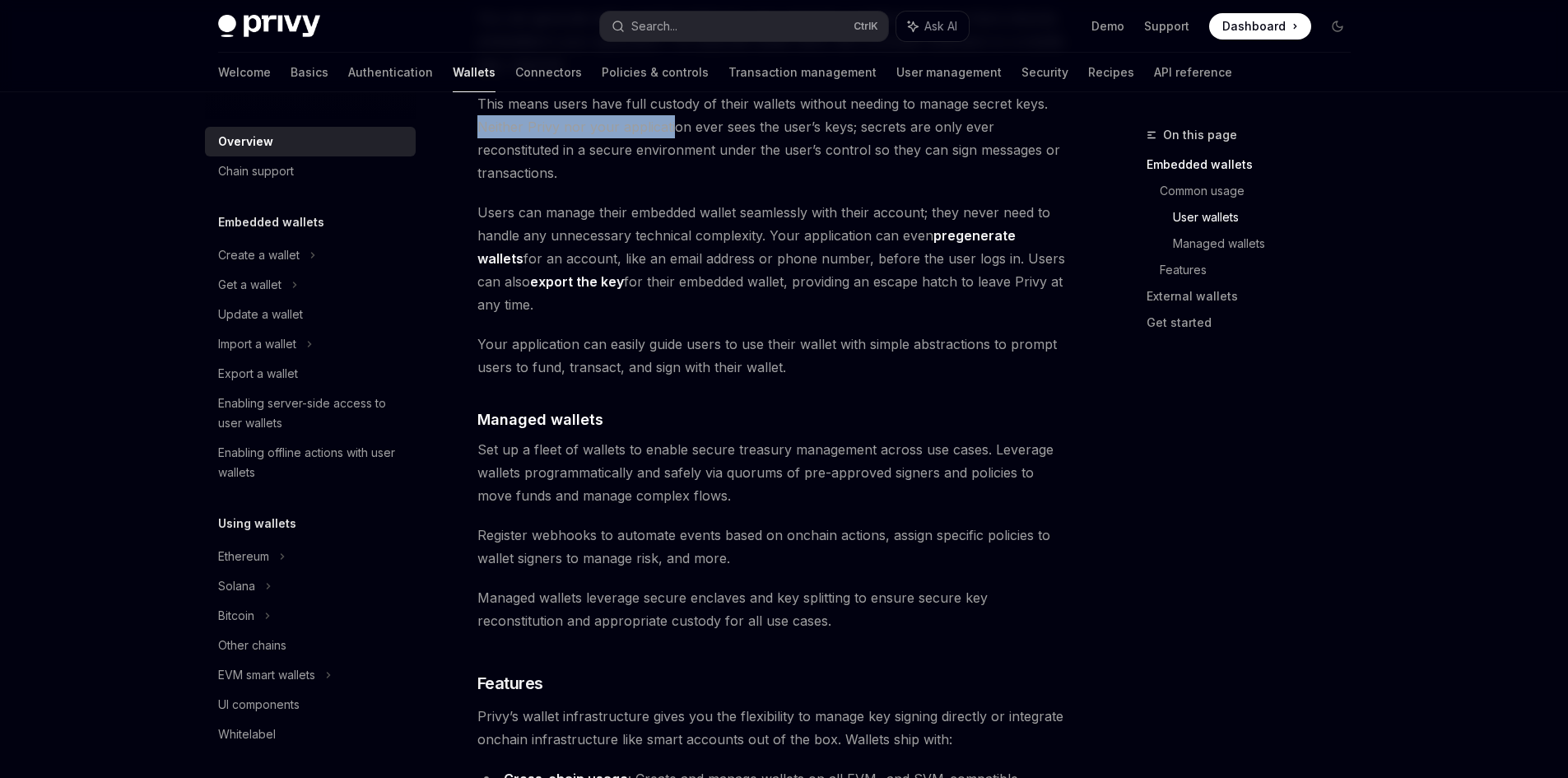
scroll to position [1372, 0]
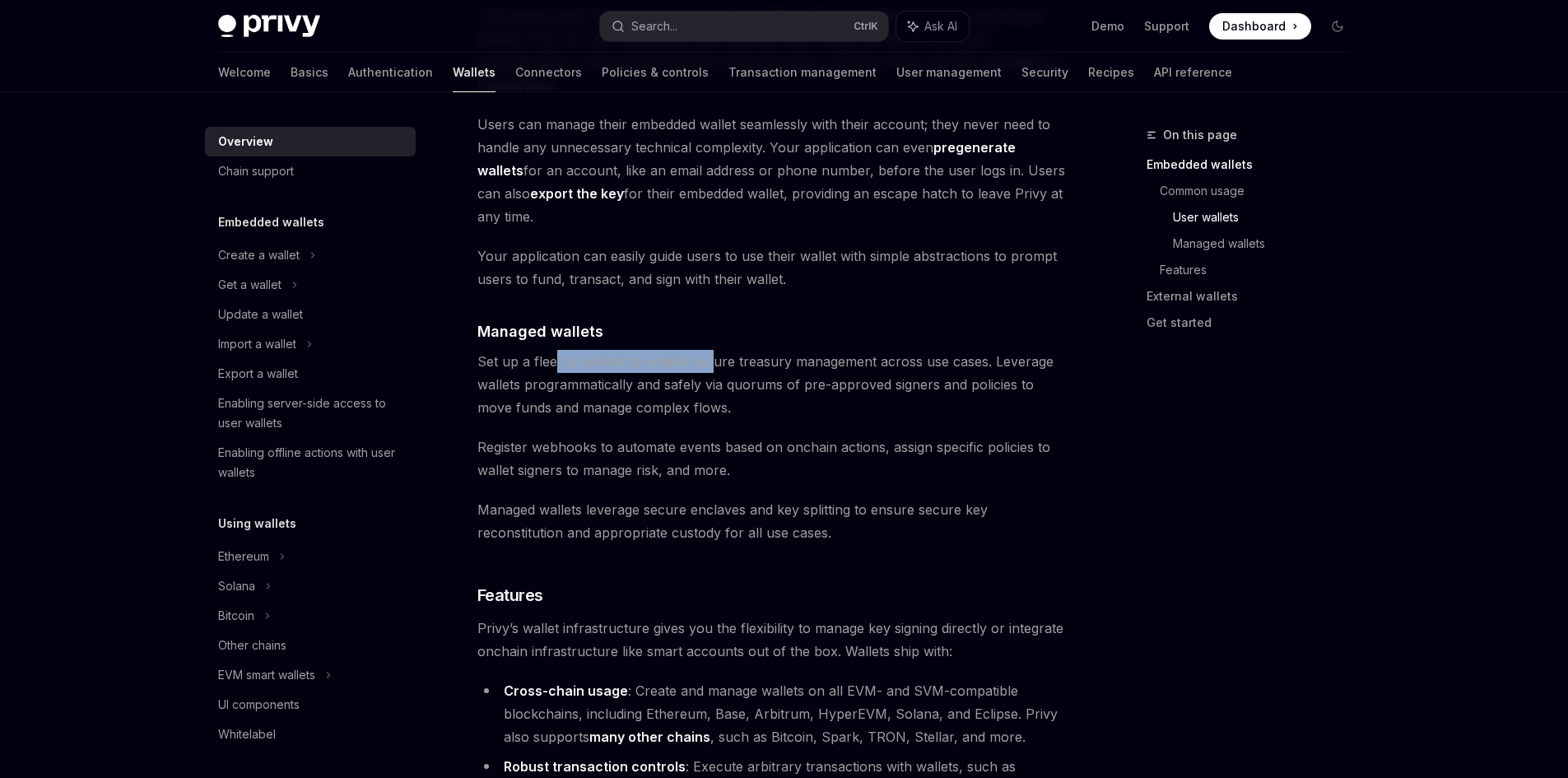
drag, startPoint x: 556, startPoint y: 294, endPoint x: 716, endPoint y: 294, distance: 160.0
click at [714, 350] on span "Set up a fleet of wallets to enable secure treasury management across use cases…" at bounding box center [775, 385] width 594 height 69
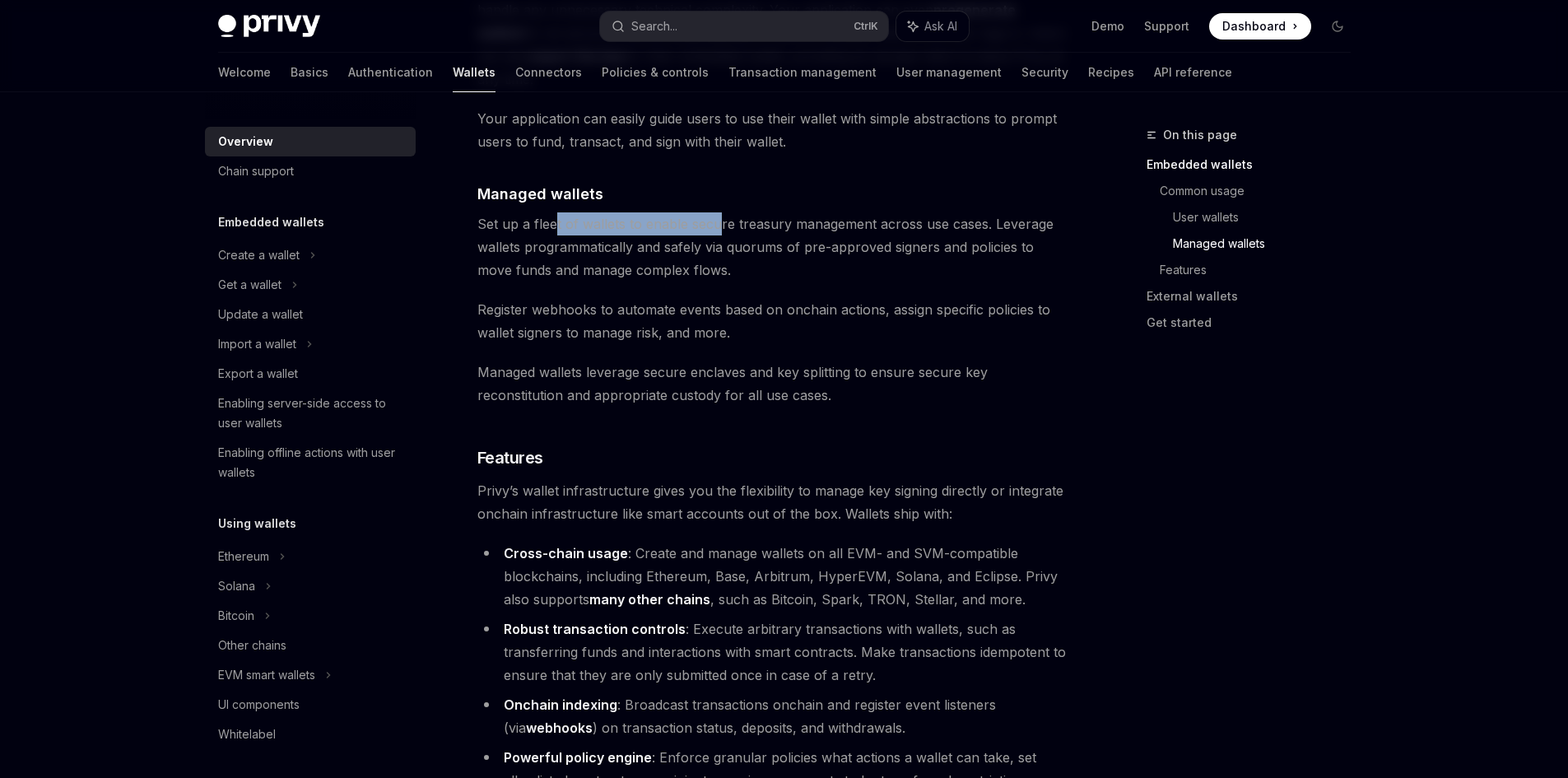
scroll to position [1508, 0]
drag, startPoint x: 511, startPoint y: 186, endPoint x: 615, endPoint y: 186, distance: 104.0
click at [615, 214] on span "Set up a fleet of wallets to enable secure treasury management across use cases…" at bounding box center [775, 248] width 594 height 69
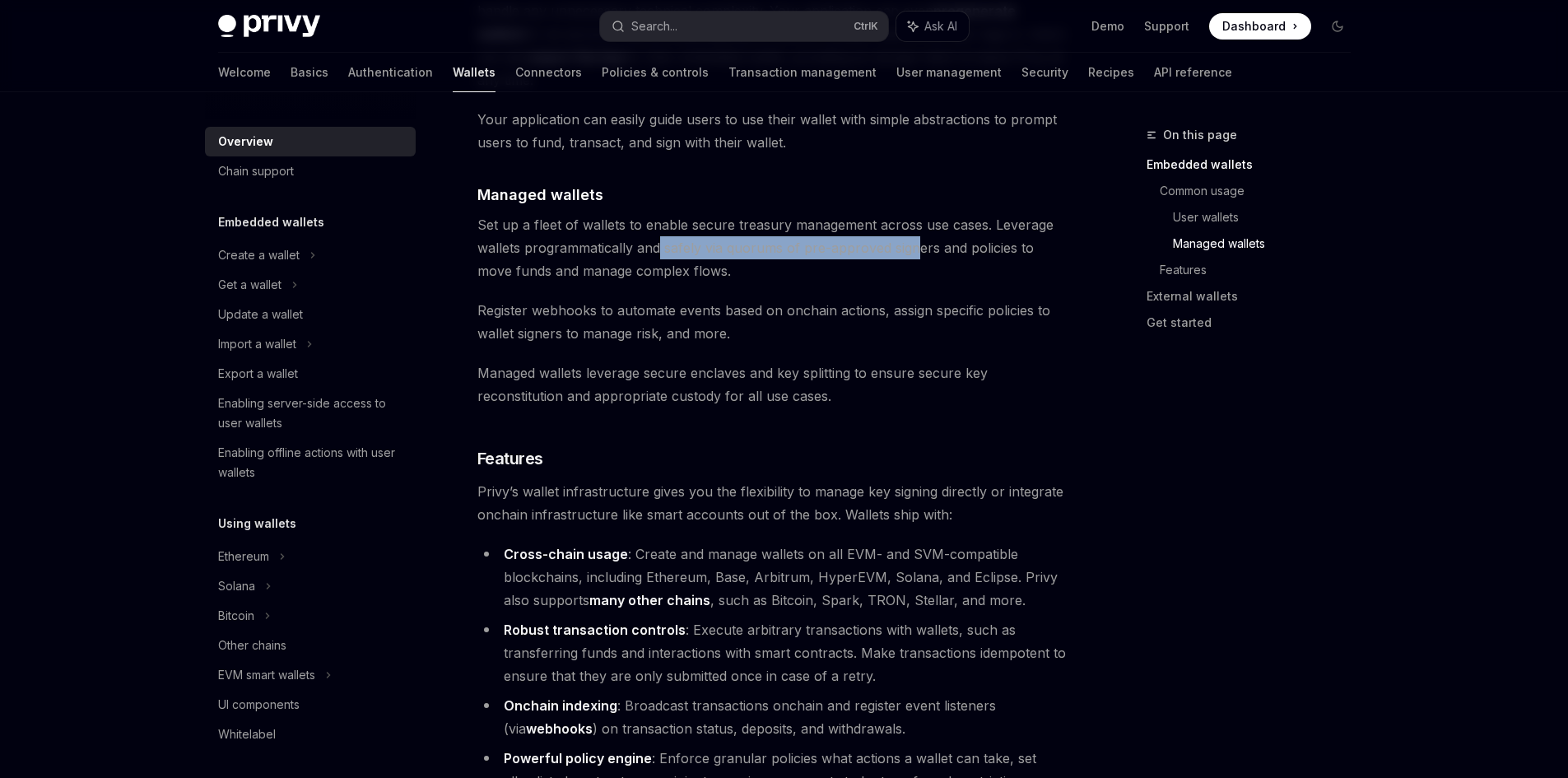
drag, startPoint x: 659, startPoint y: 186, endPoint x: 915, endPoint y: 186, distance: 256.0
click at [915, 214] on span "Set up a fleet of wallets to enable secure treasury management across use cases…" at bounding box center [775, 248] width 594 height 69
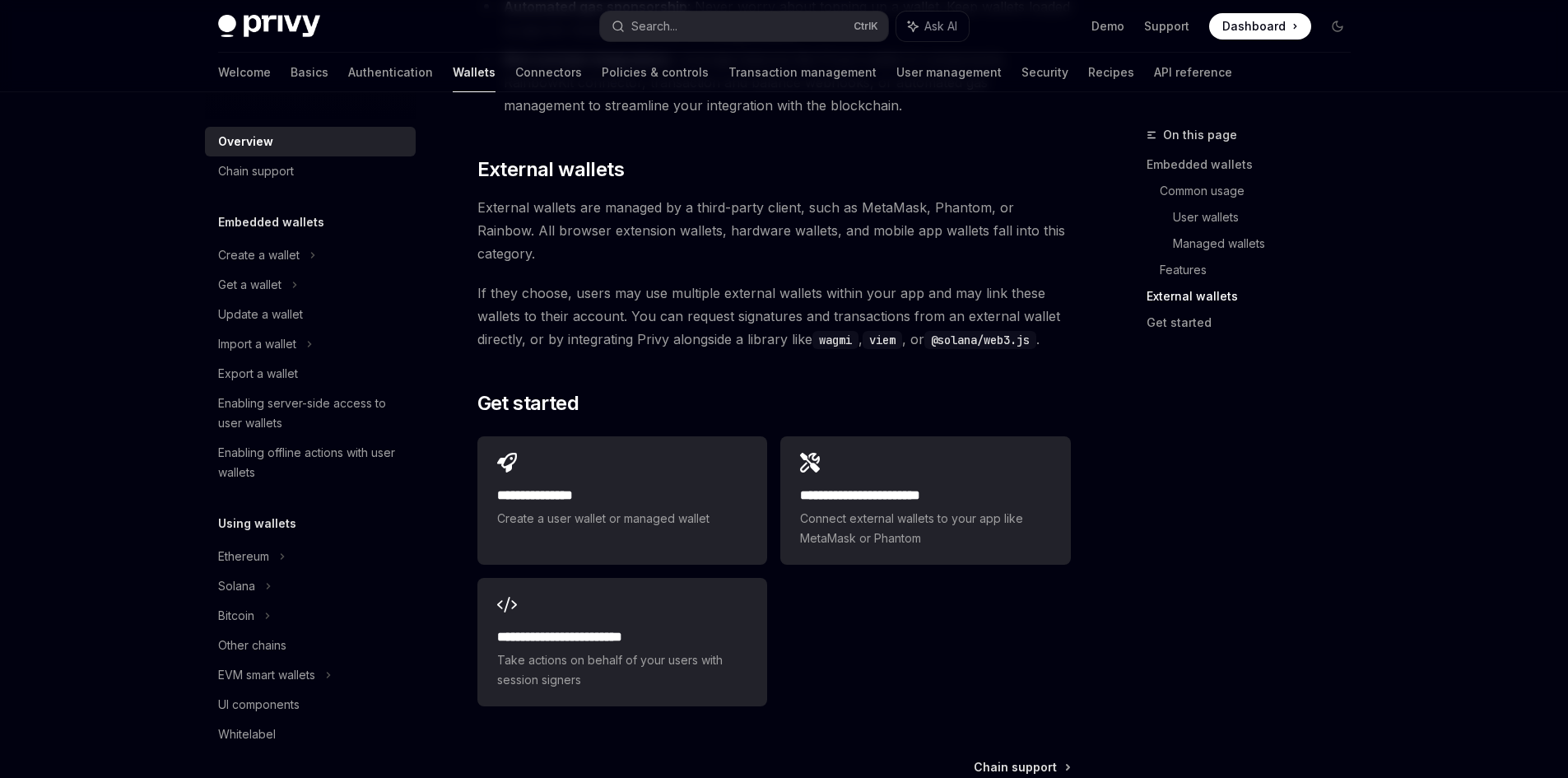
scroll to position [2469, 0]
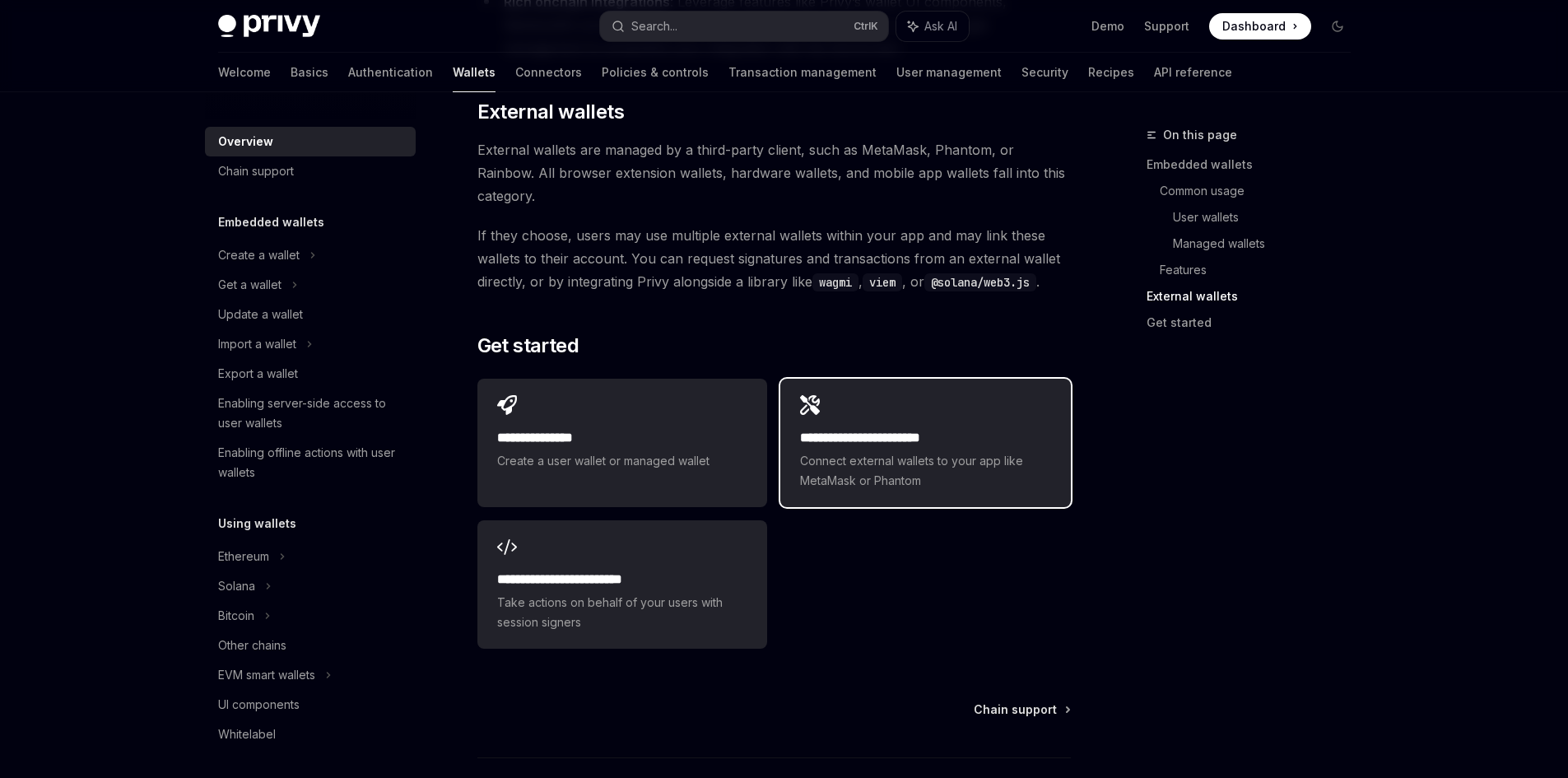
click at [872, 378] on div "**********" at bounding box center [924, 442] width 290 height 128
type textarea "*"
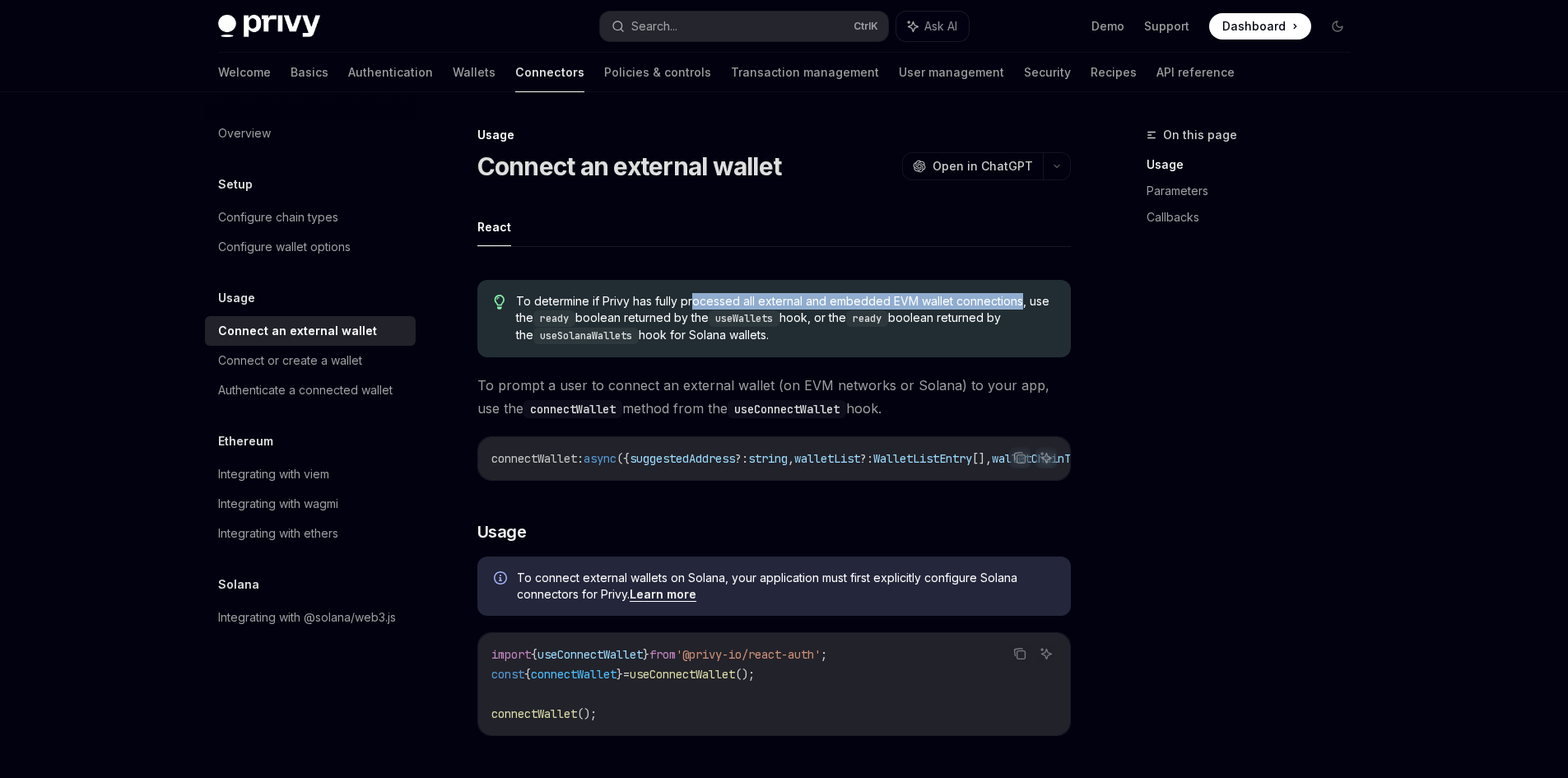
drag, startPoint x: 695, startPoint y: 308, endPoint x: 1018, endPoint y: 298, distance: 323.2
click at [1018, 298] on span "To determine if Privy has fully processed all external and embedded EVM wallet …" at bounding box center [784, 319] width 537 height 51
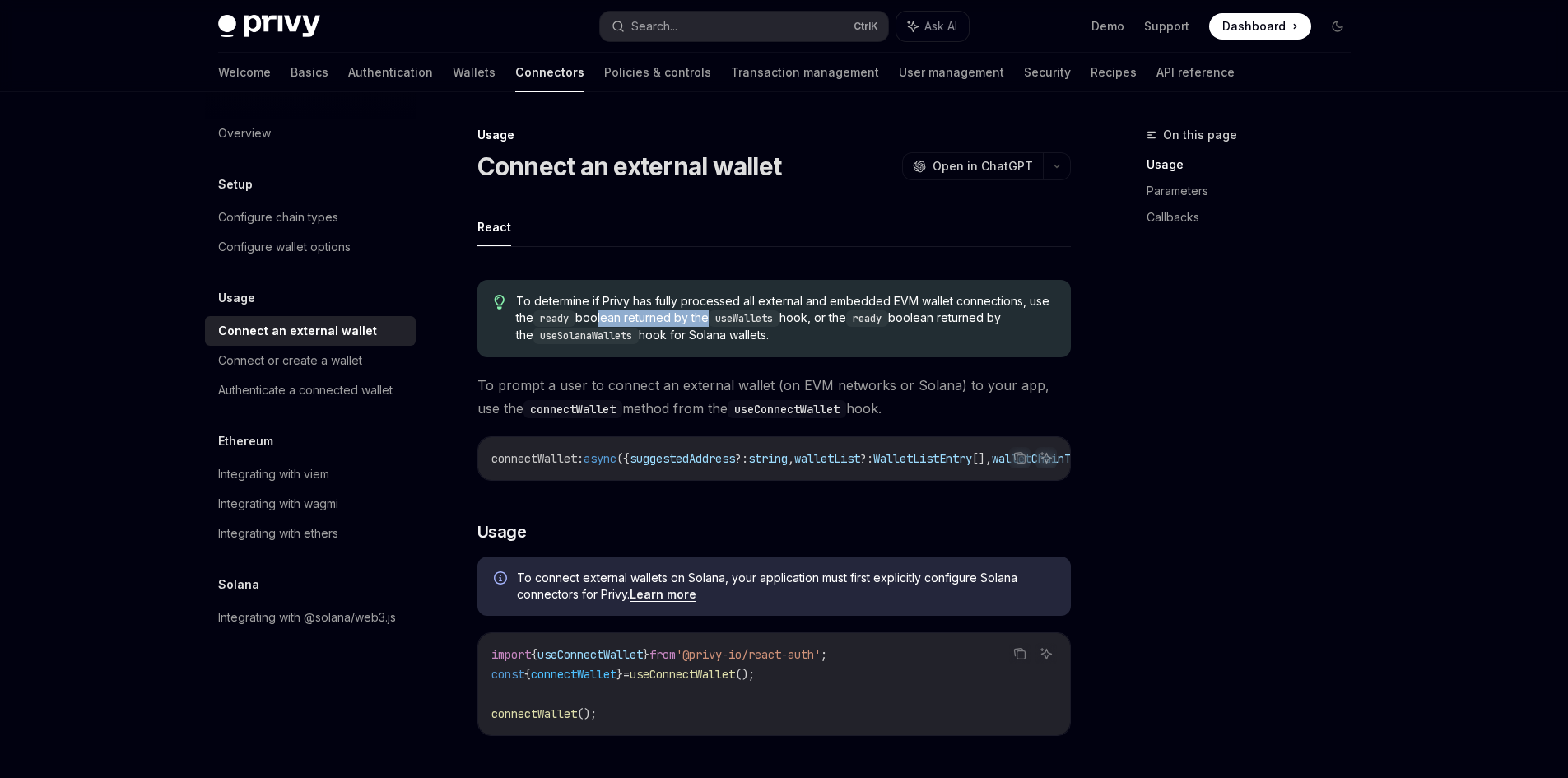
drag, startPoint x: 605, startPoint y: 322, endPoint x: 734, endPoint y: 322, distance: 129.0
click at [710, 322] on span "To determine if Privy has fully processed all external and embedded EVM wallet …" at bounding box center [784, 319] width 537 height 51
drag, startPoint x: 802, startPoint y: 322, endPoint x: 850, endPoint y: 320, distance: 48.0
click at [839, 322] on span "To determine if Privy has fully processed all external and embedded EVM wallet …" at bounding box center [784, 319] width 537 height 51
drag, startPoint x: 924, startPoint y: 312, endPoint x: 1050, endPoint y: 318, distance: 126.1
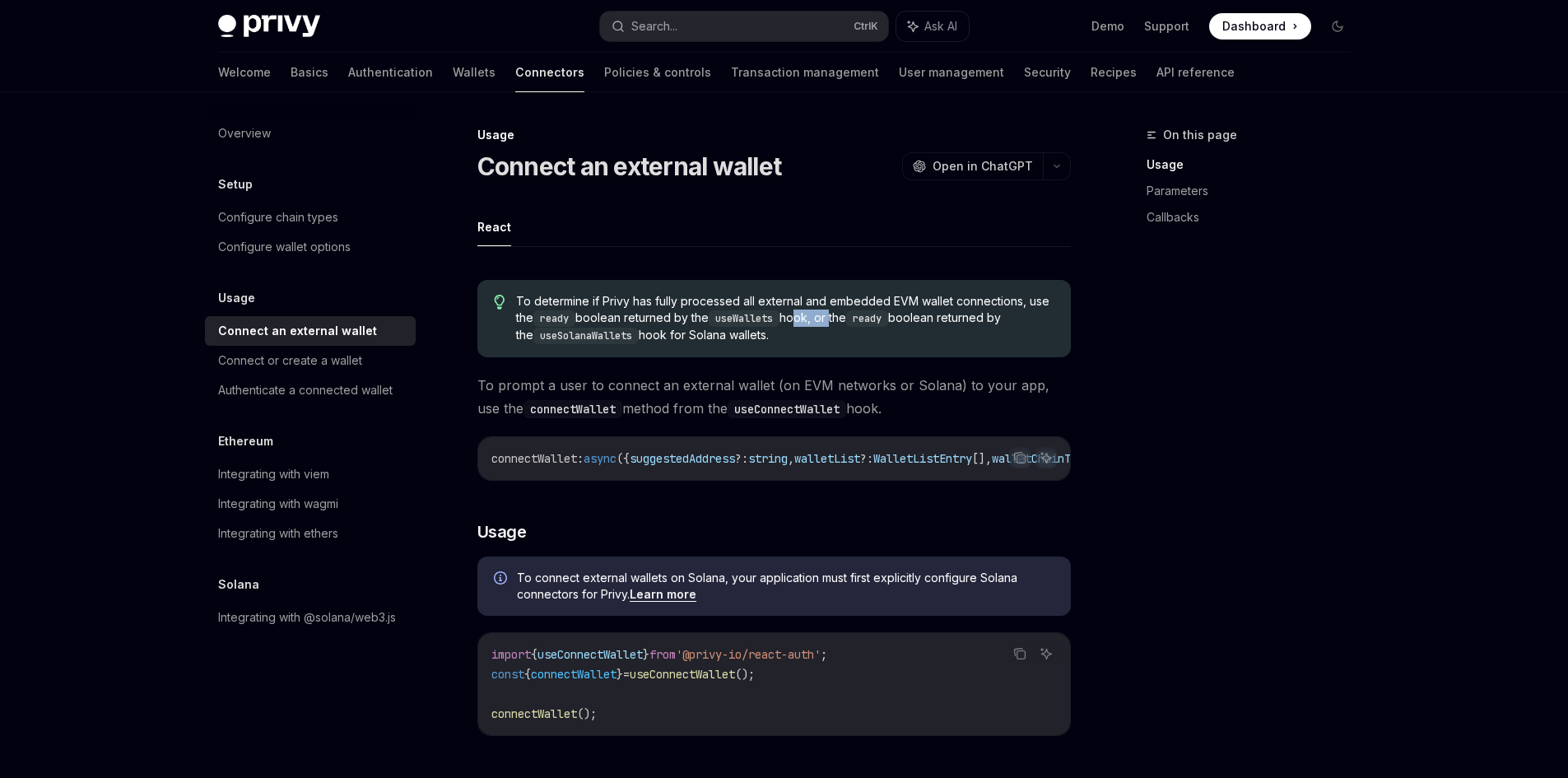
click at [1050, 318] on span "To determine if Privy has fully processed all external and embedded EVM wallet …" at bounding box center [784, 319] width 537 height 51
drag, startPoint x: 644, startPoint y: 337, endPoint x: 761, endPoint y: 337, distance: 117.0
click at [761, 337] on span "To determine if Privy has fully processed all external and embedded EVM wallet …" at bounding box center [784, 319] width 537 height 51
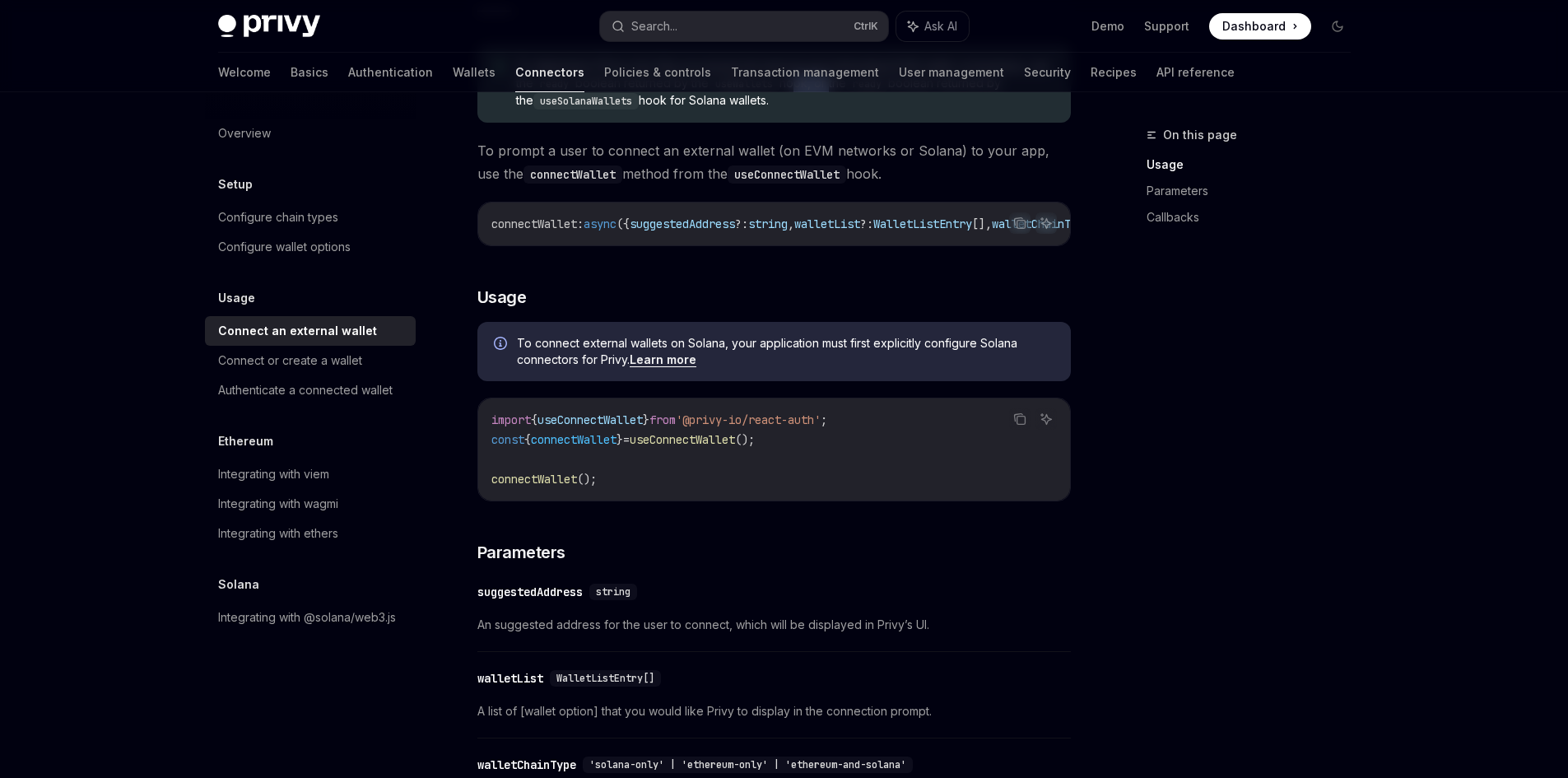
scroll to position [274, 0]
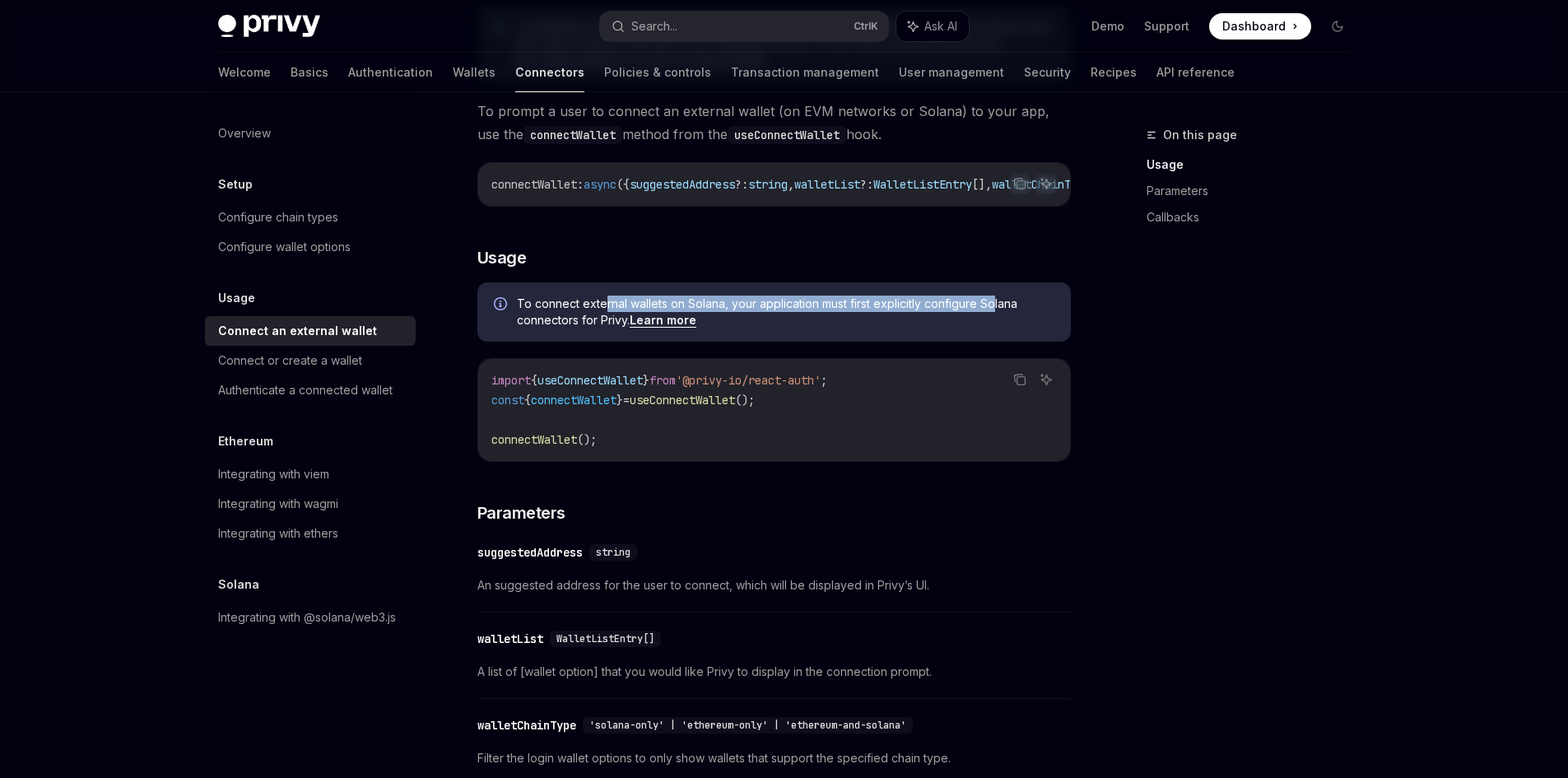
drag, startPoint x: 601, startPoint y: 313, endPoint x: 994, endPoint y: 307, distance: 393.0
click at [994, 307] on span "To connect external wallets on Solana, your application must first explicitly c…" at bounding box center [785, 311] width 537 height 33
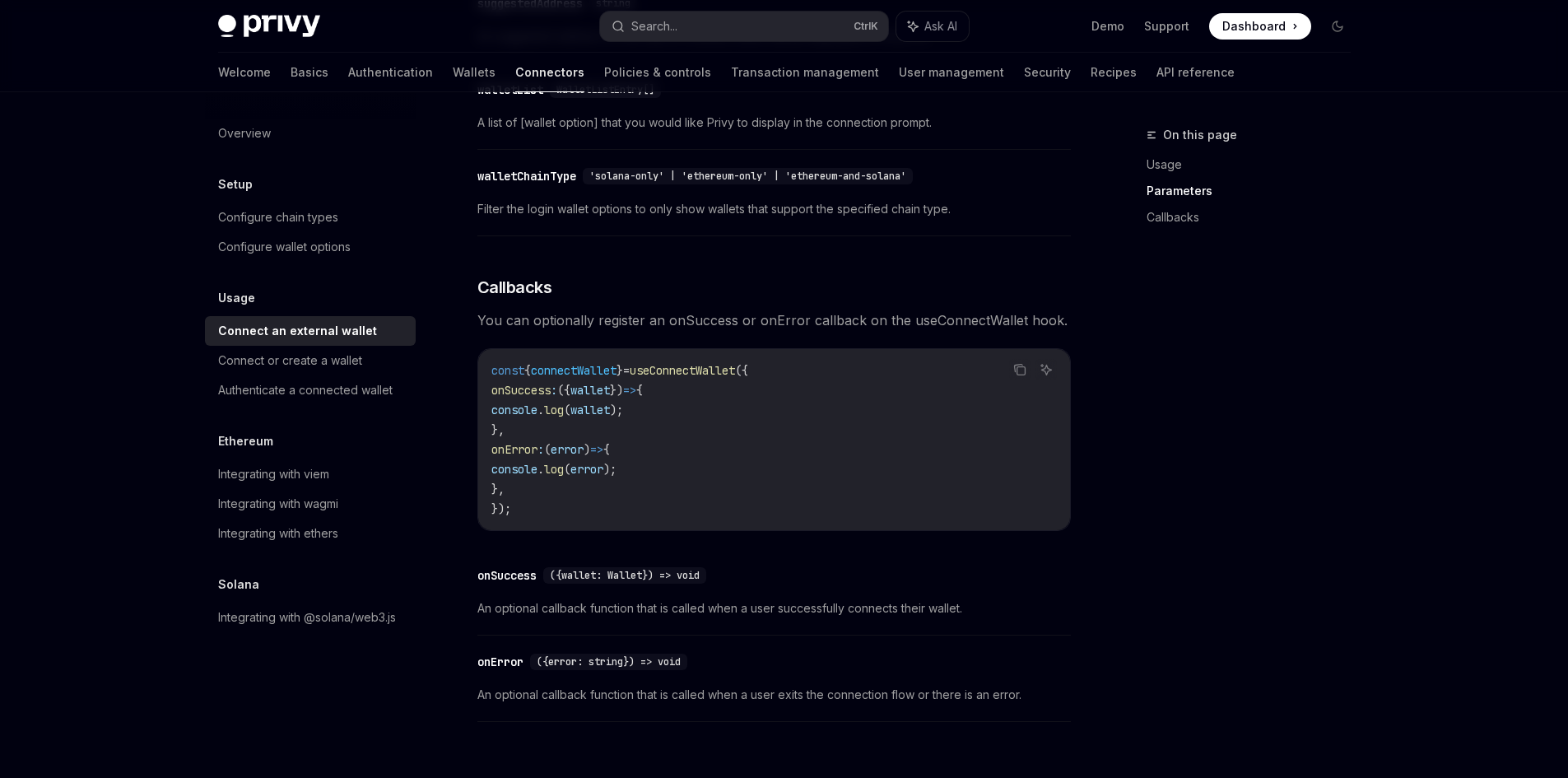
scroll to position [961, 0]
